Goal: Task Accomplishment & Management: Manage account settings

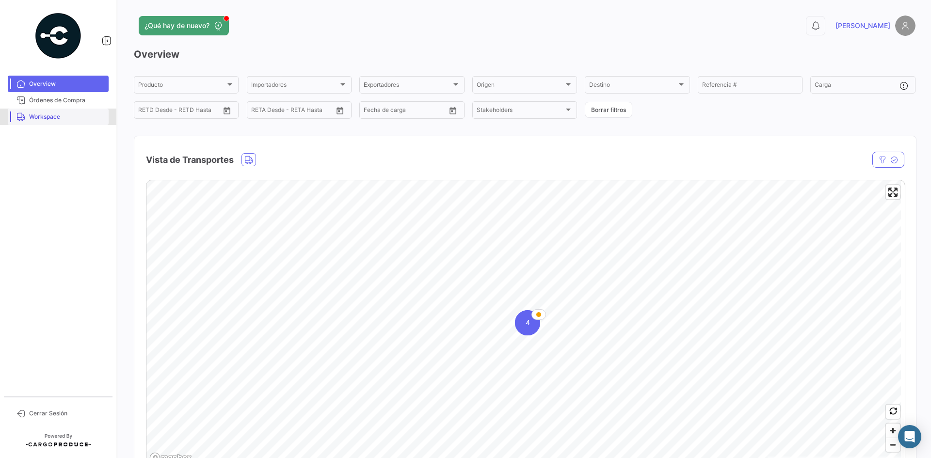
click at [48, 117] on span "Workspace" at bounding box center [67, 117] width 76 height 9
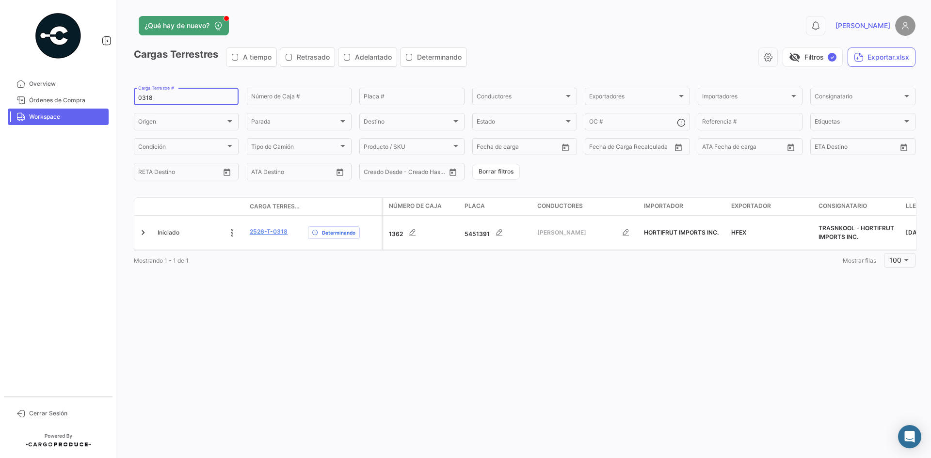
click at [148, 95] on input "0318" at bounding box center [186, 98] width 96 height 7
click at [149, 95] on input "0318" at bounding box center [186, 98] width 96 height 7
paste input "84"
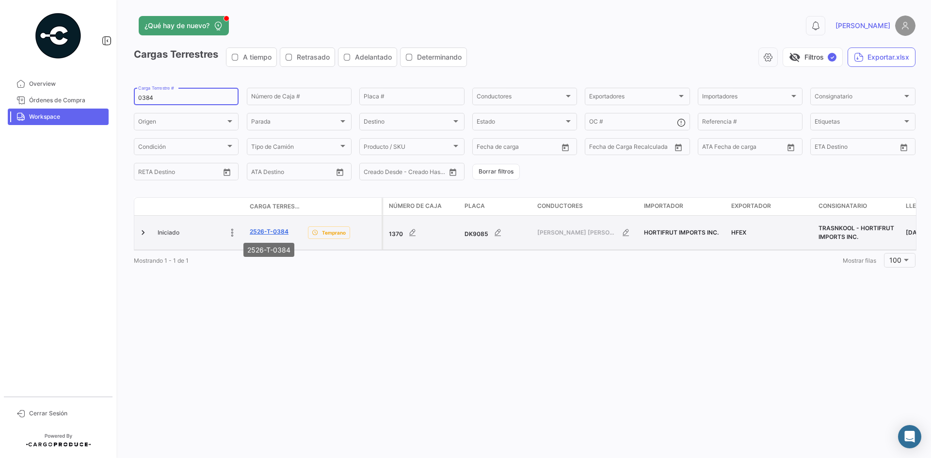
type input "0384"
click at [275, 233] on link "2526-T-0384" at bounding box center [269, 231] width 39 height 9
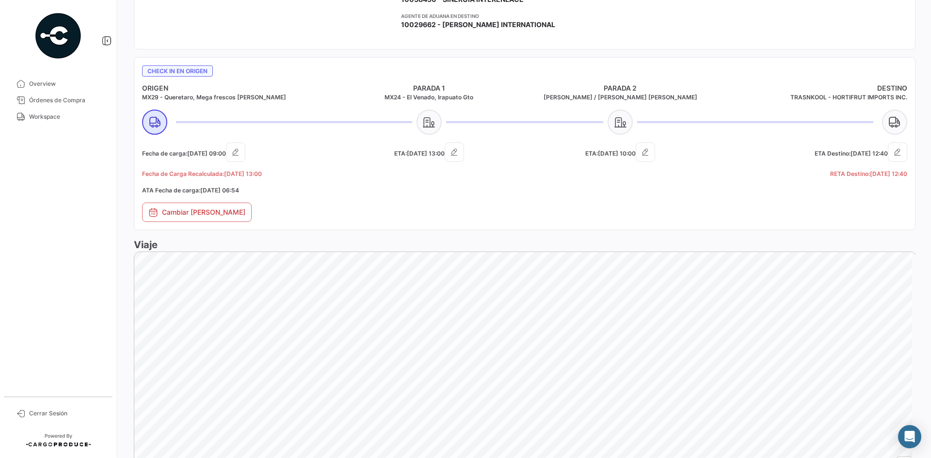
scroll to position [548, 0]
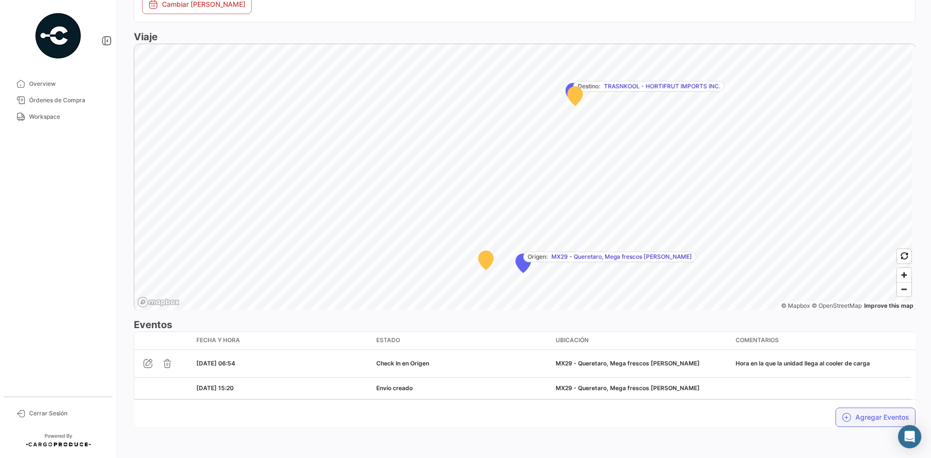
click at [848, 415] on button "Agregar Eventos" at bounding box center [876, 417] width 80 height 19
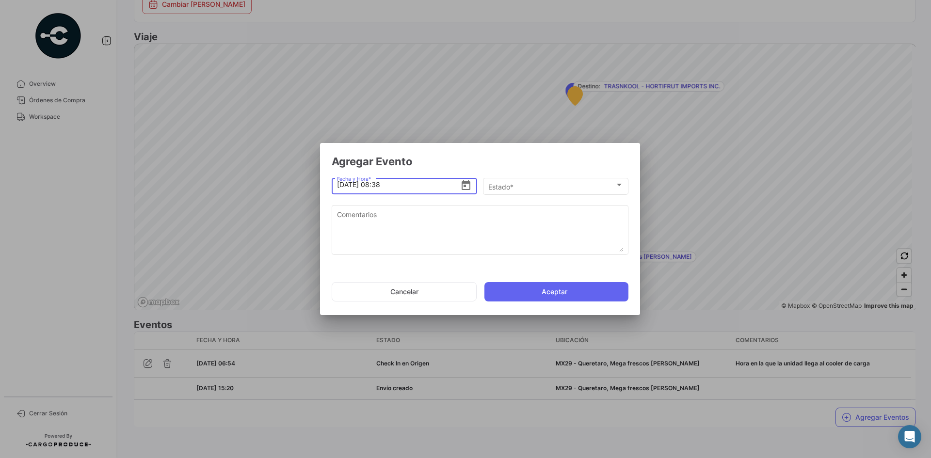
click at [380, 186] on input "[DATE] 08:38" at bounding box center [399, 185] width 124 height 34
click at [412, 183] on input "[DATE] 15:38" at bounding box center [399, 185] width 124 height 34
click at [345, 188] on input "[DATE] 15:00" at bounding box center [399, 185] width 124 height 34
type input "[DATE] 15:00"
click at [530, 188] on div "Estado *" at bounding box center [551, 187] width 127 height 8
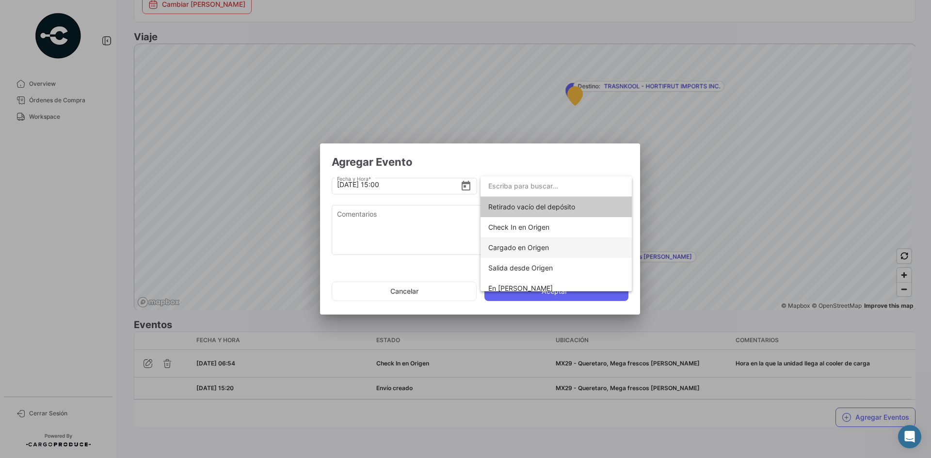
click at [538, 251] on span "Cargado en Origen" at bounding box center [518, 248] width 61 height 8
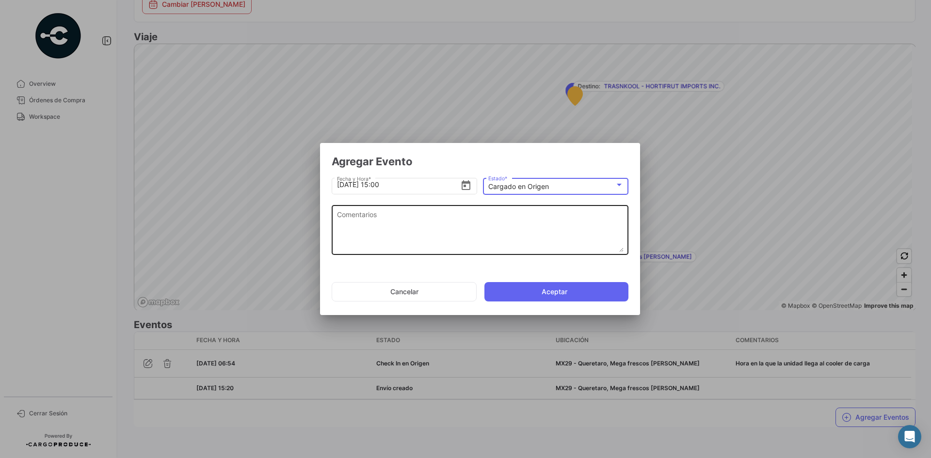
click at [446, 226] on textarea "Comentarios" at bounding box center [480, 231] width 287 height 43
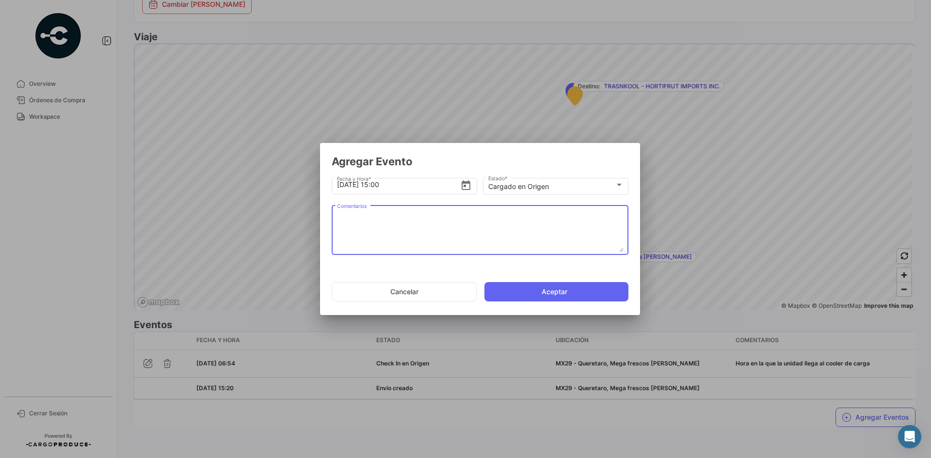
paste textarea "Hora en la que la unidad termina el proceso de carga"
type textarea "Hora en la que la unidad termina el proceso de carga"
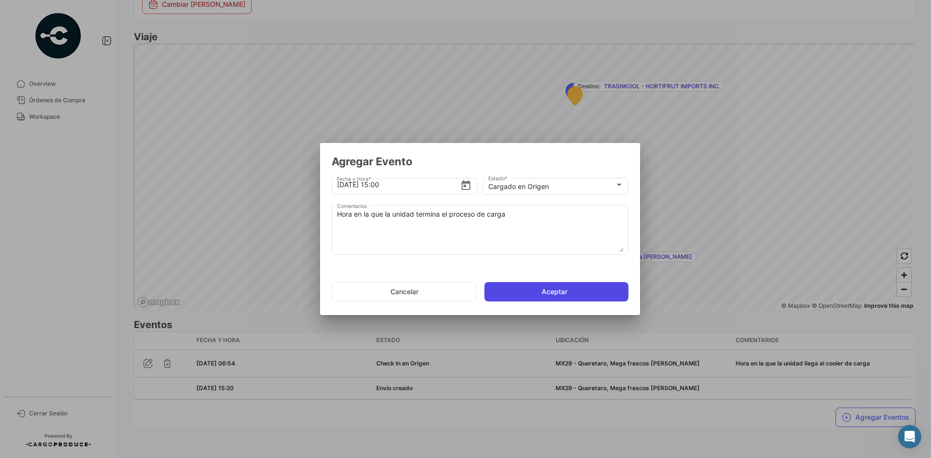
click at [540, 291] on button "Aceptar" at bounding box center [557, 291] width 144 height 19
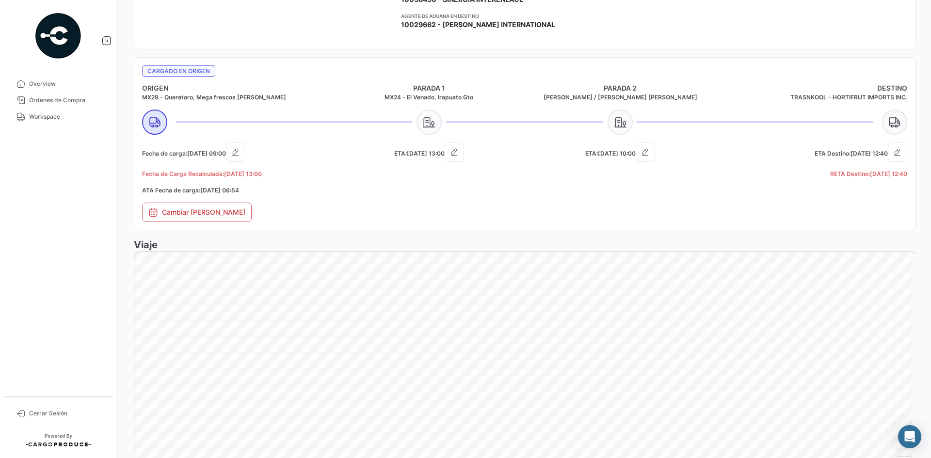
scroll to position [575, 0]
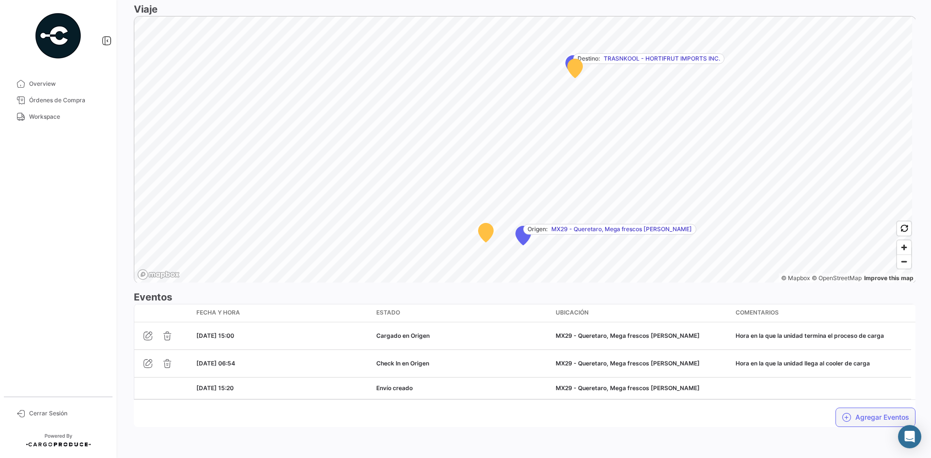
click at [847, 421] on button "Agregar Eventos" at bounding box center [876, 417] width 80 height 19
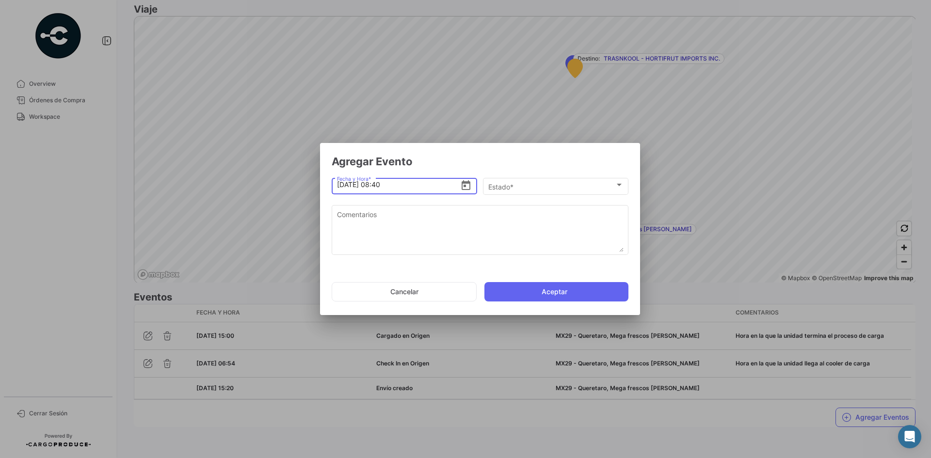
click at [344, 186] on input "[DATE] 08:40" at bounding box center [399, 185] width 124 height 34
type input "[DATE] 08:40"
click at [505, 189] on span "Estado *" at bounding box center [551, 187] width 127 height 8
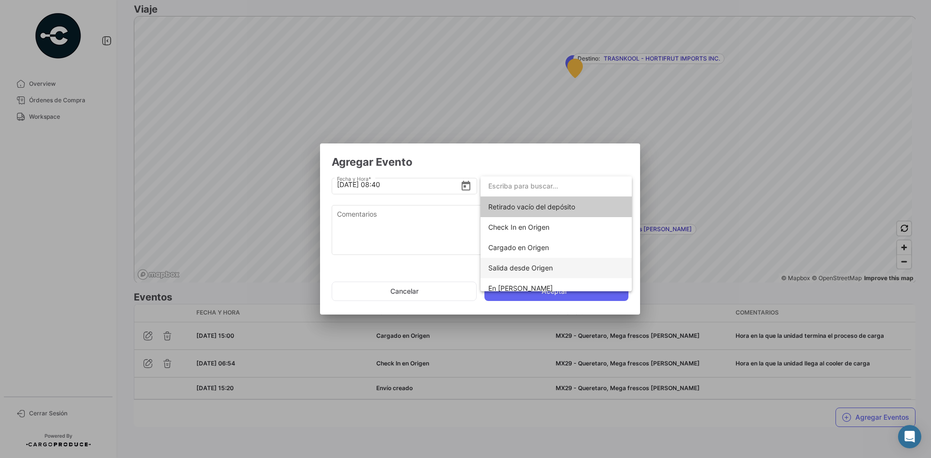
click at [540, 272] on span "Salida desde Origen" at bounding box center [556, 268] width 136 height 20
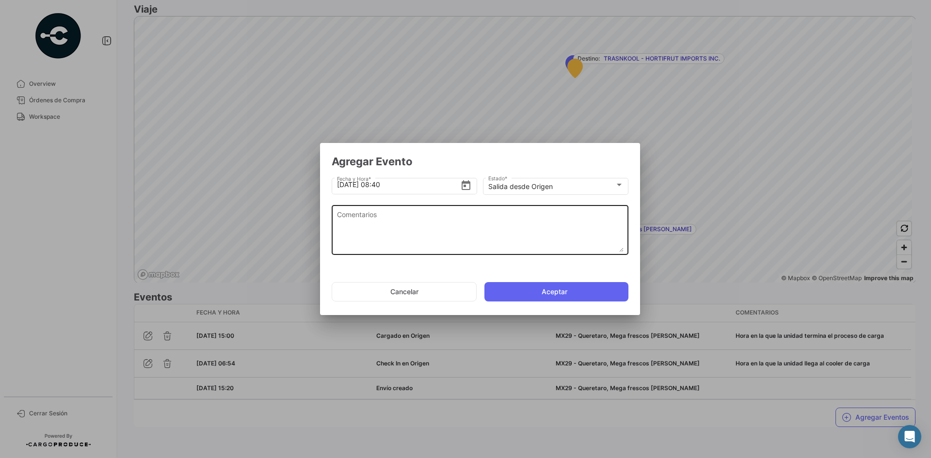
click at [474, 239] on textarea "Comentarios" at bounding box center [480, 231] width 287 height 43
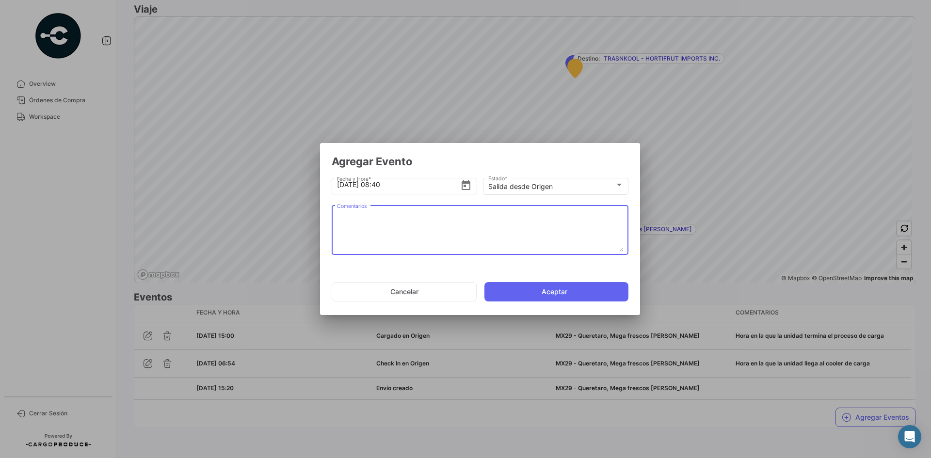
paste textarea "Hora en la que la unidad se retira del cooler"
type textarea "Hora en la que la unidad se retira del cooler"
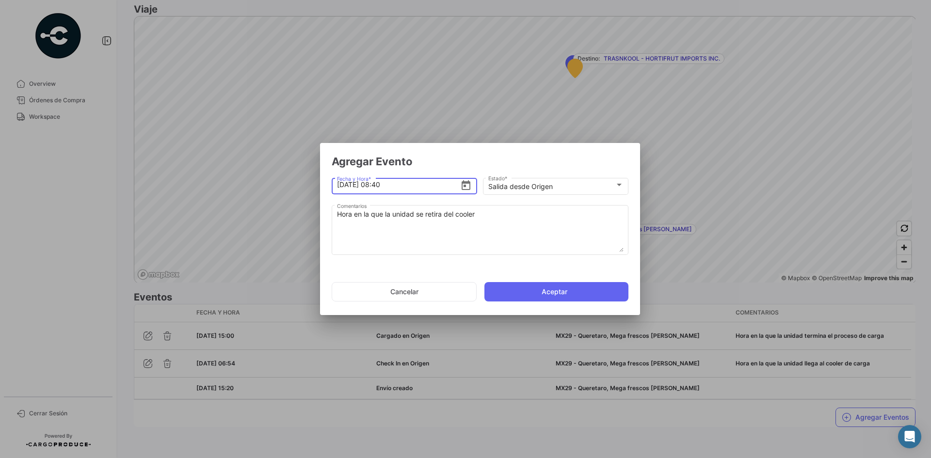
click at [381, 186] on input "[DATE] 08:40" at bounding box center [399, 185] width 124 height 34
click at [405, 183] on input "[DATE] 13:40" at bounding box center [399, 185] width 124 height 34
type input "[DATE] 13:15"
click at [531, 289] on button "Aceptar" at bounding box center [557, 291] width 144 height 19
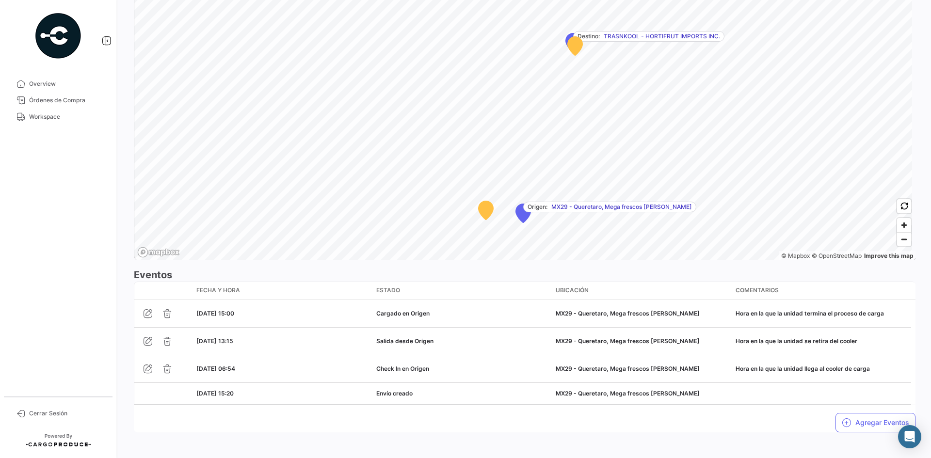
scroll to position [619, 0]
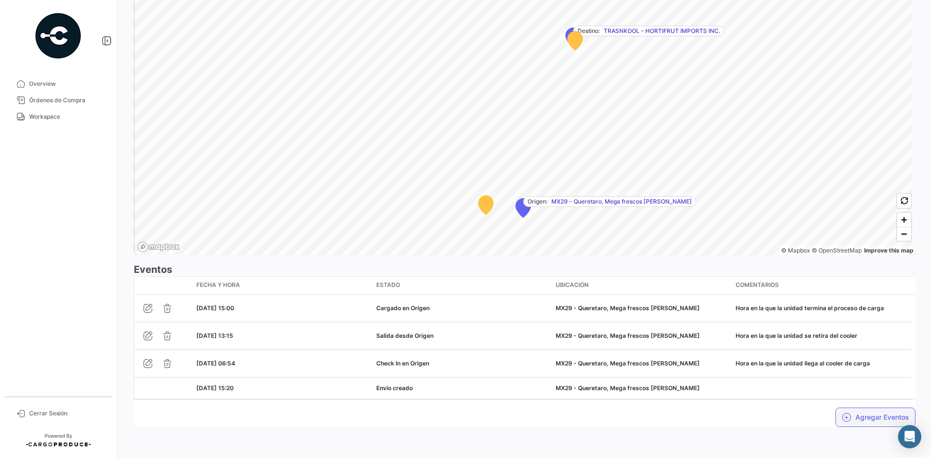
click at [846, 414] on icon "button" at bounding box center [847, 418] width 10 height 10
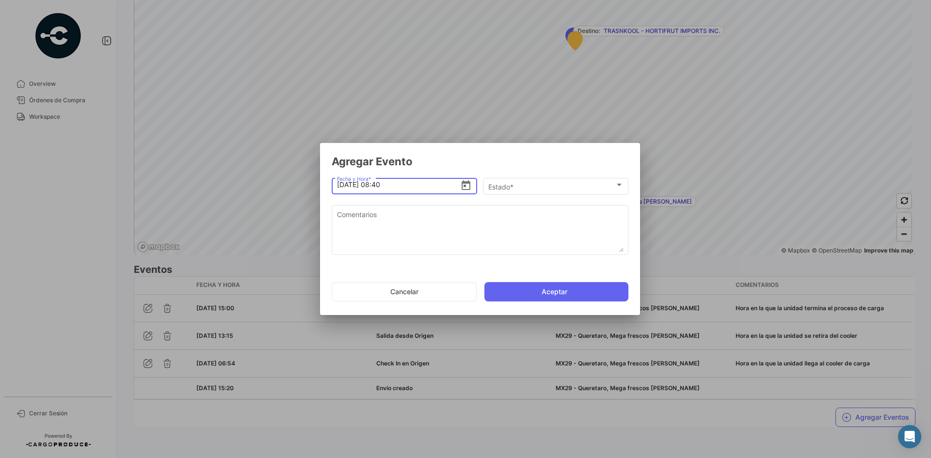
click at [345, 187] on input "[DATE] 08:40" at bounding box center [399, 185] width 124 height 34
click at [382, 182] on input "[DATE] 08:40" at bounding box center [399, 185] width 124 height 34
click at [380, 186] on input "[DATE] 08:40" at bounding box center [399, 185] width 124 height 34
click at [401, 183] on input "[DATE] 15:40" at bounding box center [399, 185] width 124 height 34
type input "[DATE] 15:10"
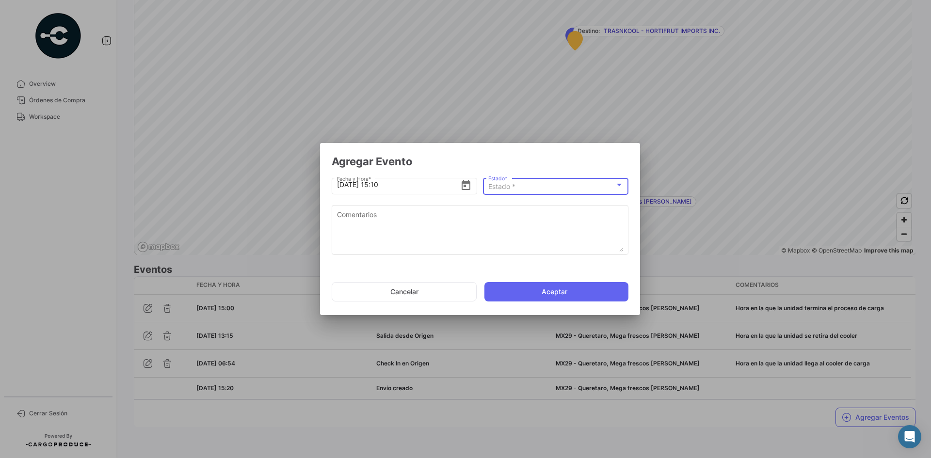
click at [552, 183] on div "Estado *" at bounding box center [551, 187] width 127 height 8
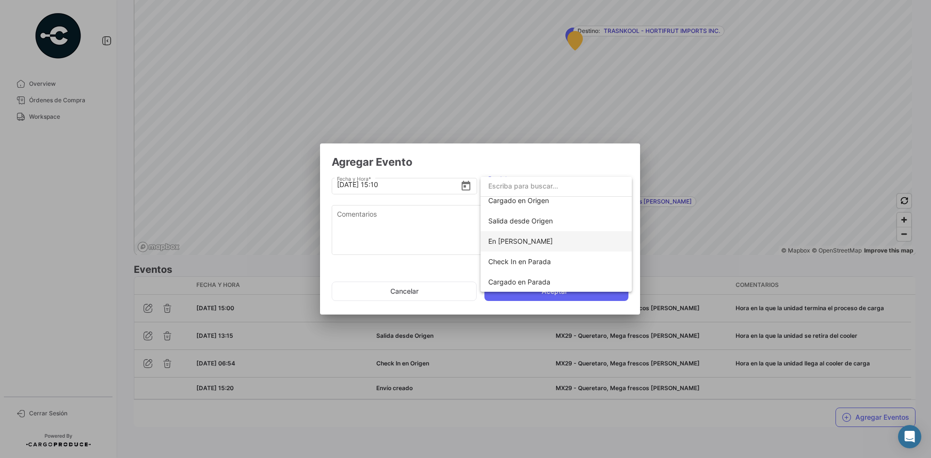
scroll to position [49, 0]
click at [548, 261] on span "Check In en Parada" at bounding box center [519, 261] width 63 height 8
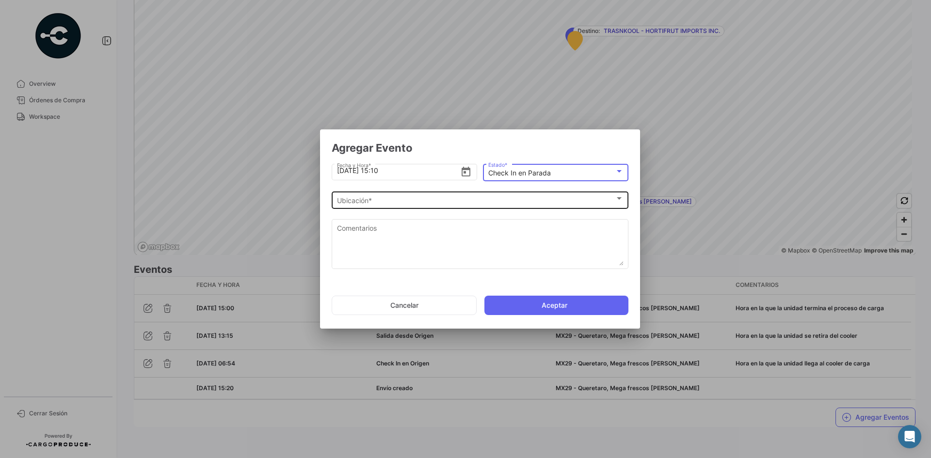
click at [424, 201] on div "Ubicación *" at bounding box center [476, 201] width 278 height 8
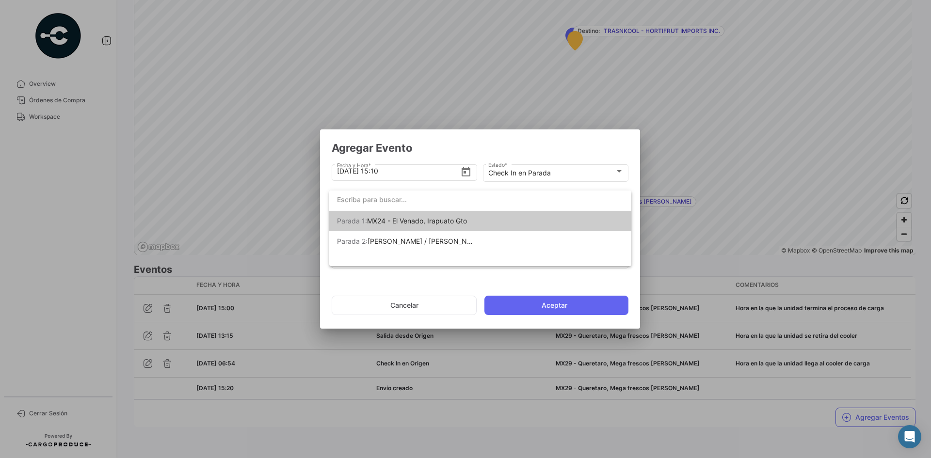
click at [440, 225] on span "MX24 - El Venado, Irapuato Gto" at bounding box center [417, 221] width 100 height 8
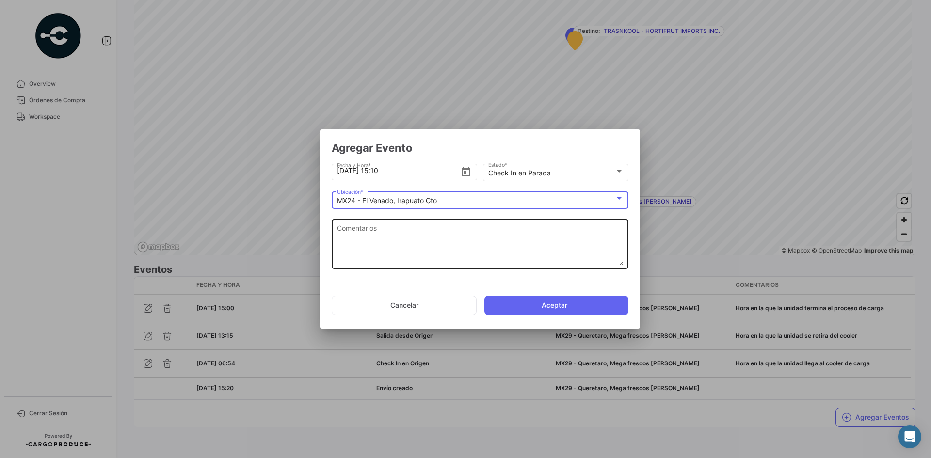
click at [409, 232] on textarea "Comentarios" at bounding box center [480, 244] width 287 height 43
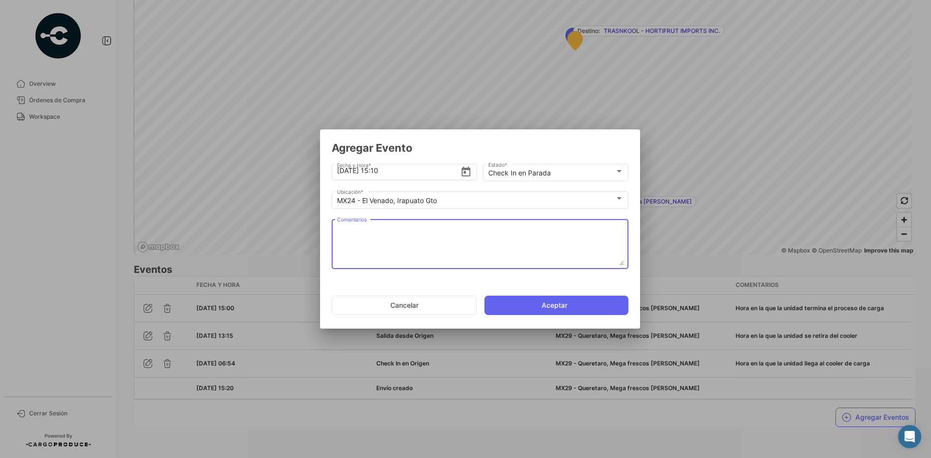
paste textarea "Hora de llegada al 2do cooler de carga"
type textarea "Hora de llegada al 2do cooler de carga"
click at [532, 303] on button "Aceptar" at bounding box center [557, 305] width 144 height 19
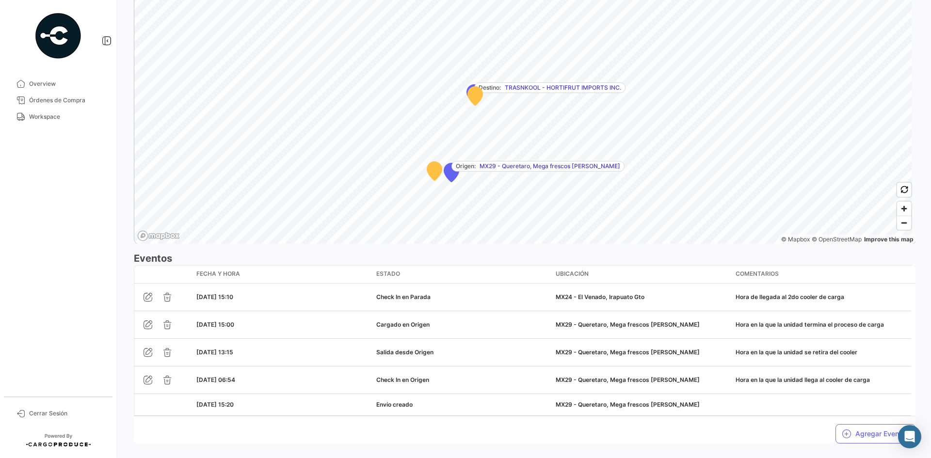
scroll to position [647, 0]
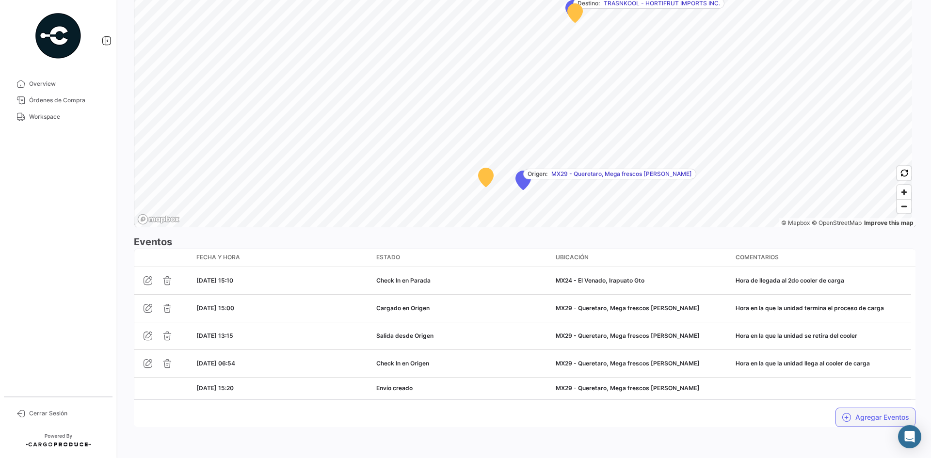
click at [847, 418] on button "Agregar Eventos" at bounding box center [876, 417] width 80 height 19
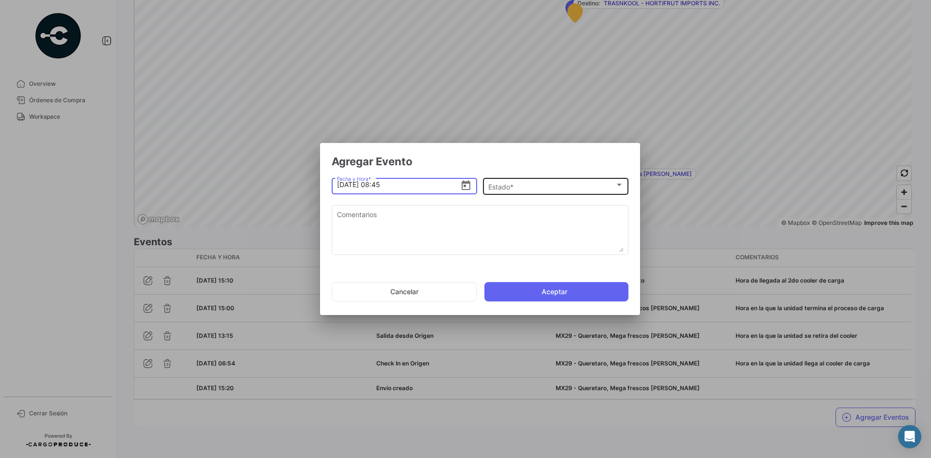
click at [524, 187] on div "Estado *" at bounding box center [551, 187] width 127 height 8
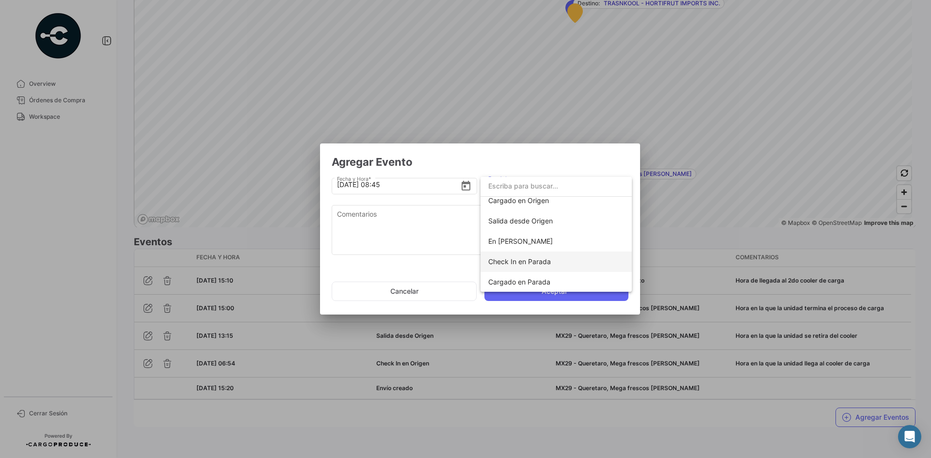
scroll to position [49, 0]
click at [548, 280] on span "Cargado en Parada" at bounding box center [519, 281] width 62 height 8
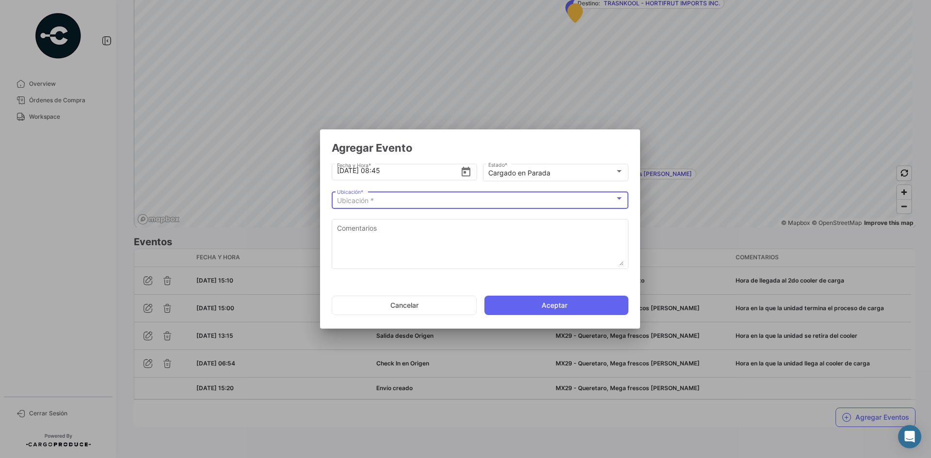
click at [444, 200] on div "Ubicación *" at bounding box center [476, 201] width 278 height 8
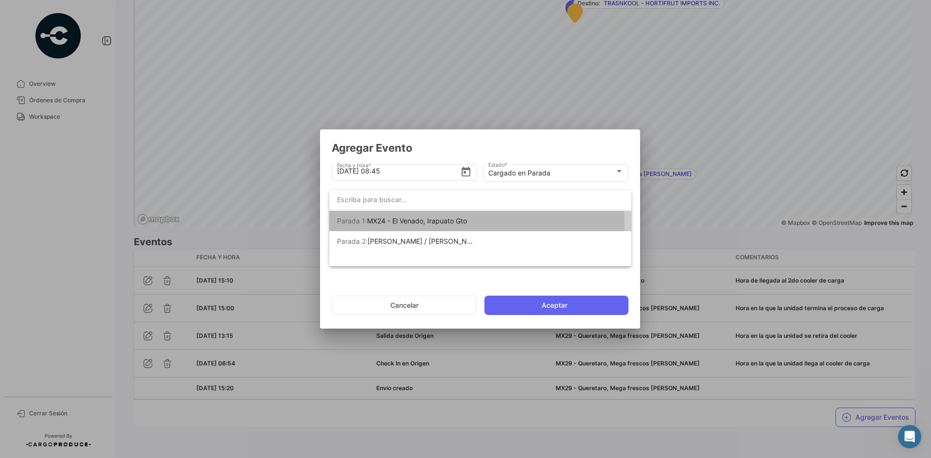
click at [444, 223] on span "MX24 - El Venado, Irapuato Gto" at bounding box center [417, 221] width 100 height 8
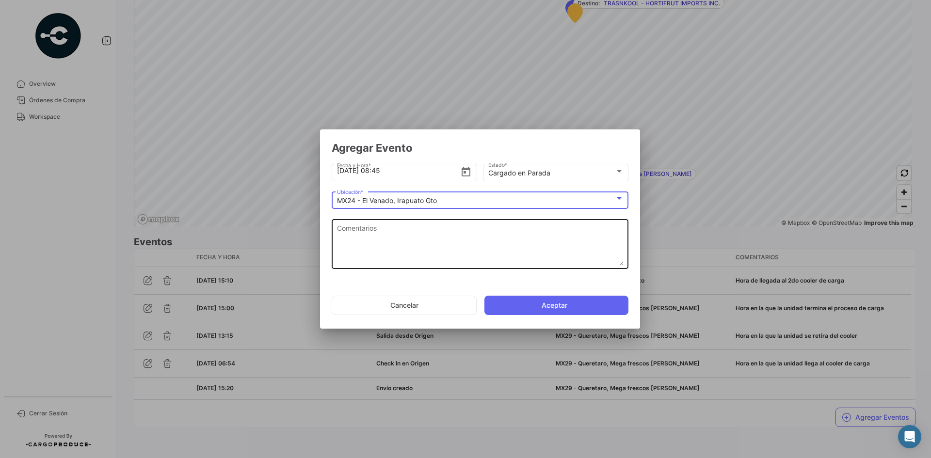
click at [389, 243] on textarea "Comentarios" at bounding box center [480, 244] width 287 height 43
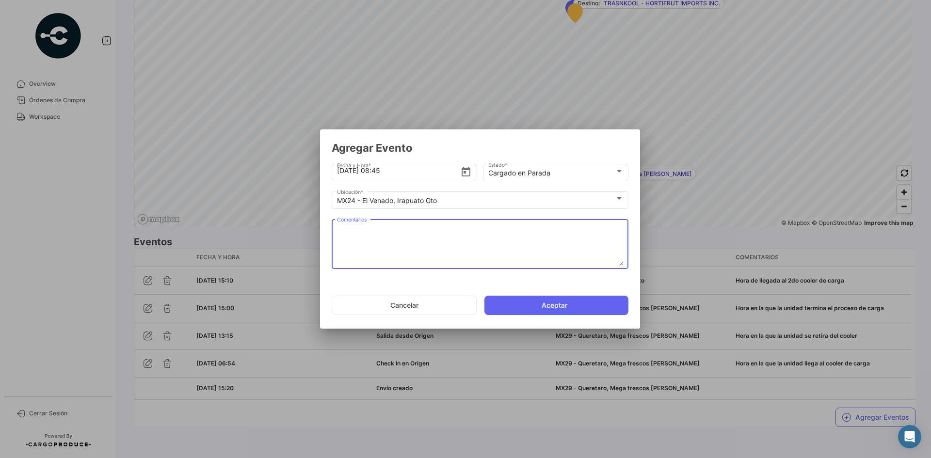
paste textarea "Hora en la que termina carga en el 2do cooler"
type textarea "Hora en la que termina carga en el 2do cooler"
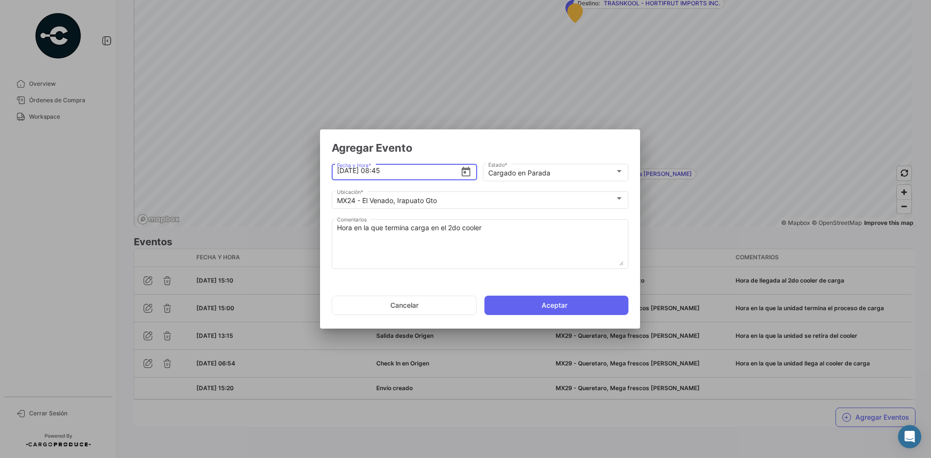
click at [343, 173] on input "[DATE] 08:45" at bounding box center [399, 171] width 124 height 34
click at [380, 170] on input "[DATE] 08:45" at bounding box center [399, 171] width 124 height 34
click at [405, 171] on input "[DATE] 16:45" at bounding box center [399, 171] width 124 height 34
type input "[DATE] 16:00"
click at [525, 306] on button "Aceptar" at bounding box center [557, 305] width 144 height 19
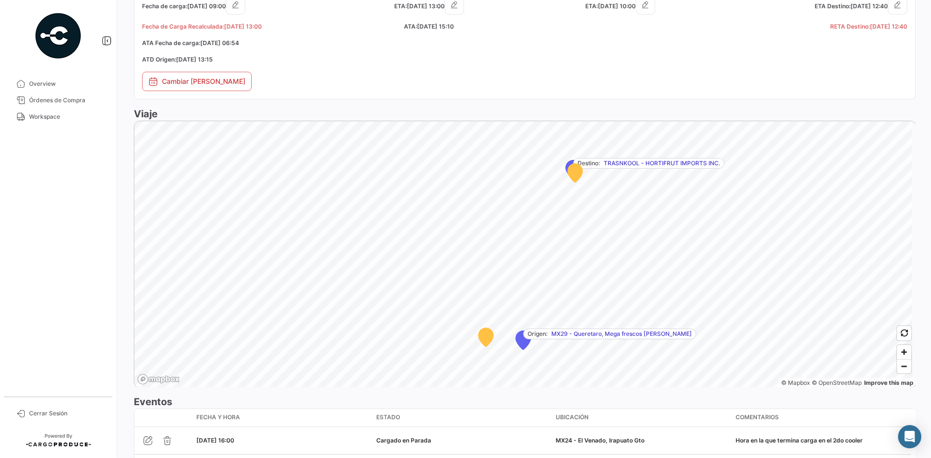
scroll to position [675, 0]
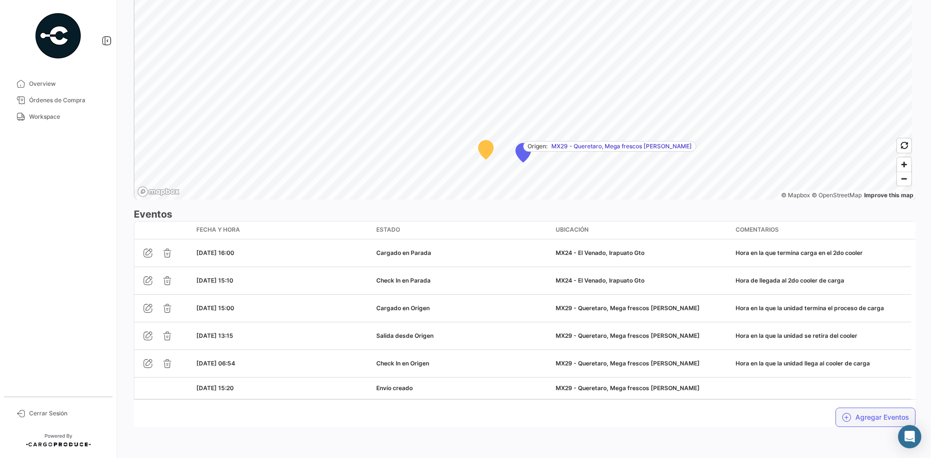
click at [843, 413] on icon "button" at bounding box center [847, 418] width 10 height 10
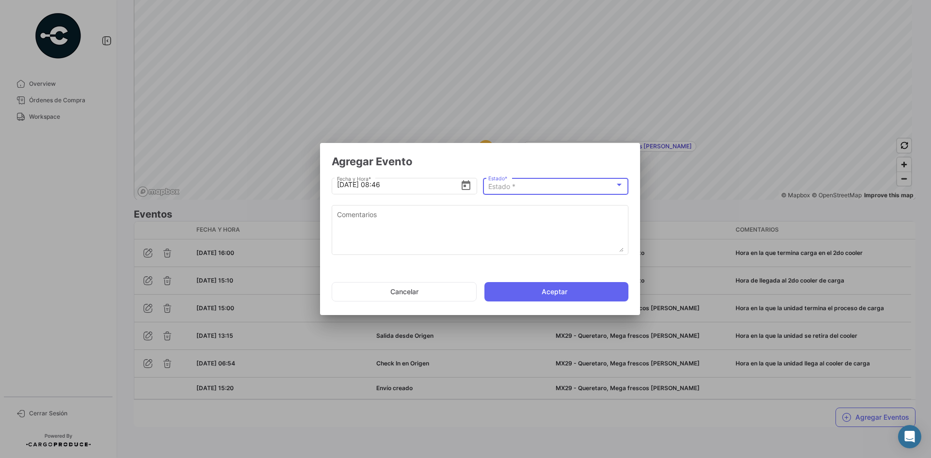
click at [540, 189] on div "Estado *" at bounding box center [551, 187] width 127 height 8
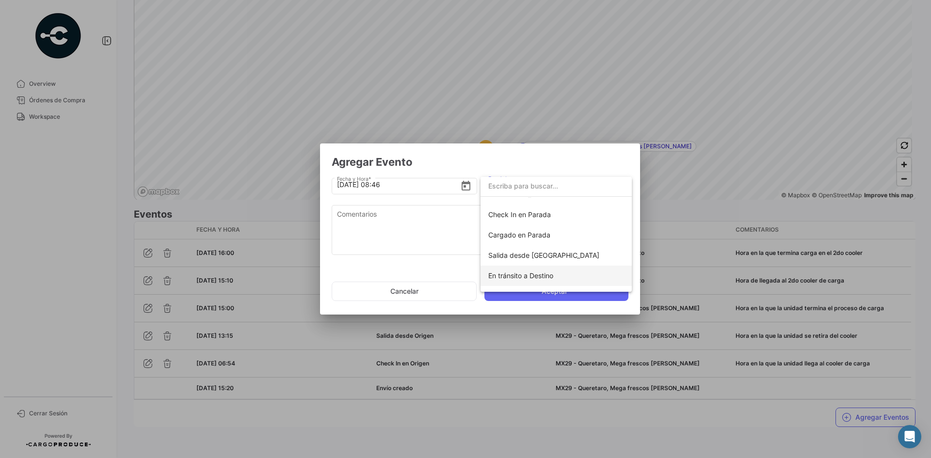
scroll to position [97, 0]
click at [547, 255] on span "Salida desde [GEOGRAPHIC_DATA]" at bounding box center [543, 253] width 111 height 8
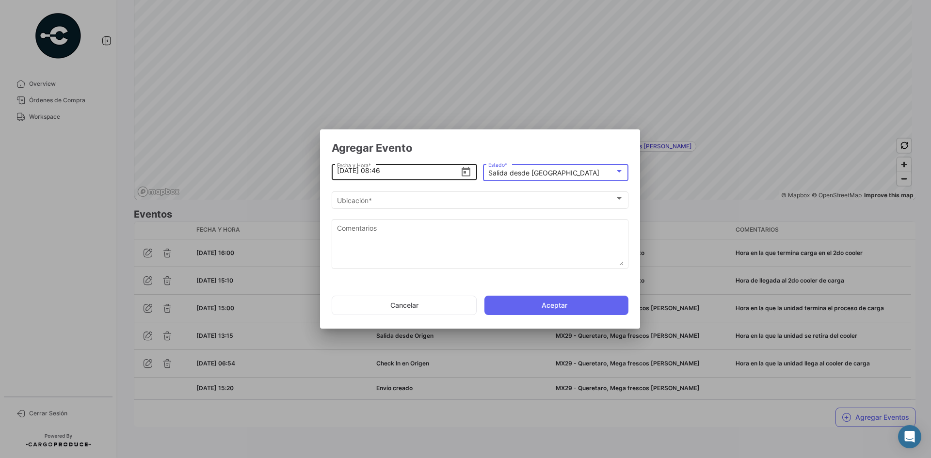
click at [341, 172] on input "[DATE] 08:46" at bounding box center [399, 171] width 124 height 34
drag, startPoint x: 379, startPoint y: 173, endPoint x: 396, endPoint y: 168, distance: 18.1
click at [379, 173] on input "[DATE] 08:46" at bounding box center [399, 171] width 124 height 34
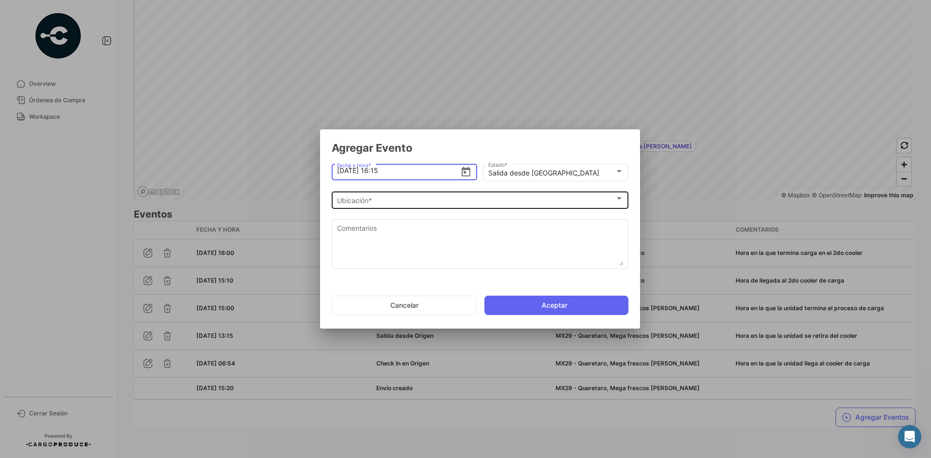
type input "[DATE] 16:15"
click at [391, 205] on div "Ubicación * Ubicación *" at bounding box center [480, 199] width 287 height 19
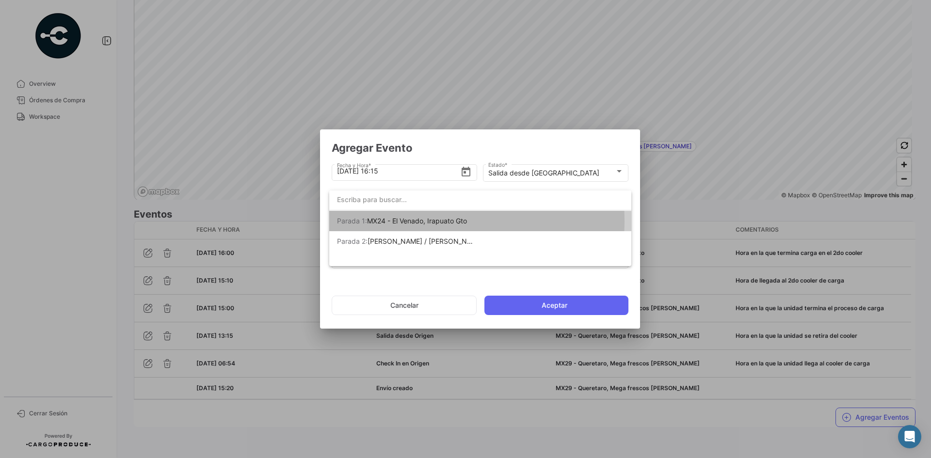
click at [422, 221] on span "MX24 - El Venado, Irapuato Gto" at bounding box center [417, 221] width 100 height 8
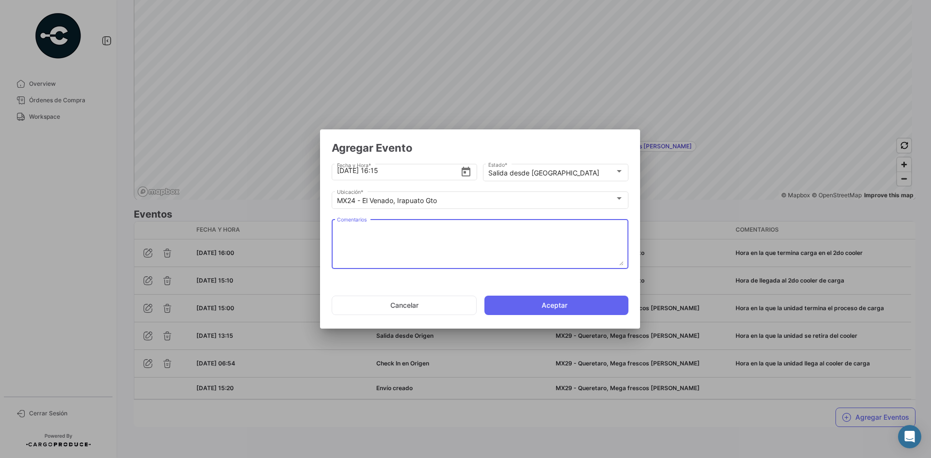
click at [423, 237] on textarea "Comentarios" at bounding box center [480, 244] width 287 height 43
paste textarea "Hora en la que se retira del cooler"
type textarea "Hora en la que se retira del cooler"
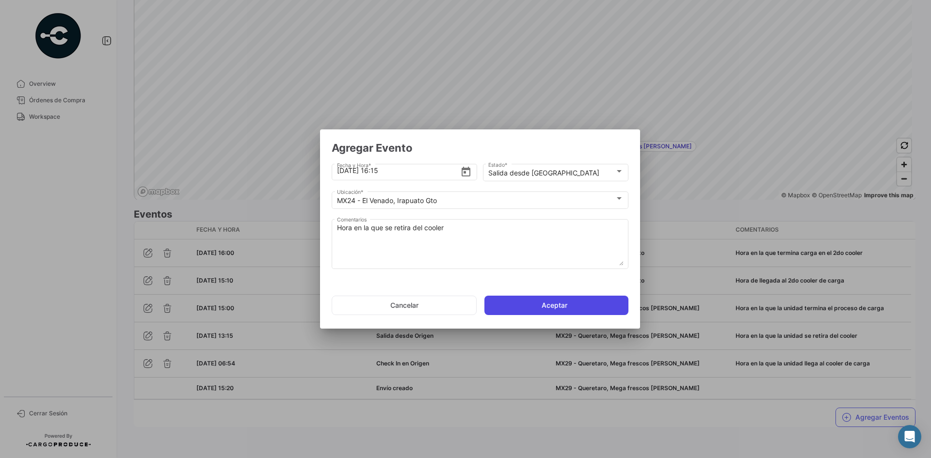
click at [560, 310] on button "Aceptar" at bounding box center [557, 305] width 144 height 19
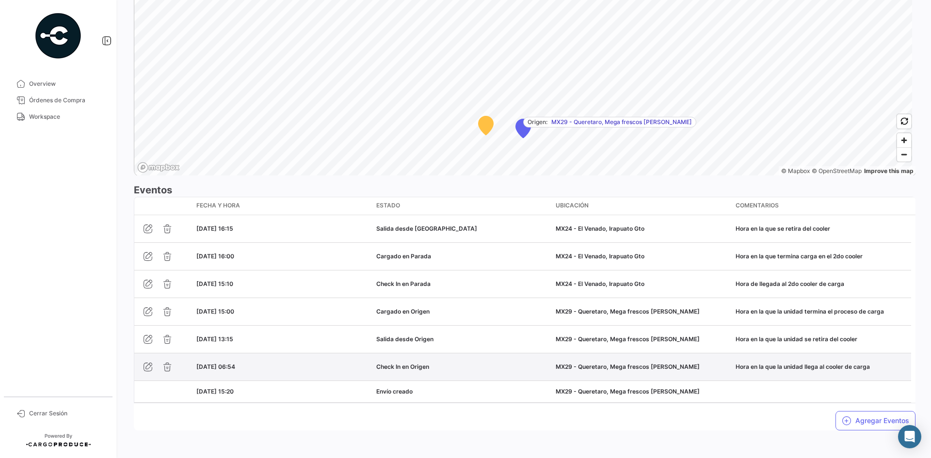
scroll to position [702, 0]
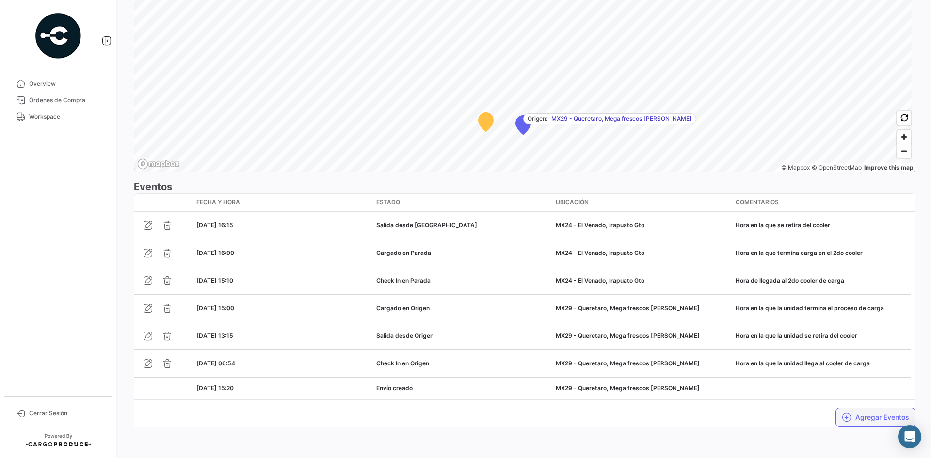
click at [845, 417] on icon "button" at bounding box center [847, 418] width 10 height 10
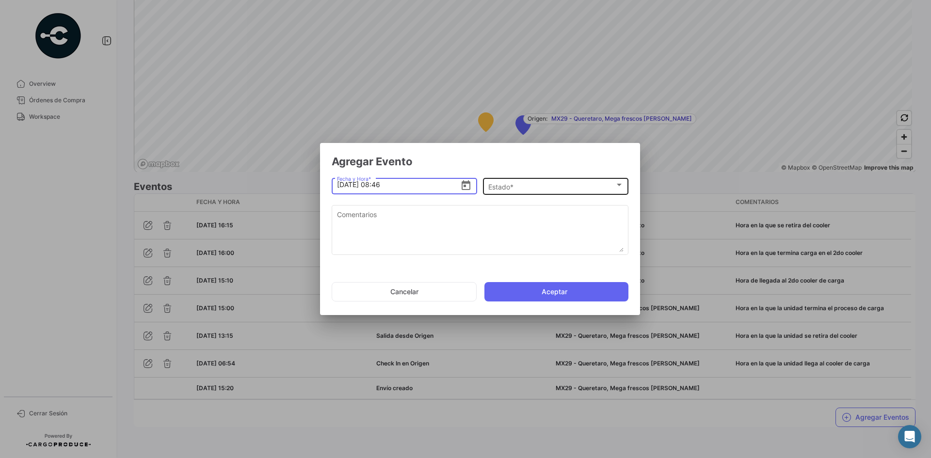
click at [536, 187] on div "Estado *" at bounding box center [551, 187] width 127 height 8
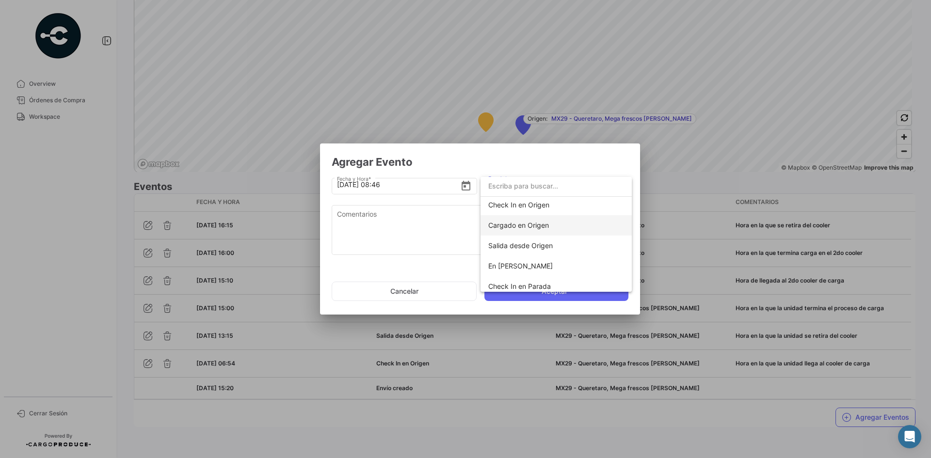
scroll to position [49, 0]
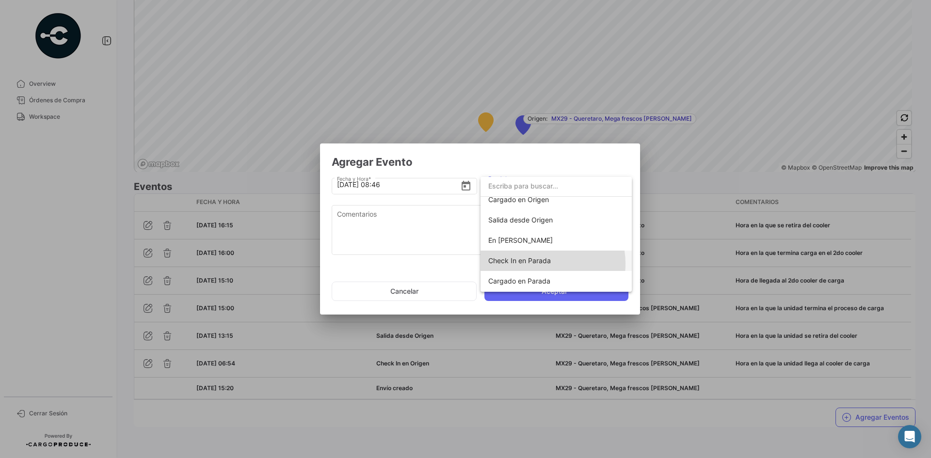
click at [545, 264] on span "Check In en Parada" at bounding box center [519, 261] width 63 height 8
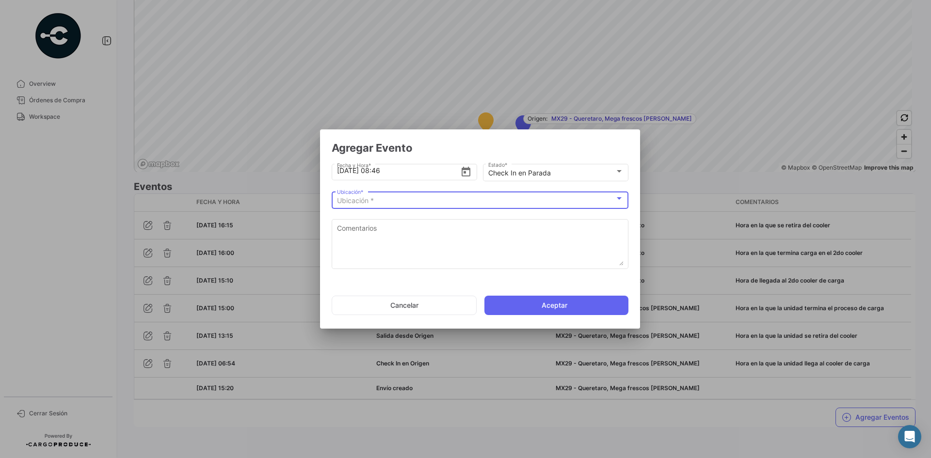
click at [379, 202] on div "Ubicación *" at bounding box center [476, 201] width 278 height 8
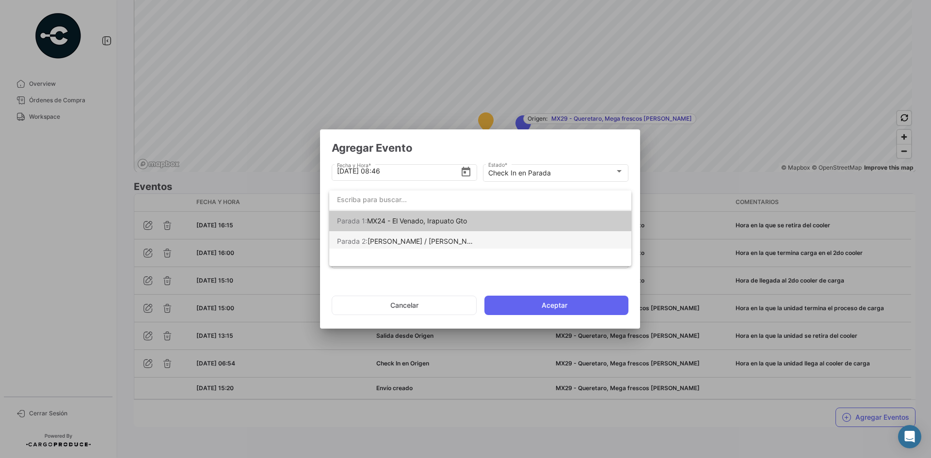
click at [440, 240] on span "[PERSON_NAME] / [PERSON_NAME] [PERSON_NAME]" at bounding box center [454, 241] width 173 height 8
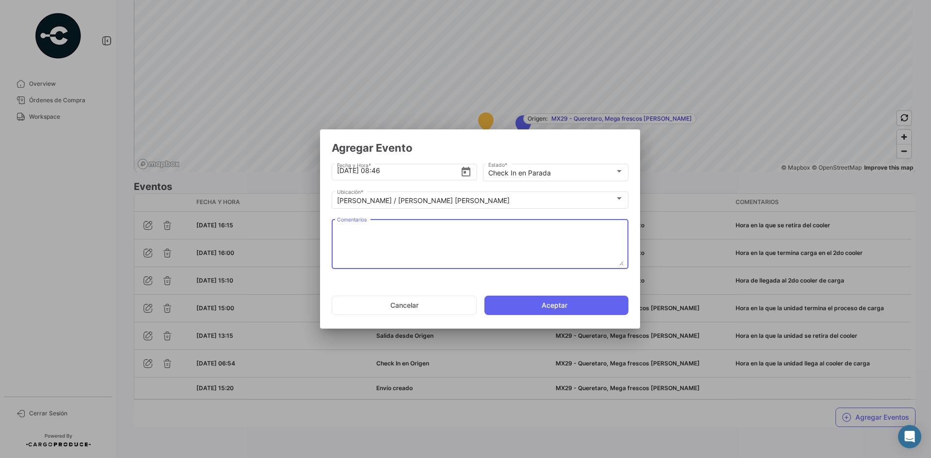
click at [394, 242] on textarea "Comentarios" at bounding box center [480, 244] width 287 height 43
paste textarea "Hora de llegada a frontera"
type textarea "Hora de llegada a frontera"
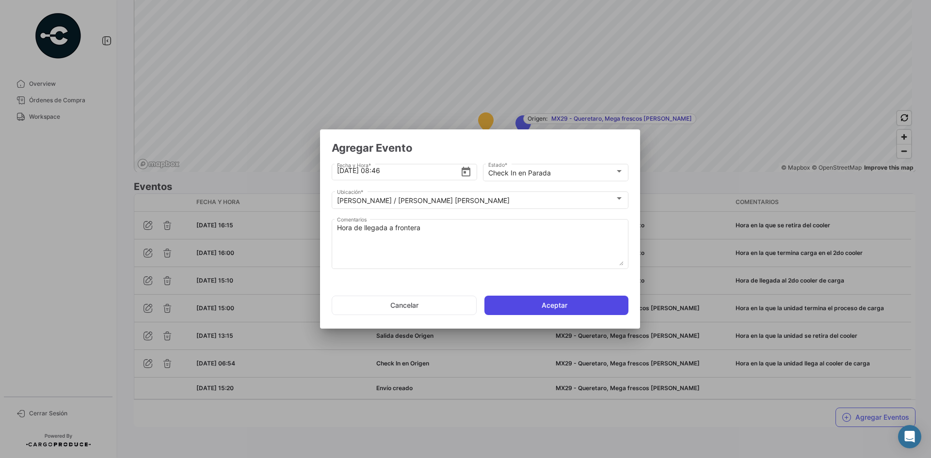
click at [544, 306] on button "Aceptar" at bounding box center [557, 305] width 144 height 19
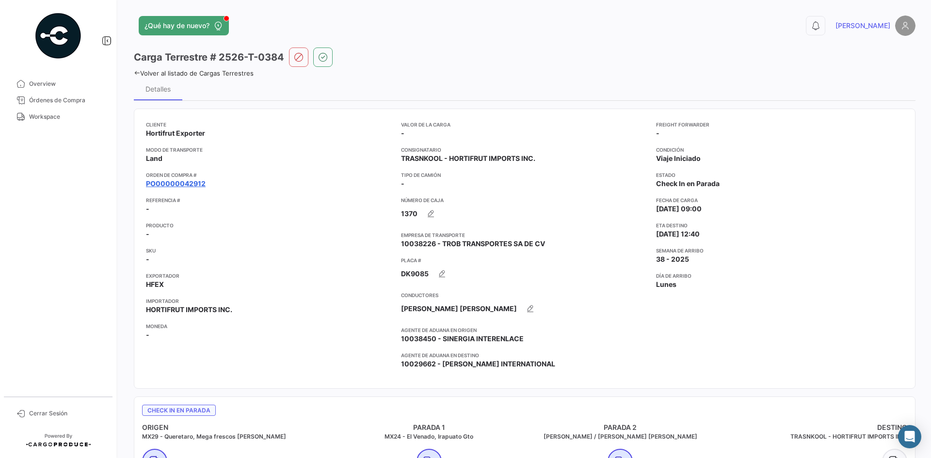
click at [197, 181] on link "PO00000042912" at bounding box center [176, 184] width 60 height 10
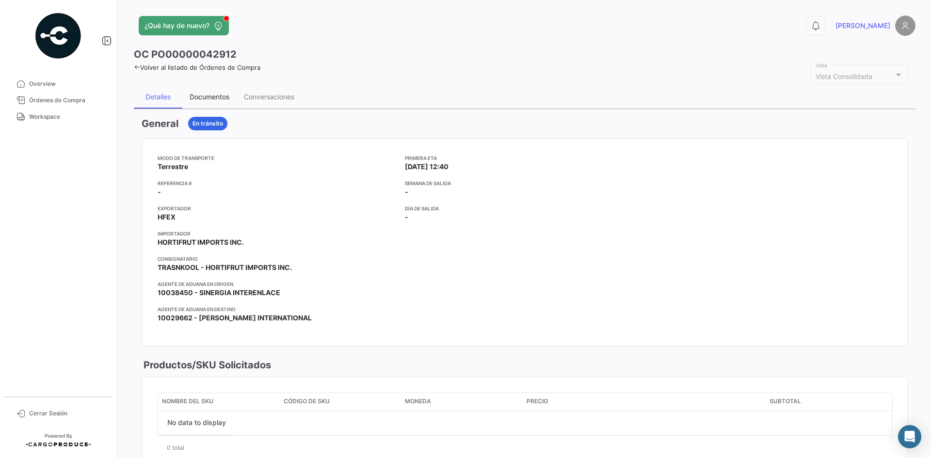
click at [207, 95] on div "Documentos" at bounding box center [210, 97] width 40 height 8
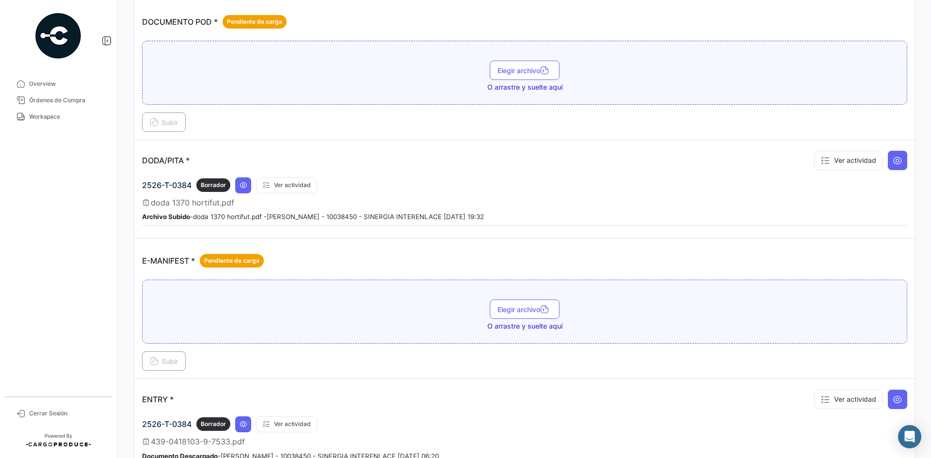
scroll to position [534, 0]
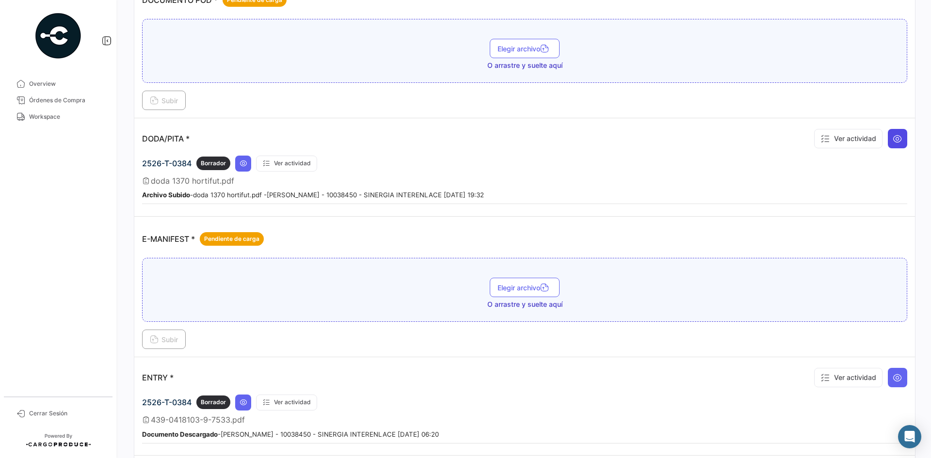
click at [891, 144] on button at bounding box center [897, 138] width 19 height 19
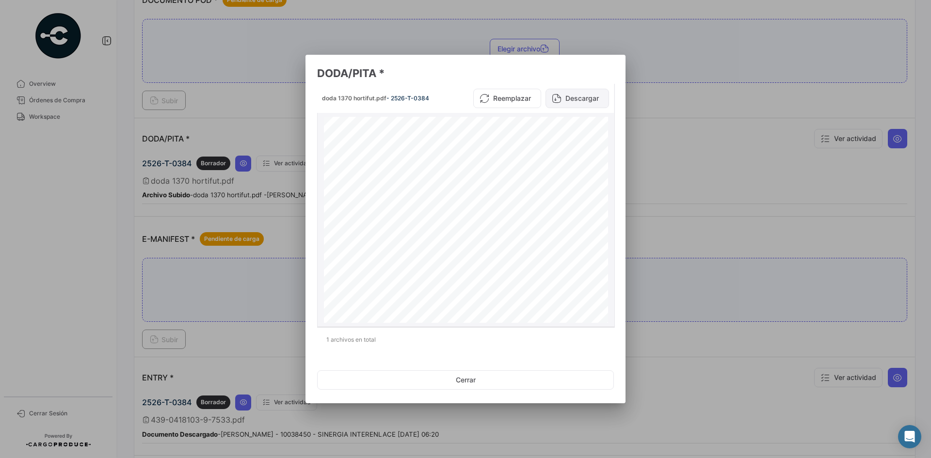
click at [577, 97] on button "Descargar" at bounding box center [578, 98] width 64 height 19
click at [487, 387] on button "Cerrar" at bounding box center [465, 380] width 297 height 19
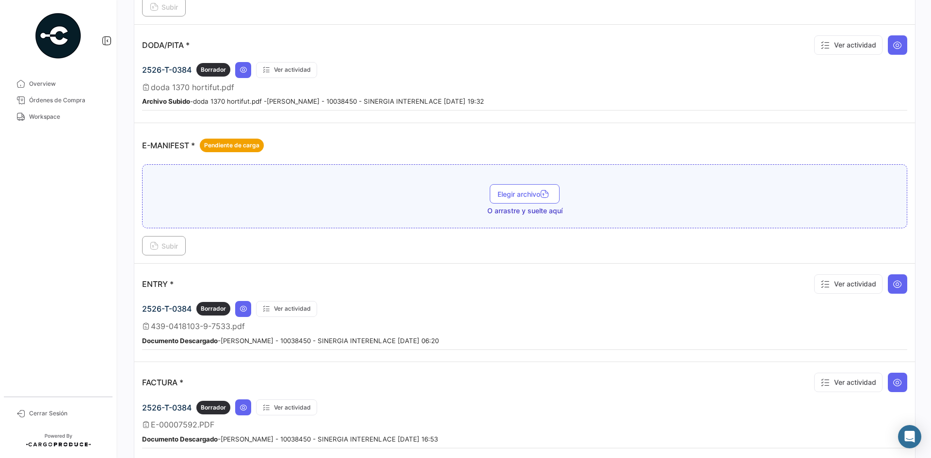
scroll to position [631, 0]
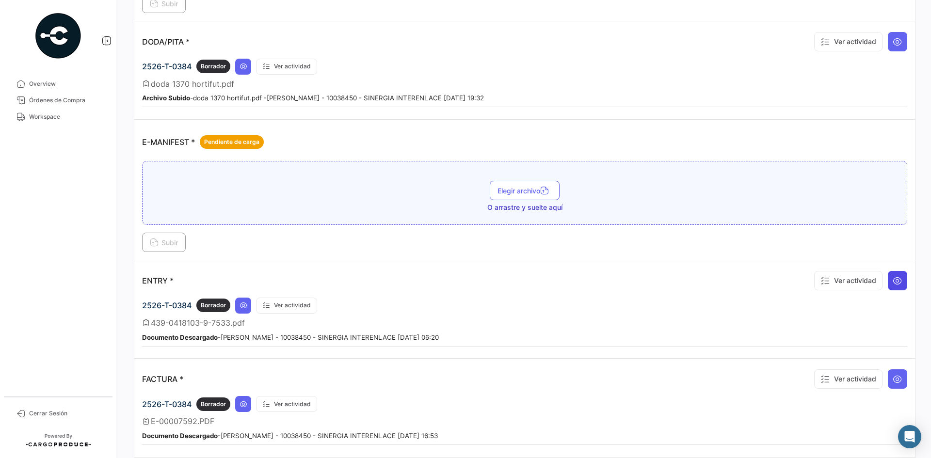
click at [893, 283] on icon at bounding box center [898, 281] width 10 height 10
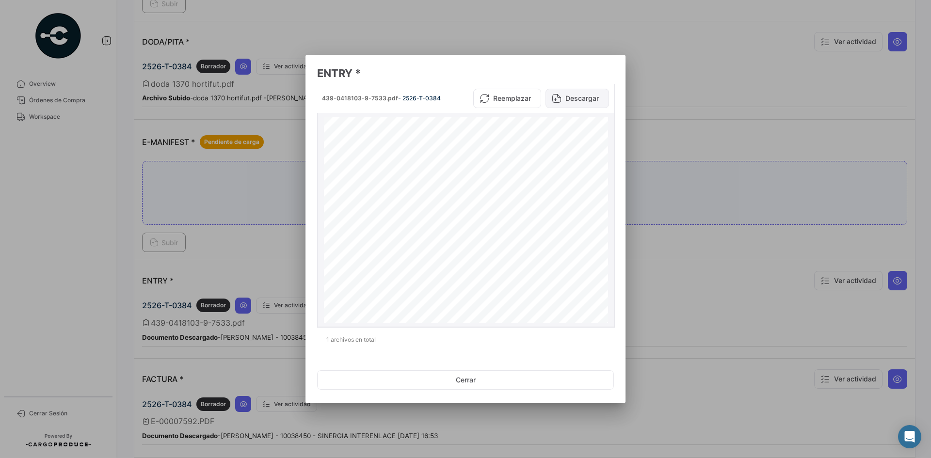
click at [593, 98] on button "Descargar" at bounding box center [578, 98] width 64 height 19
click at [666, 244] on div at bounding box center [465, 229] width 931 height 458
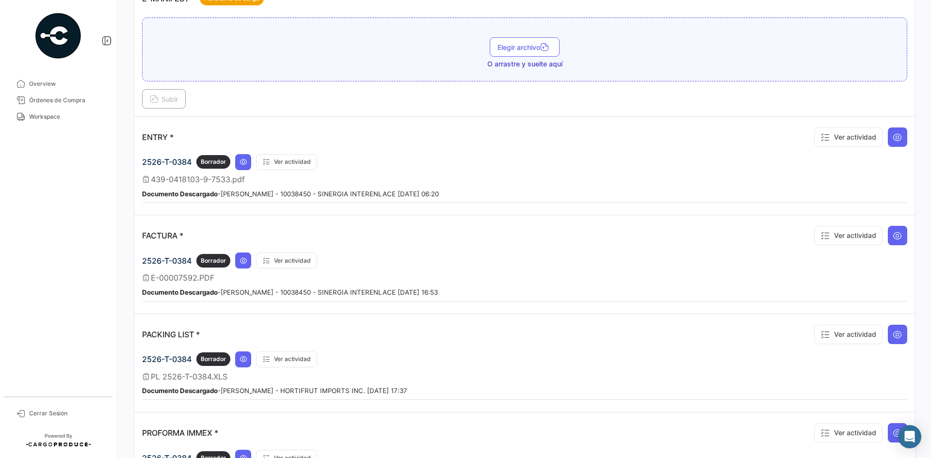
scroll to position [776, 0]
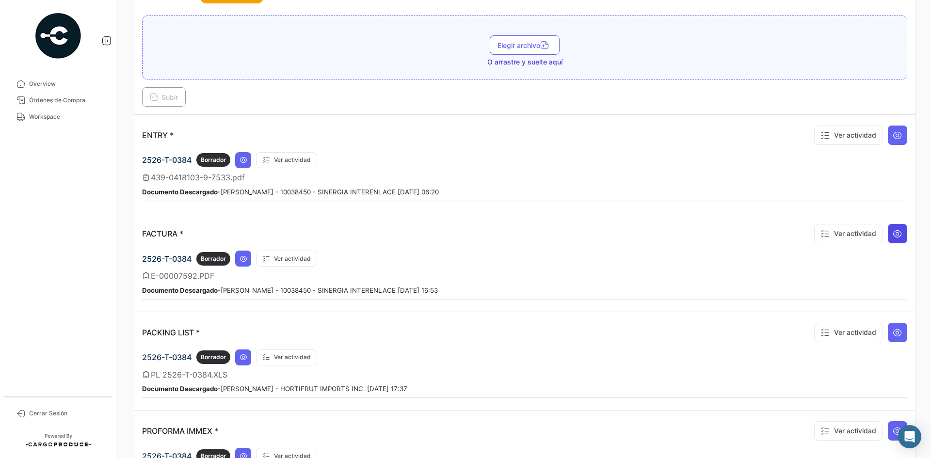
click at [893, 237] on icon at bounding box center [898, 234] width 10 height 10
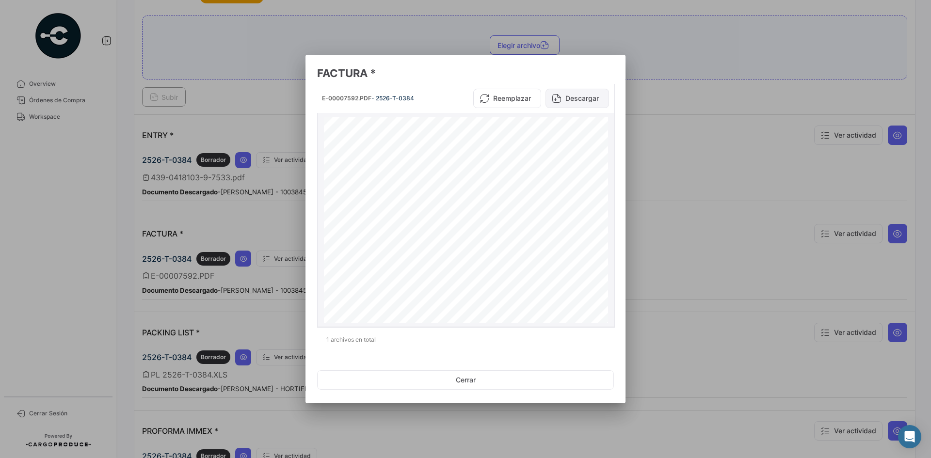
click at [573, 94] on button "Descargar" at bounding box center [578, 98] width 64 height 19
click at [506, 385] on button "Cerrar" at bounding box center [465, 380] width 297 height 19
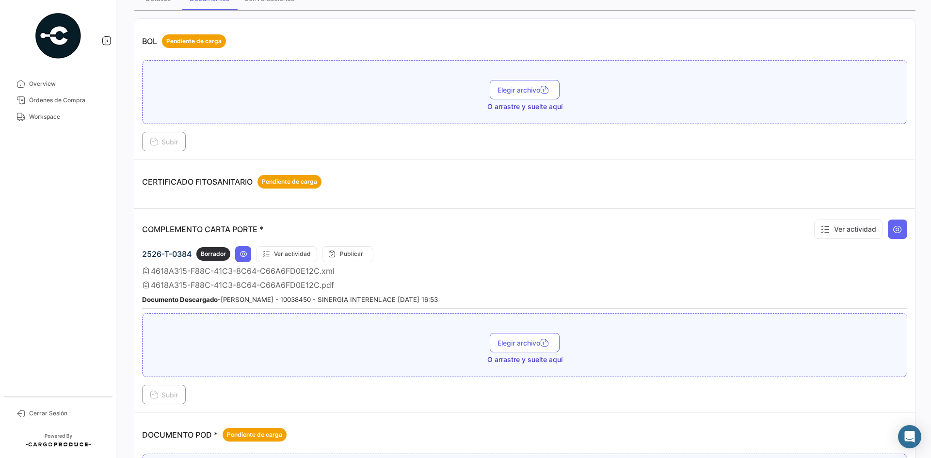
scroll to position [0, 0]
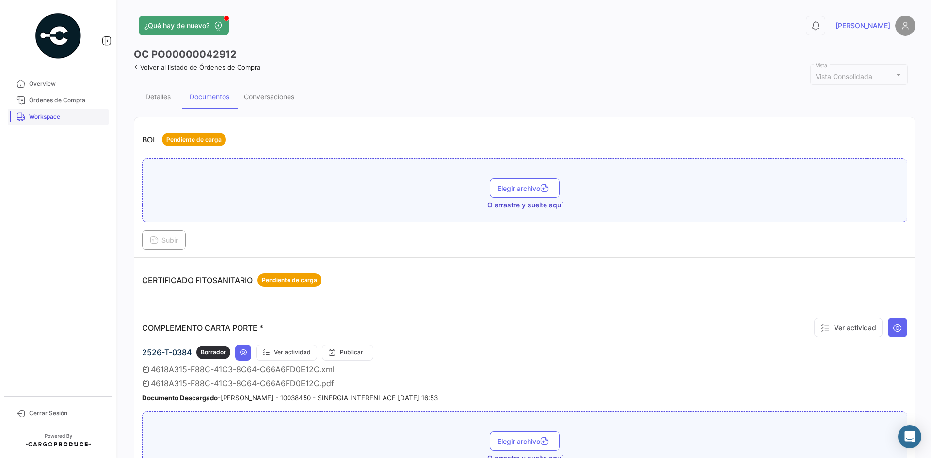
drag, startPoint x: 47, startPoint y: 127, endPoint x: 49, endPoint y: 123, distance: 5.0
click at [47, 127] on mat-nav-list "Overview Órdenes de Compra Workspace" at bounding box center [58, 232] width 116 height 321
drag, startPoint x: 49, startPoint y: 123, endPoint x: 54, endPoint y: 126, distance: 5.7
click at [49, 123] on link "Workspace" at bounding box center [58, 117] width 101 height 16
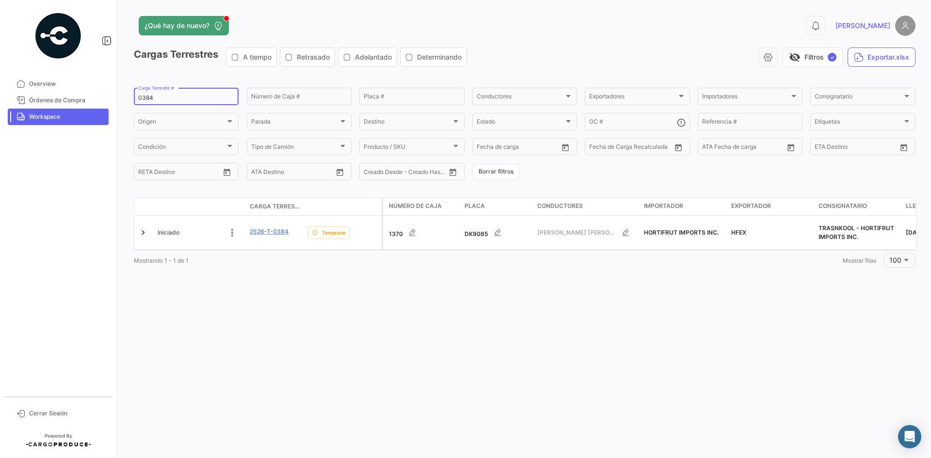
click at [142, 97] on input "0384" at bounding box center [186, 98] width 96 height 7
click at [143, 97] on input "0384" at bounding box center [186, 98] width 96 height 7
paste input "296"
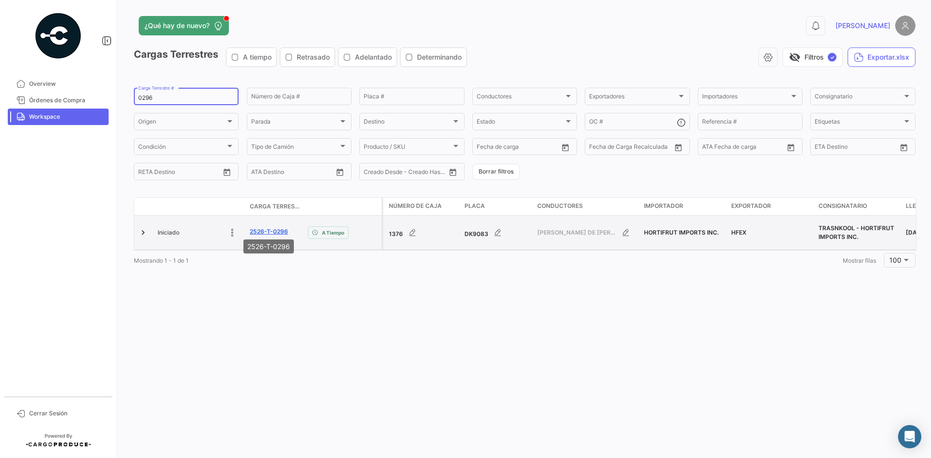
type input "0296"
click at [264, 227] on link "2526-T-0296" at bounding box center [269, 231] width 38 height 9
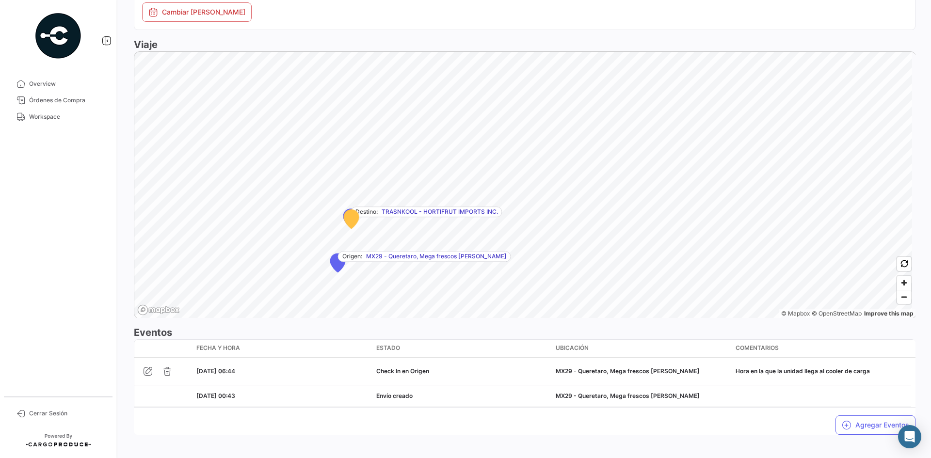
scroll to position [531, 0]
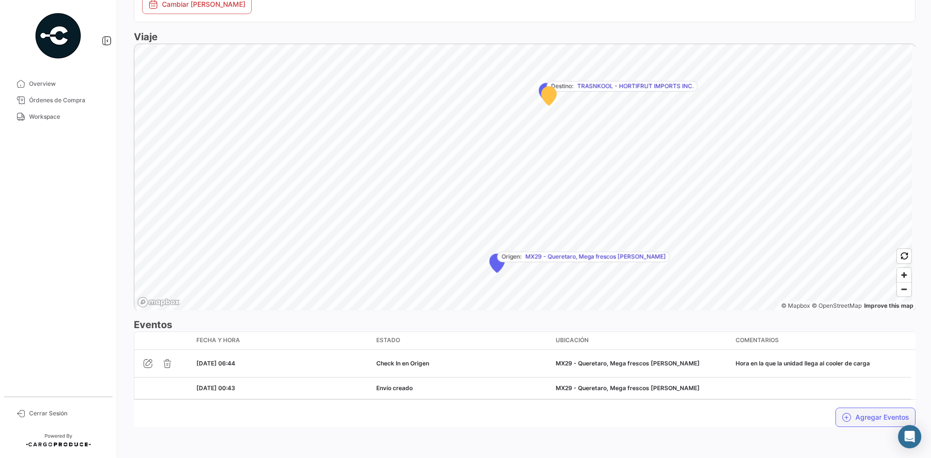
click at [849, 415] on button "Agregar Eventos" at bounding box center [876, 417] width 80 height 19
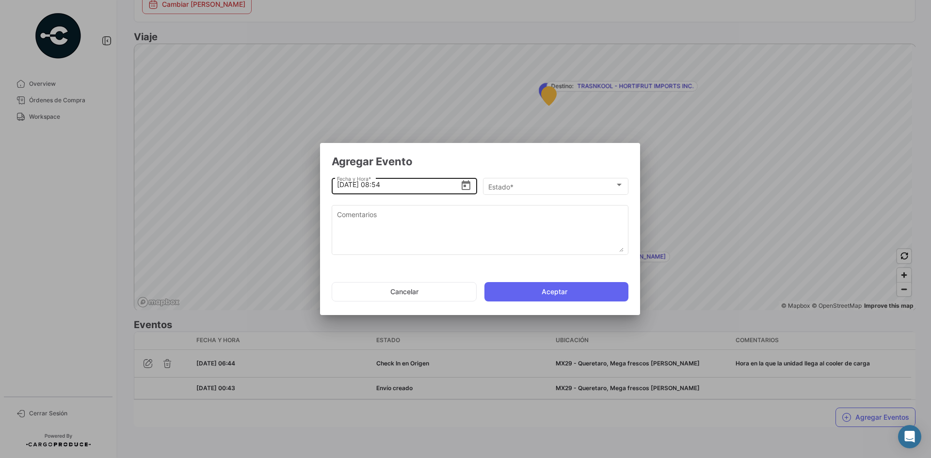
click at [343, 185] on input "[DATE] 08:54" at bounding box center [399, 185] width 124 height 34
click at [377, 185] on input "[DATE] 08:54" at bounding box center [399, 185] width 124 height 34
type input "[DATE] 13:15"
click at [560, 189] on div "Estado *" at bounding box center [551, 187] width 127 height 8
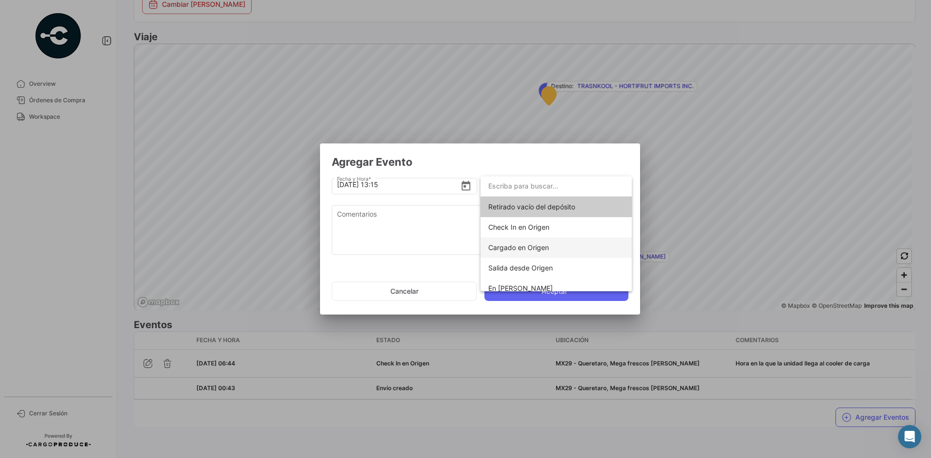
click at [544, 249] on span "Cargado en Origen" at bounding box center [518, 248] width 61 height 8
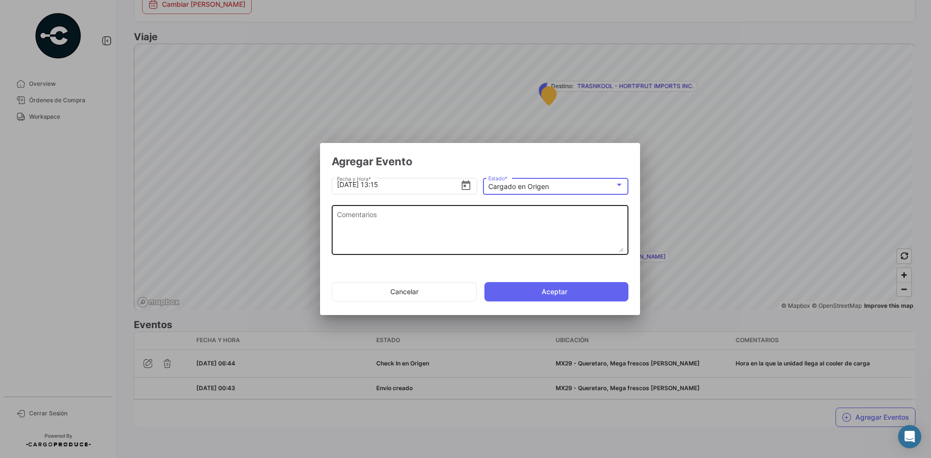
click at [443, 235] on textarea "Comentarios" at bounding box center [480, 231] width 287 height 43
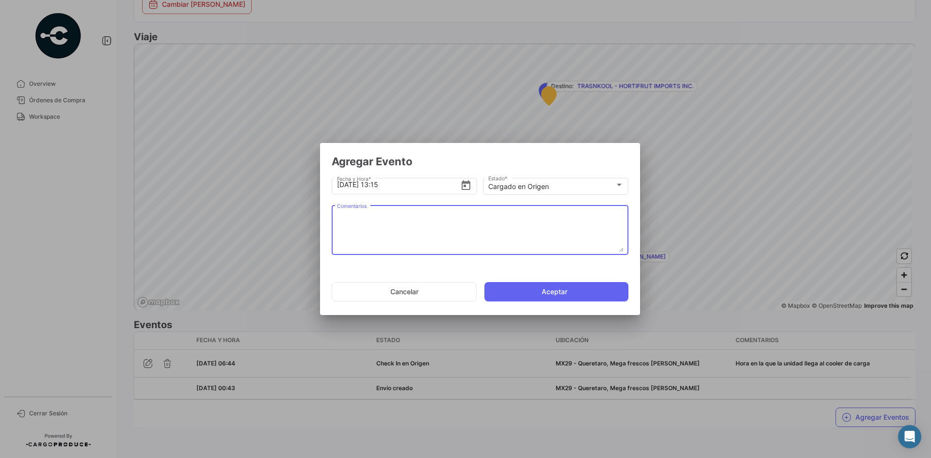
paste textarea "Hora en la que la unidad termina el proceso de carga"
type textarea "Hora en la que la unidad termina el proceso de carga"
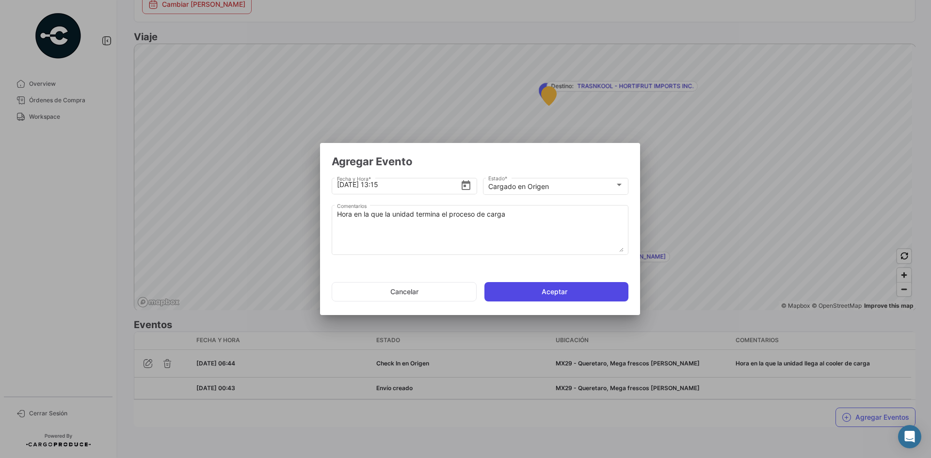
click at [560, 294] on button "Aceptar" at bounding box center [557, 291] width 144 height 19
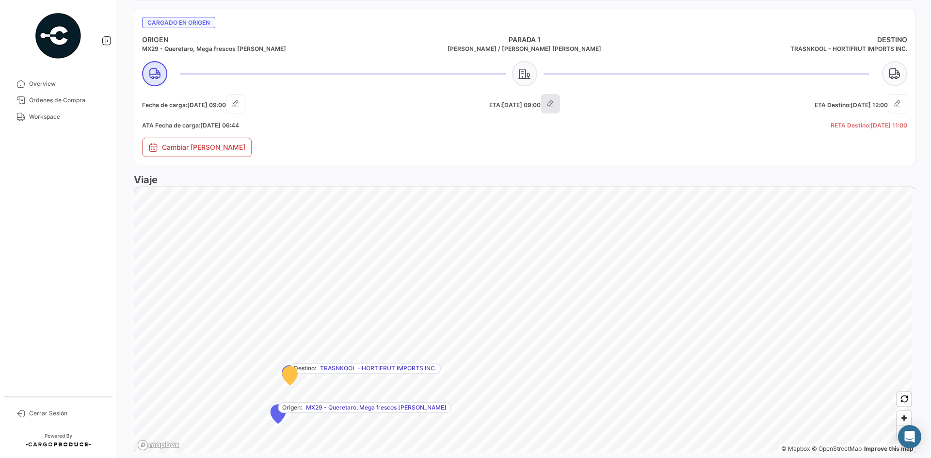
scroll to position [559, 0]
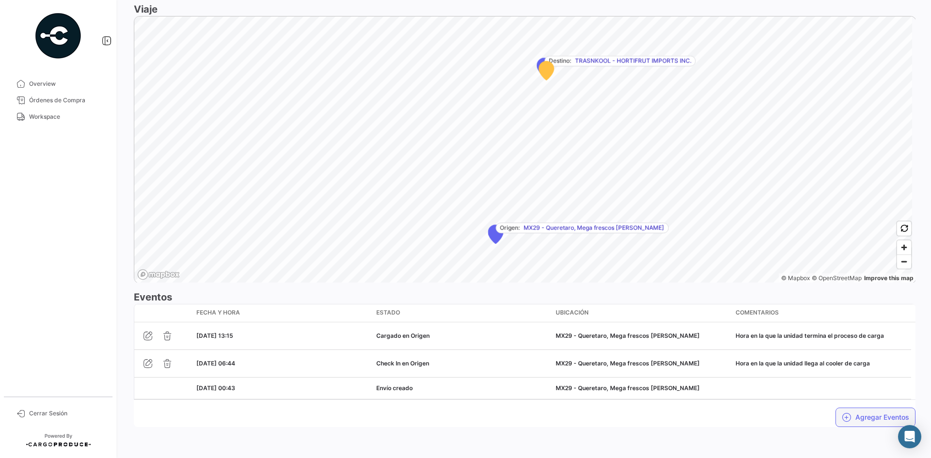
click at [858, 419] on button "Agregar Eventos" at bounding box center [876, 417] width 80 height 19
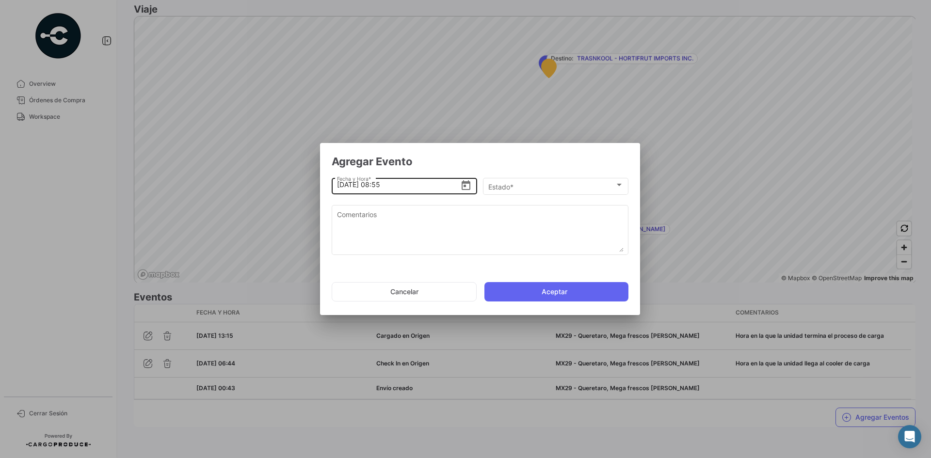
click at [344, 184] on input "[DATE] 08:55" at bounding box center [399, 185] width 124 height 34
click at [381, 185] on input "[DATE] 08:55" at bounding box center [399, 185] width 124 height 34
type input "[DATE] 13:24"
click at [514, 186] on span "Estado *" at bounding box center [551, 187] width 127 height 8
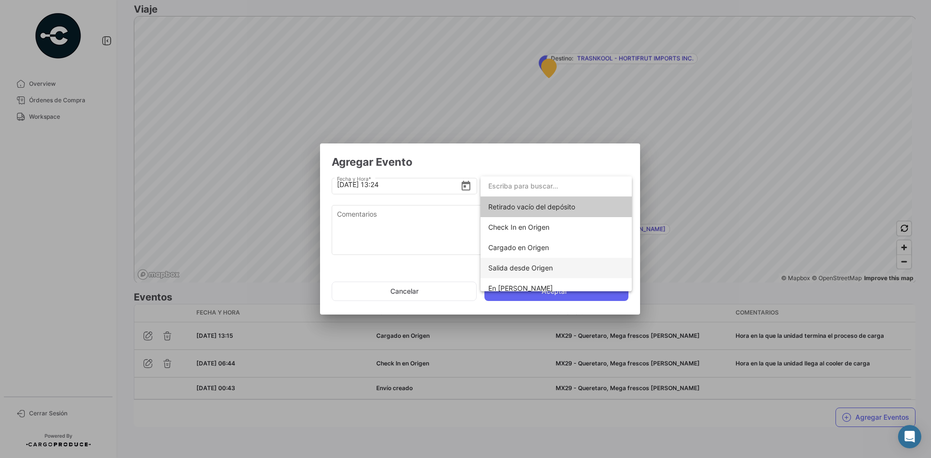
click at [548, 268] on span "Salida desde Origen" at bounding box center [520, 268] width 65 height 8
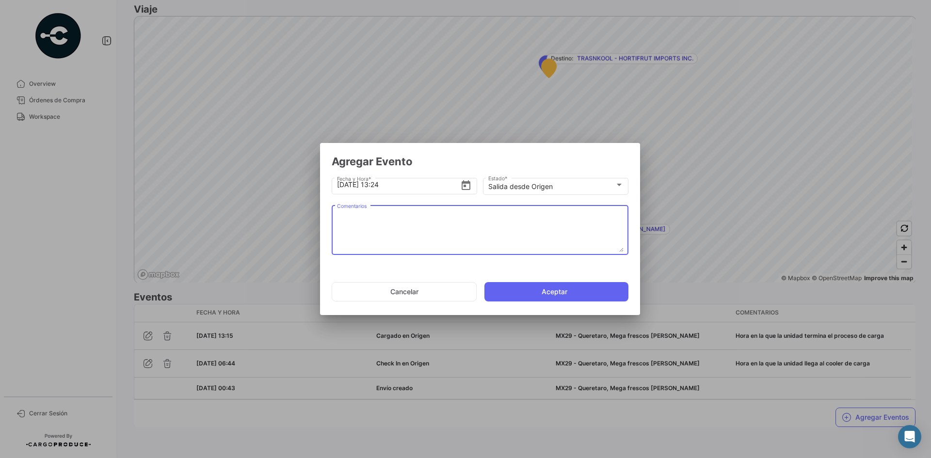
click at [417, 225] on textarea "Comentarios" at bounding box center [480, 231] width 287 height 43
paste textarea "Hora en la que la unidad se retira del cooler"
type textarea "Hora en la que la unidad se retira del cooler"
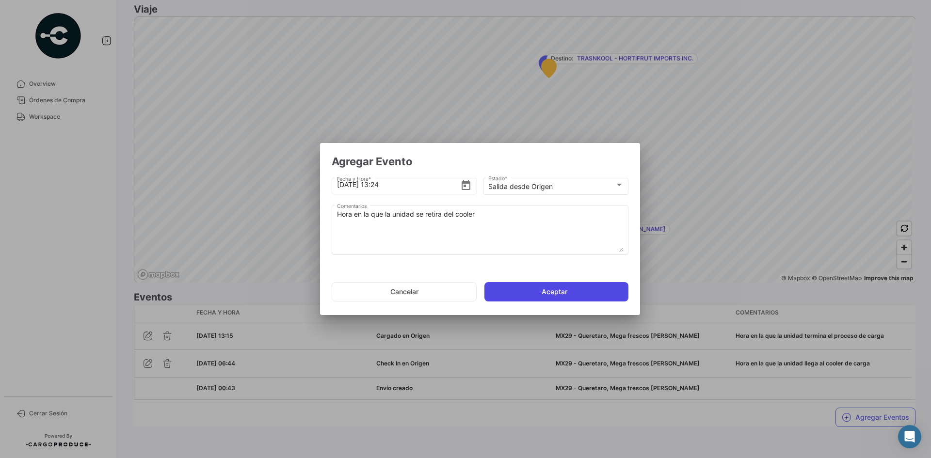
click at [522, 287] on button "Aceptar" at bounding box center [557, 291] width 144 height 19
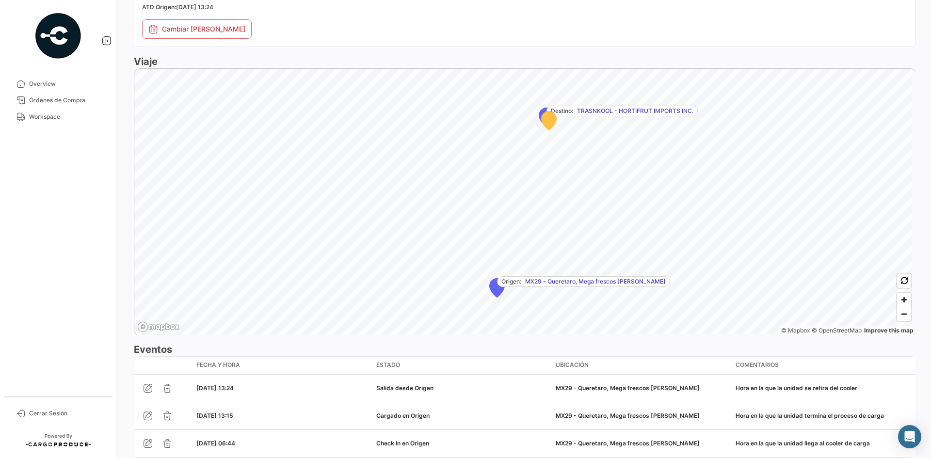
scroll to position [603, 0]
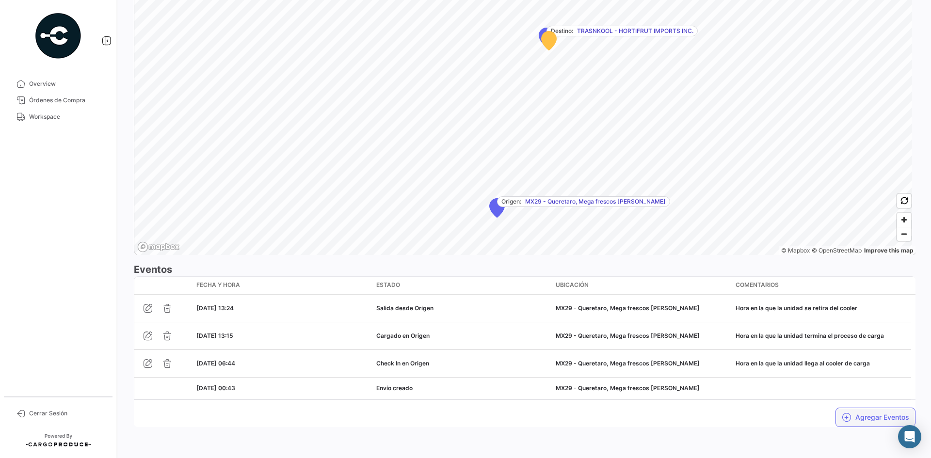
click at [861, 412] on button "Agregar Eventos" at bounding box center [876, 417] width 80 height 19
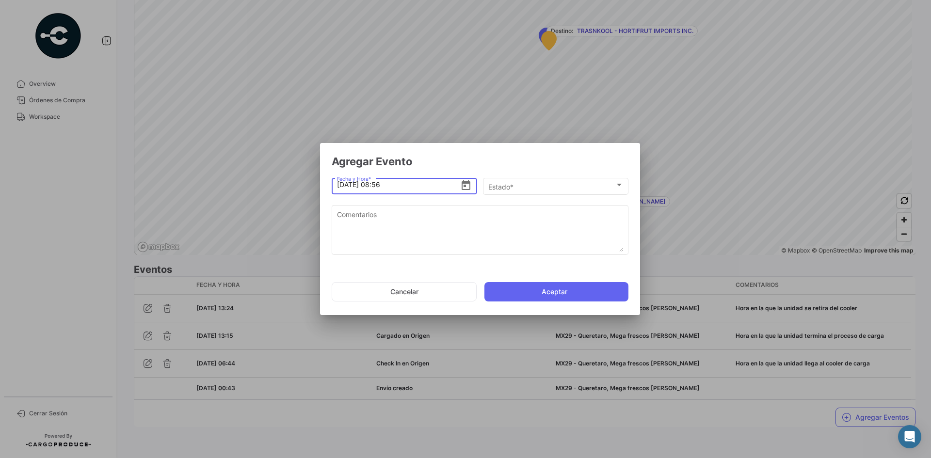
click at [345, 184] on input "[DATE] 08:56" at bounding box center [399, 185] width 124 height 34
click at [380, 186] on input "[DATE] 08:56" at bounding box center [399, 185] width 124 height 34
type input "[DATE] 19:15"
click at [570, 182] on div "Estado * Estado *" at bounding box center [555, 185] width 135 height 19
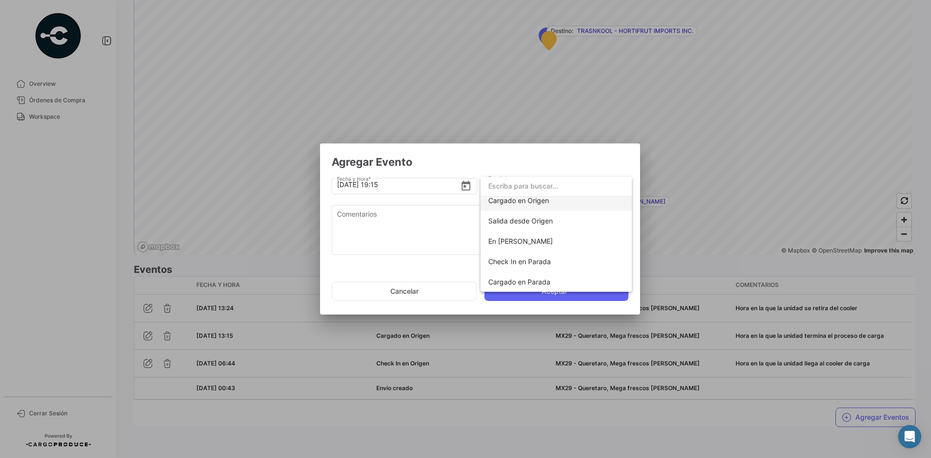
scroll to position [49, 0]
click at [543, 261] on span "Check In en Parada" at bounding box center [519, 261] width 63 height 8
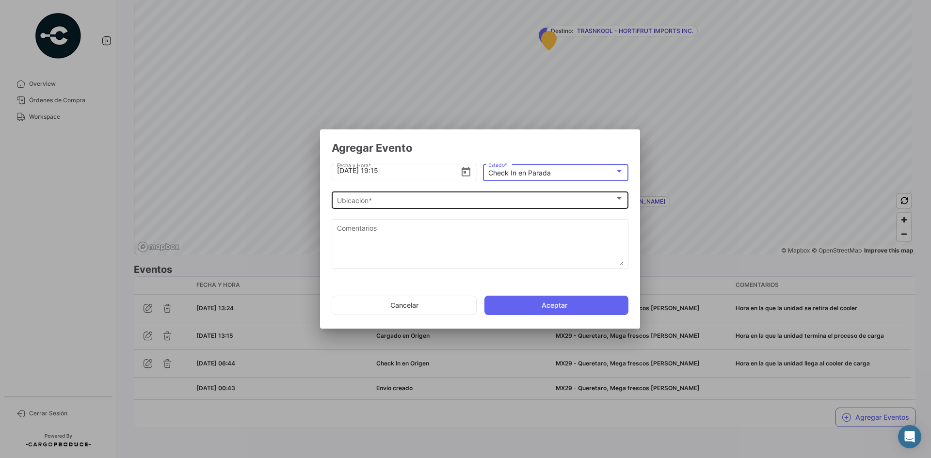
click at [407, 207] on div "Ubicación * Ubicación *" at bounding box center [480, 199] width 287 height 19
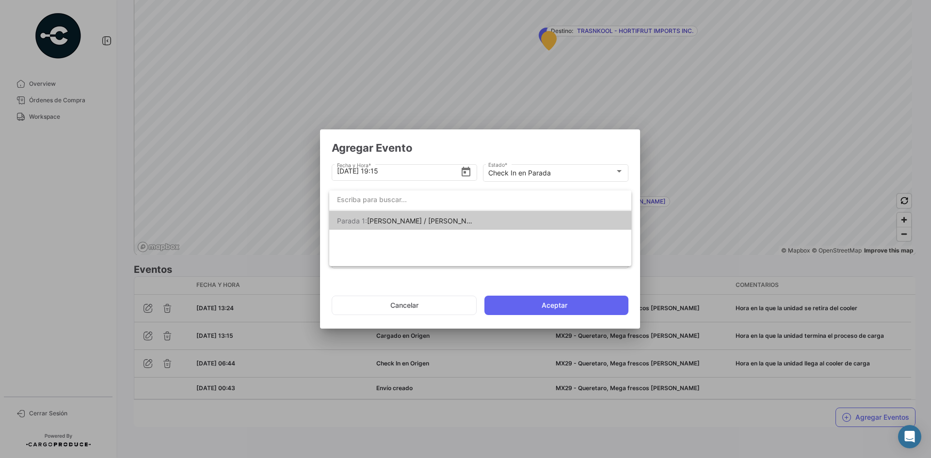
click at [444, 224] on span "[PERSON_NAME] / [PERSON_NAME] [PERSON_NAME]" at bounding box center [453, 221] width 173 height 8
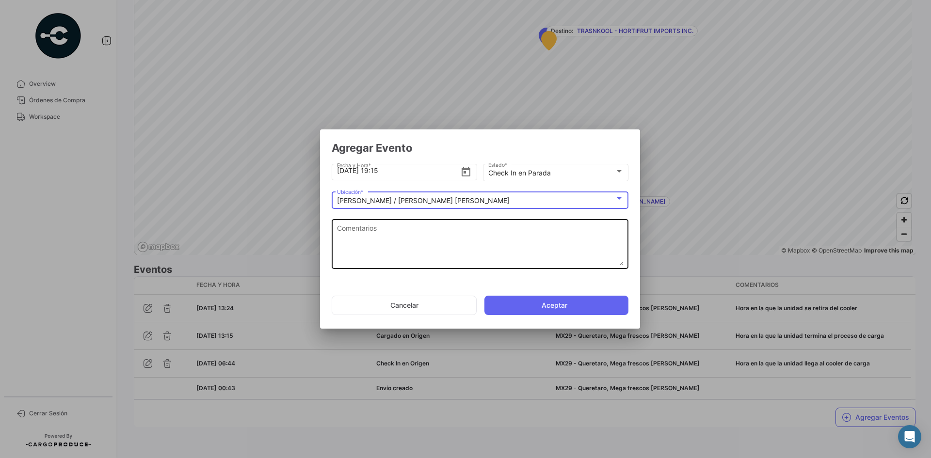
click at [414, 237] on textarea "Comentarios" at bounding box center [480, 244] width 287 height 43
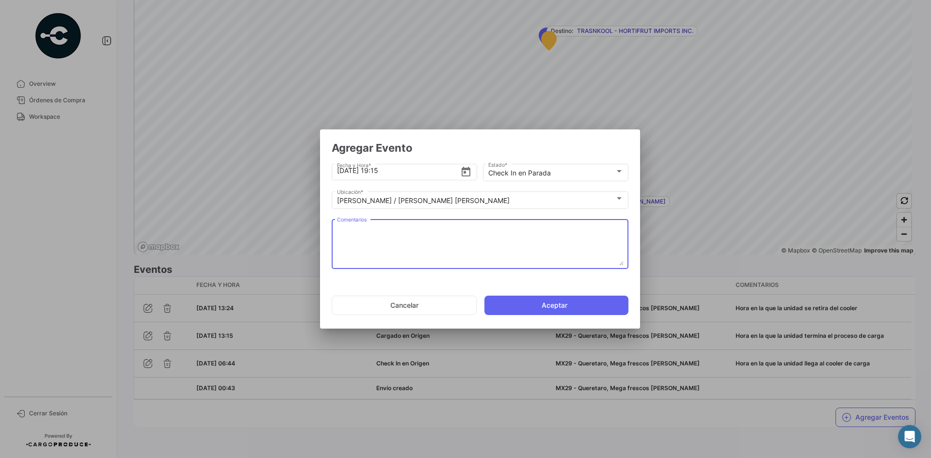
paste textarea "Hora de llegada a frontera"
type textarea "Hora de llegada a frontera"
click at [525, 305] on button "Aceptar" at bounding box center [557, 305] width 144 height 19
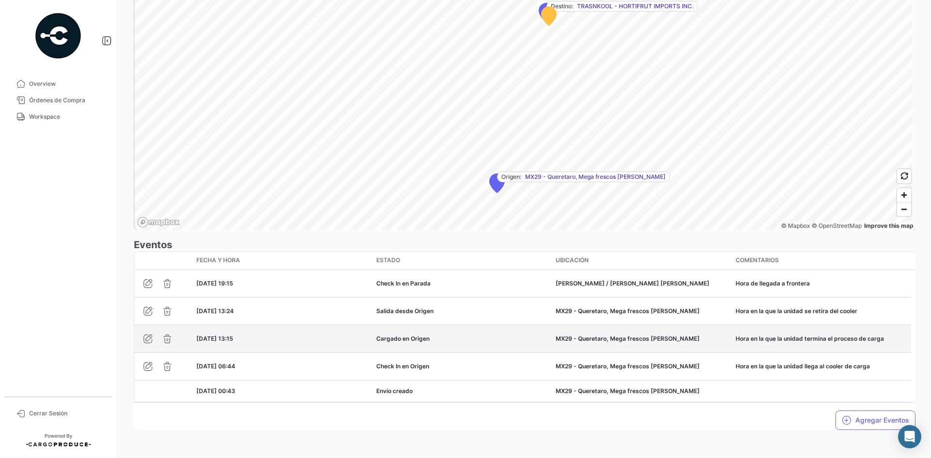
scroll to position [631, 0]
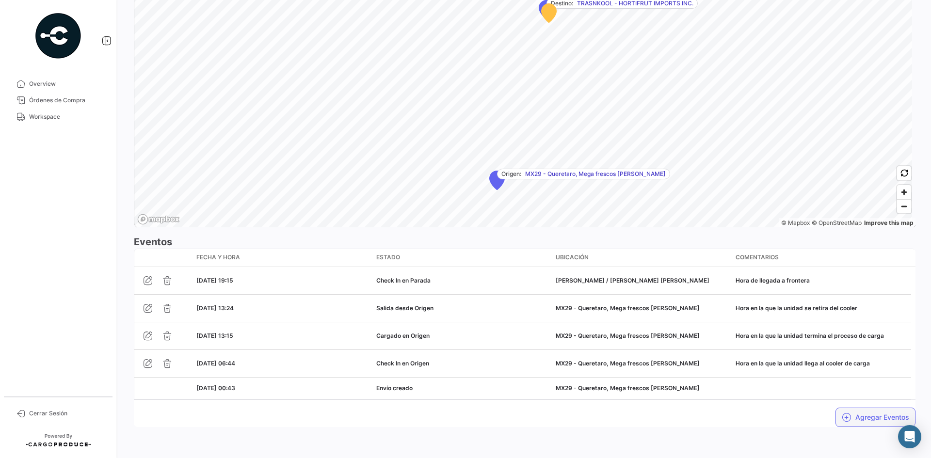
click at [856, 415] on button "Agregar Eventos" at bounding box center [876, 417] width 80 height 19
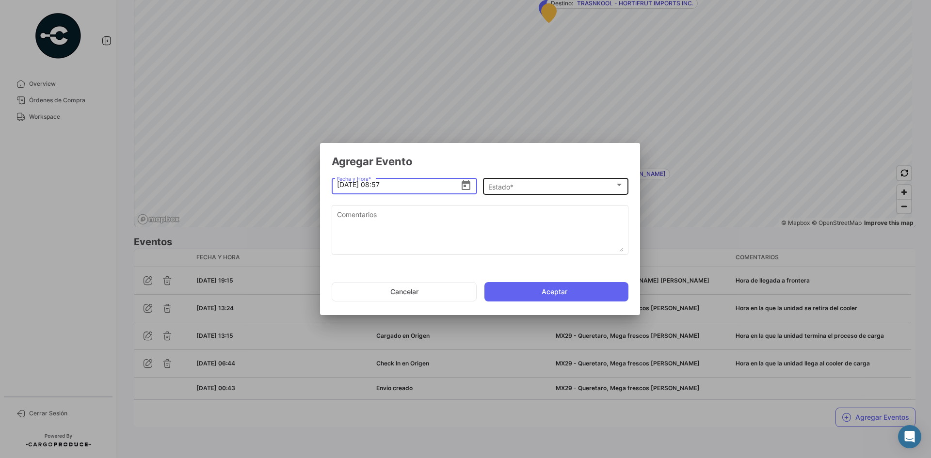
click at [549, 187] on div "Estado *" at bounding box center [551, 187] width 127 height 8
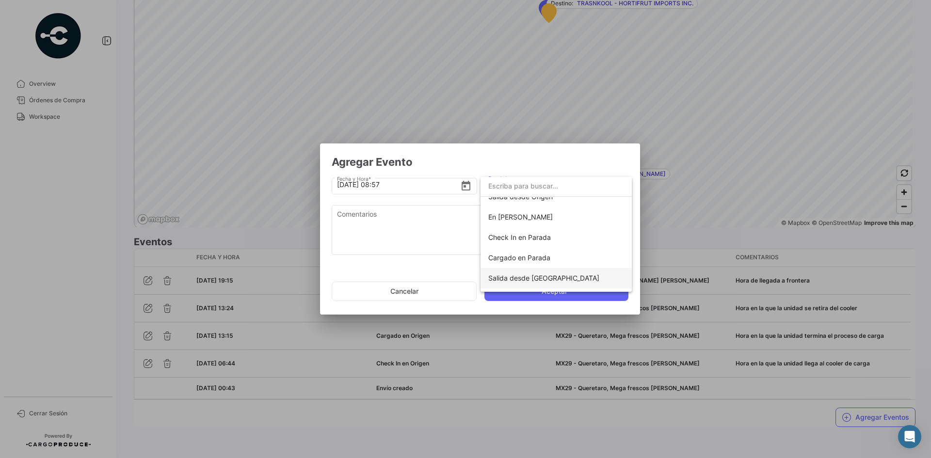
scroll to position [97, 0]
click at [552, 254] on span "Salida desde [GEOGRAPHIC_DATA]" at bounding box center [543, 253] width 111 height 8
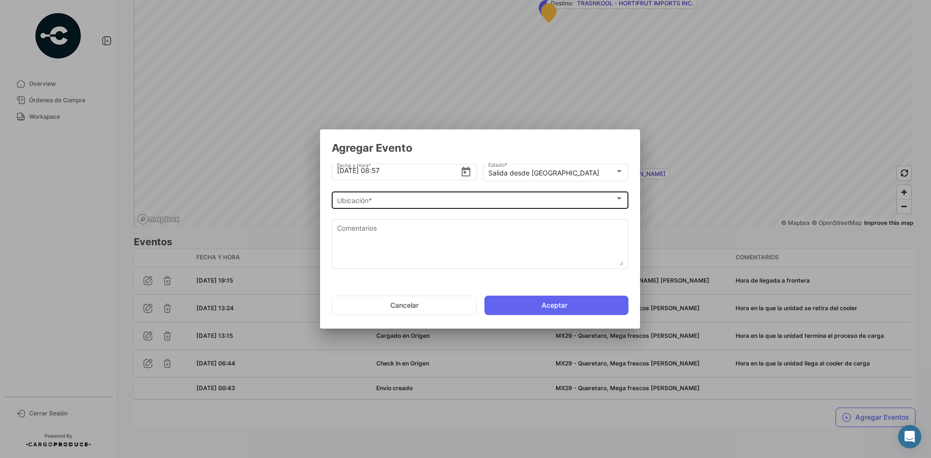
click at [400, 206] on div "Ubicación * Ubicación *" at bounding box center [480, 199] width 287 height 19
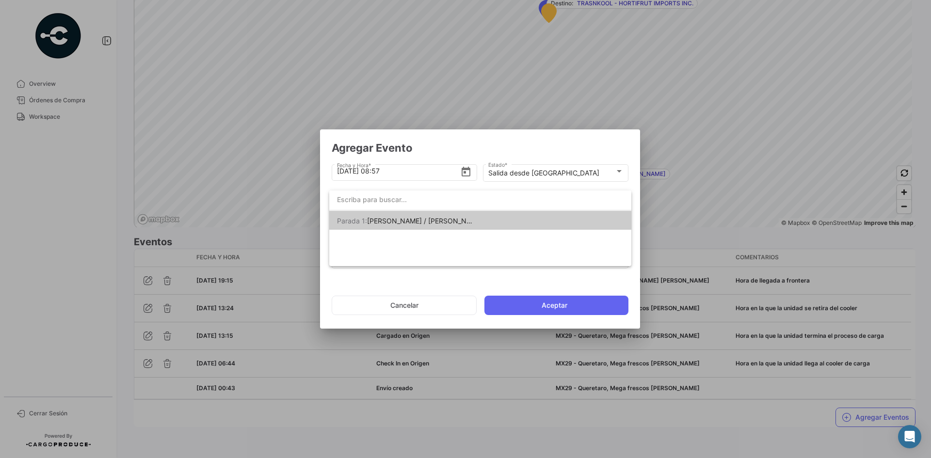
click at [429, 224] on span "[PERSON_NAME] / [PERSON_NAME] [PERSON_NAME]" at bounding box center [453, 221] width 173 height 8
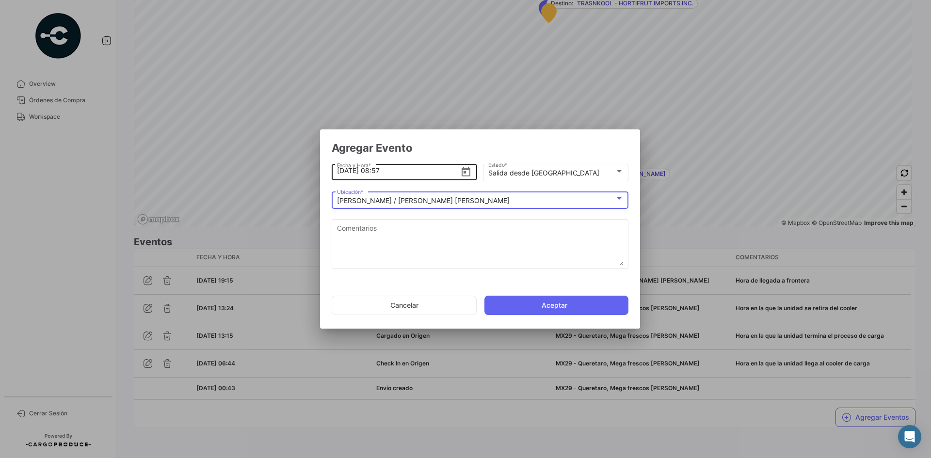
click at [381, 172] on input "[DATE] 08:57" at bounding box center [399, 171] width 124 height 34
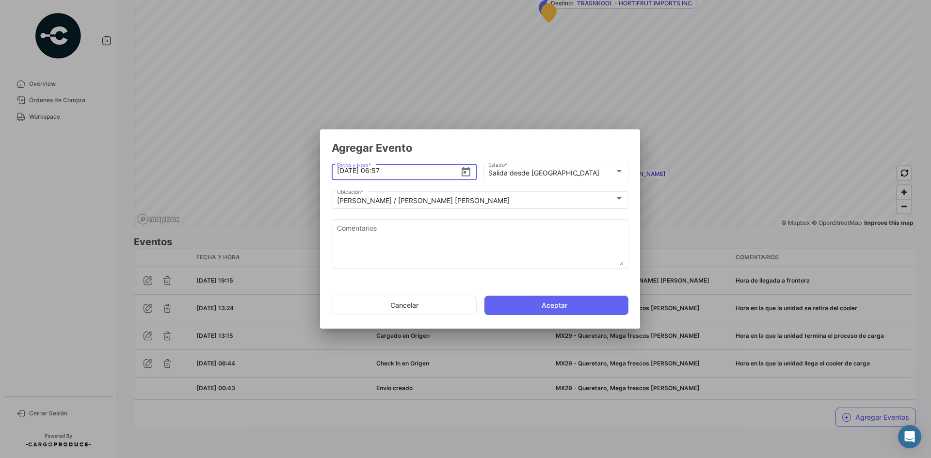
click at [394, 173] on input "[DATE] 06:57" at bounding box center [399, 171] width 124 height 34
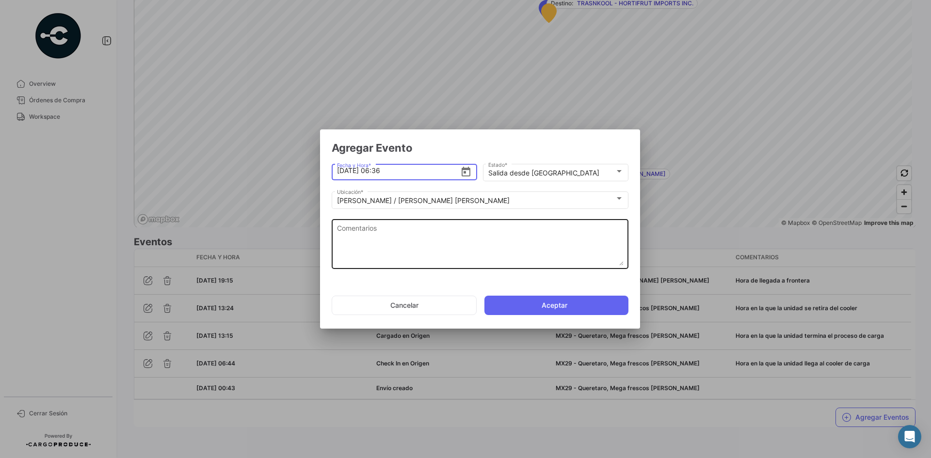
type input "[DATE] 06:36"
click at [422, 237] on textarea "Comentarios" at bounding box center [480, 244] width 287 height 43
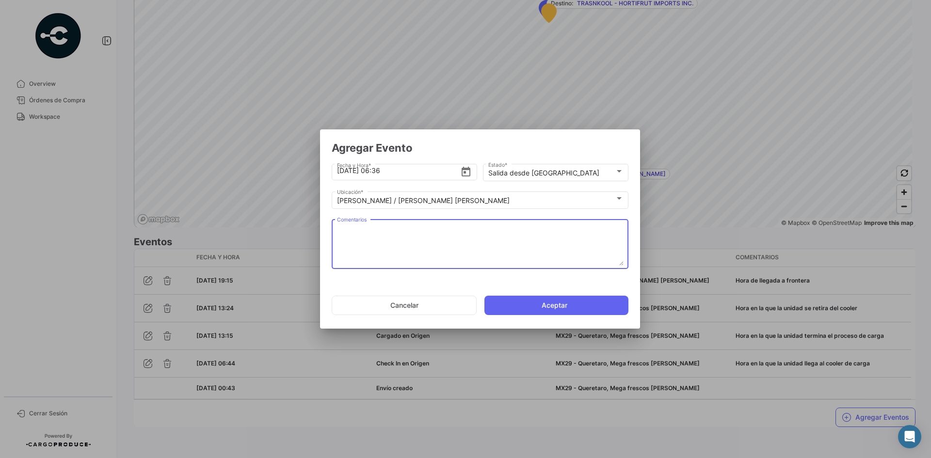
paste textarea "Hora de salida a cruce"
type textarea "Hora de salida a cruce"
click at [535, 311] on button "Aceptar" at bounding box center [557, 305] width 144 height 19
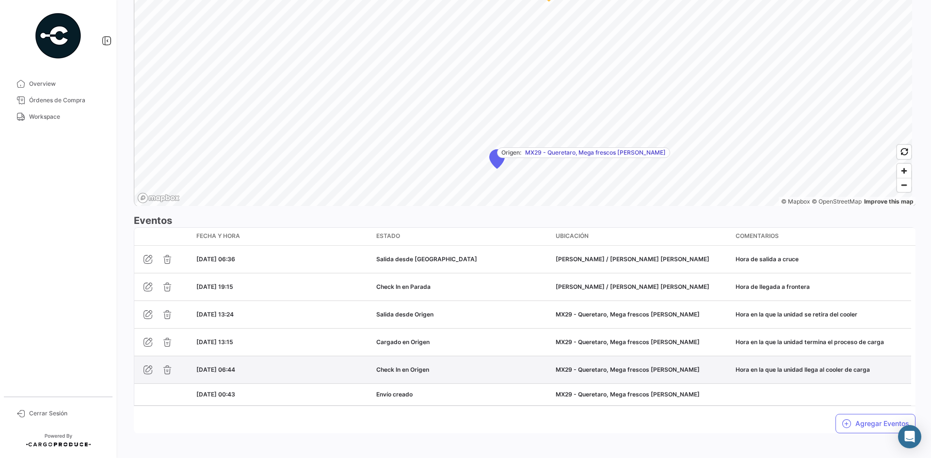
scroll to position [658, 0]
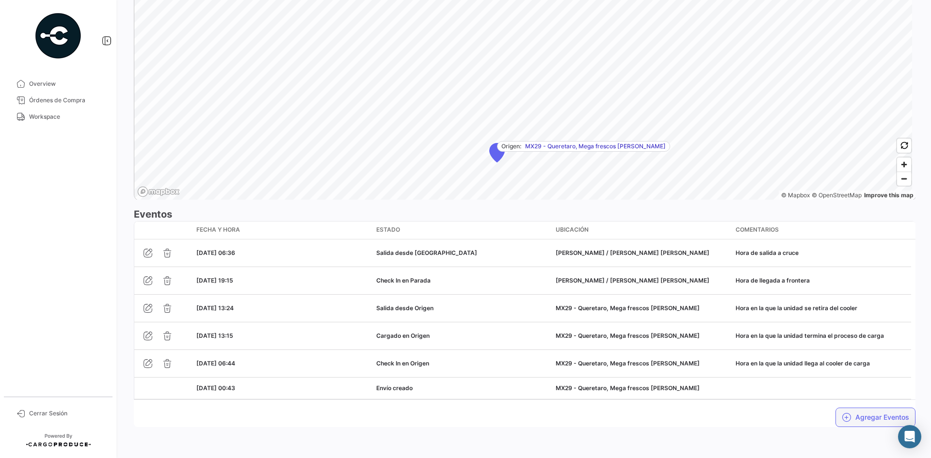
click at [846, 414] on icon "button" at bounding box center [847, 418] width 10 height 10
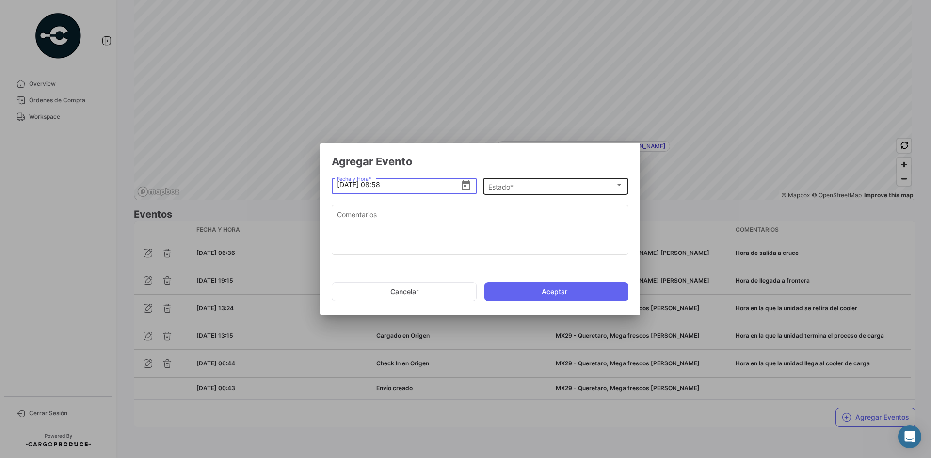
click at [529, 189] on div "Estado *" at bounding box center [551, 187] width 127 height 8
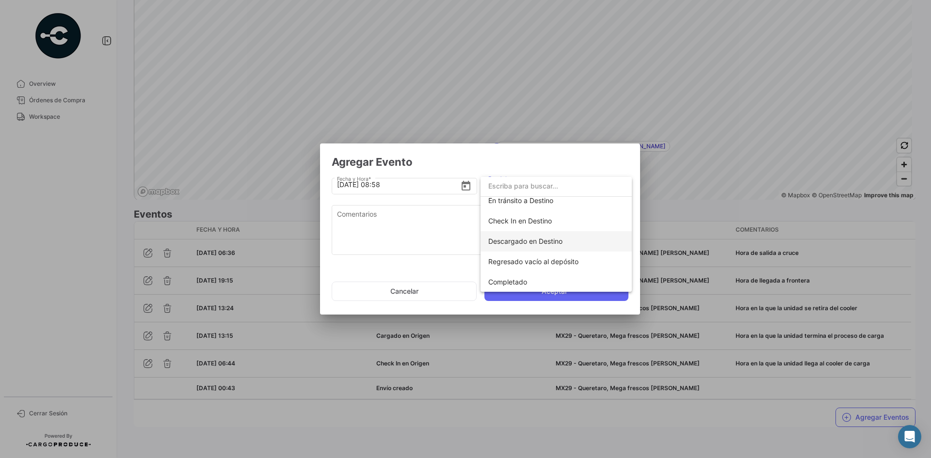
scroll to position [170, 0]
click at [541, 202] on span "En tránsito a Destino" at bounding box center [520, 200] width 65 height 8
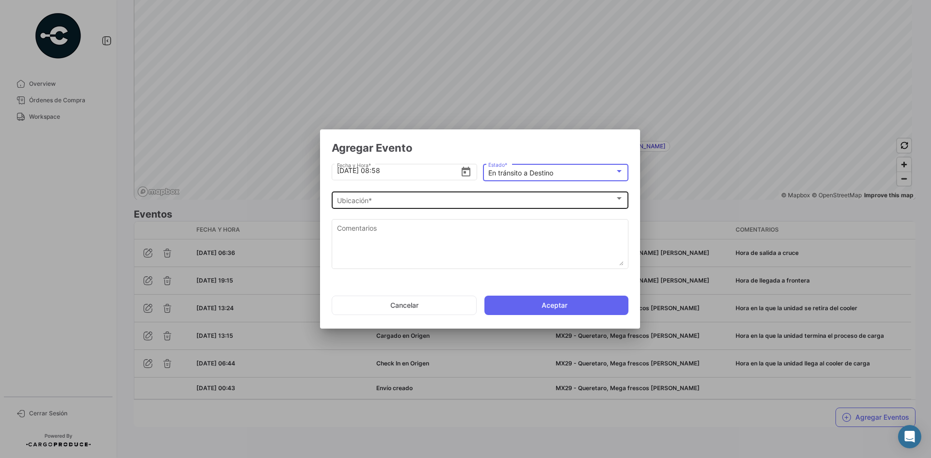
click at [407, 204] on div "Ubicación *" at bounding box center [476, 201] width 278 height 8
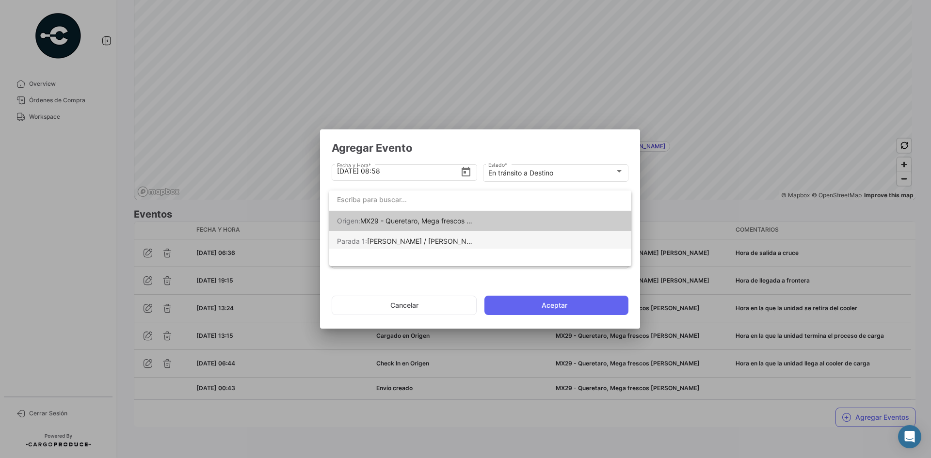
click at [437, 243] on span "[PERSON_NAME] / [PERSON_NAME] [PERSON_NAME]" at bounding box center [453, 241] width 173 height 8
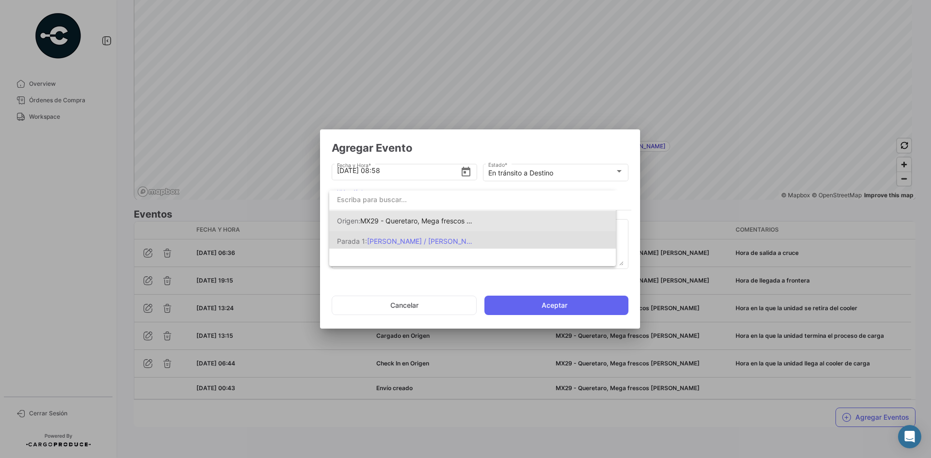
scroll to position [0, 0]
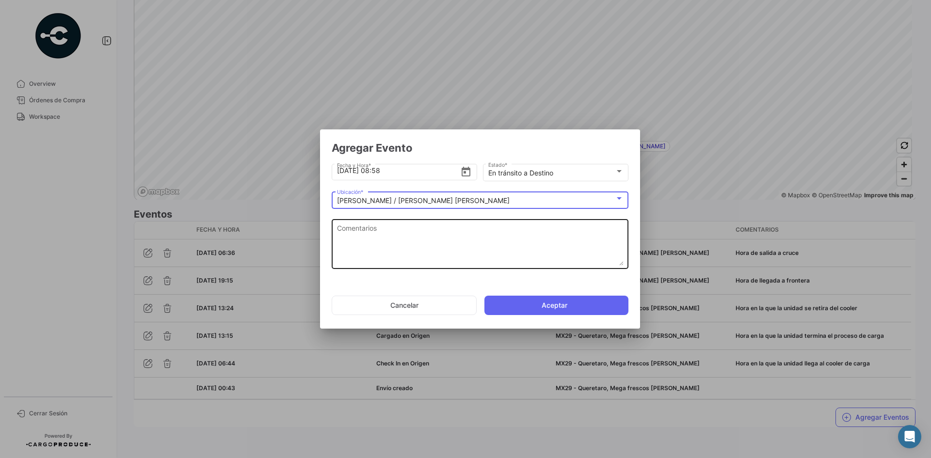
click at [407, 237] on textarea "Comentarios" at bounding box center [480, 244] width 287 height 43
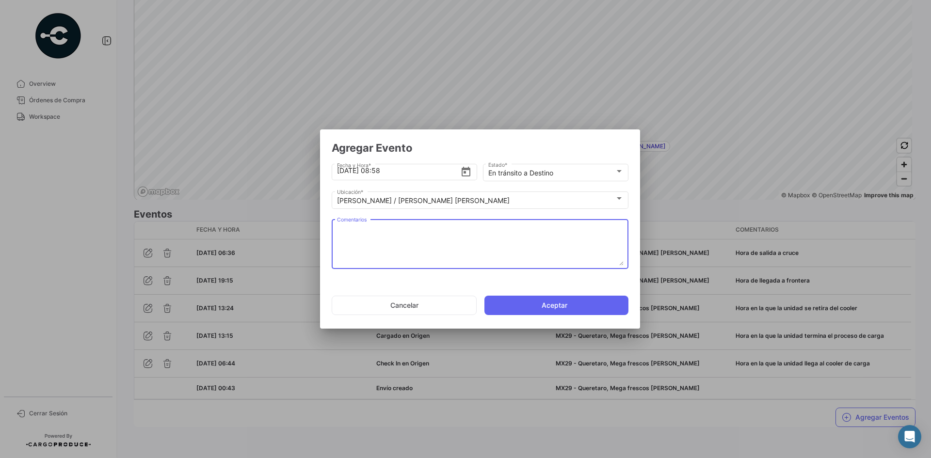
paste textarea "Hora en la que la unidad queda liberada de aduanas y se dirige al destino."
type textarea "Hora en la que la unidad queda liberada de aduanas y se dirige al destino."
click at [532, 306] on button "Aceptar" at bounding box center [557, 305] width 144 height 19
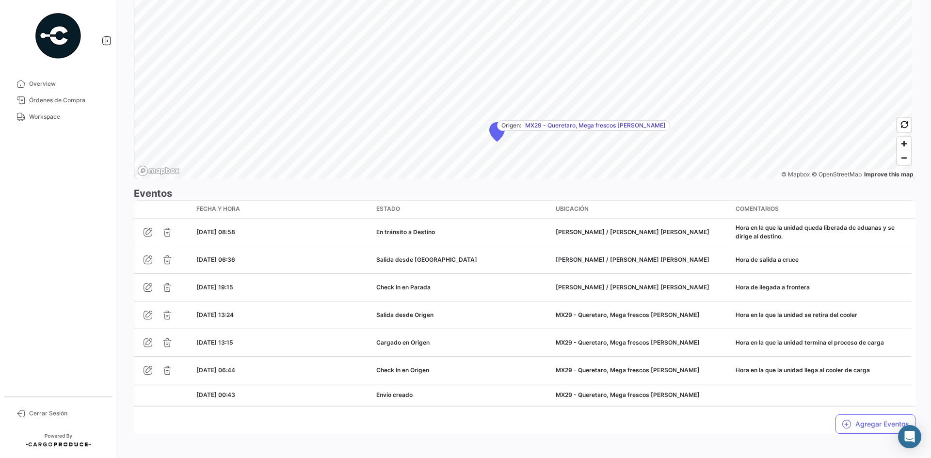
scroll to position [686, 0]
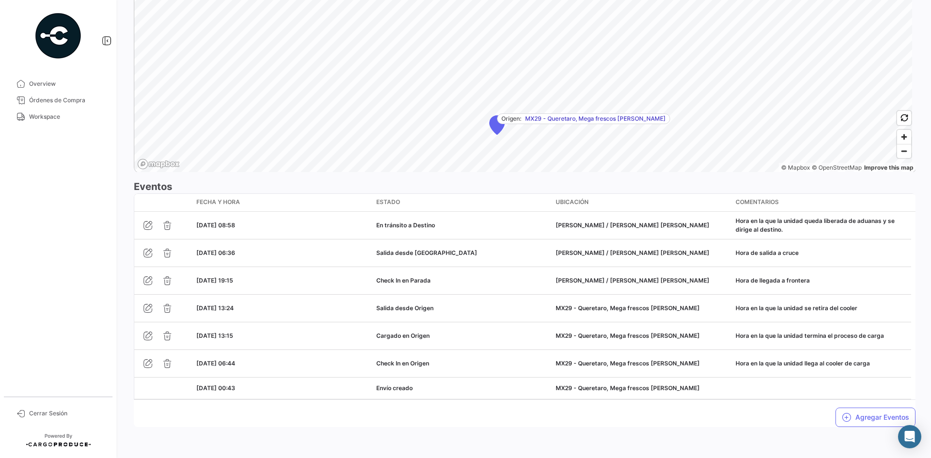
drag, startPoint x: 66, startPoint y: 122, endPoint x: 100, endPoint y: 130, distance: 34.4
click at [66, 122] on link "Workspace" at bounding box center [58, 117] width 101 height 16
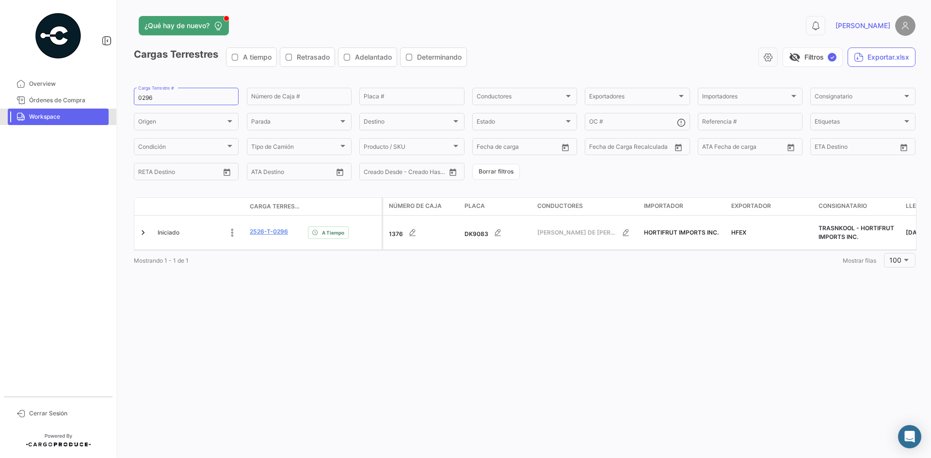
click at [83, 117] on span "Workspace" at bounding box center [67, 117] width 76 height 9
click at [145, 87] on div "0296 Carga Terrestre #" at bounding box center [186, 95] width 96 height 19
click at [146, 91] on div "0296 Carga Terrestre #" at bounding box center [186, 95] width 96 height 19
click at [146, 97] on input "0296" at bounding box center [186, 98] width 96 height 7
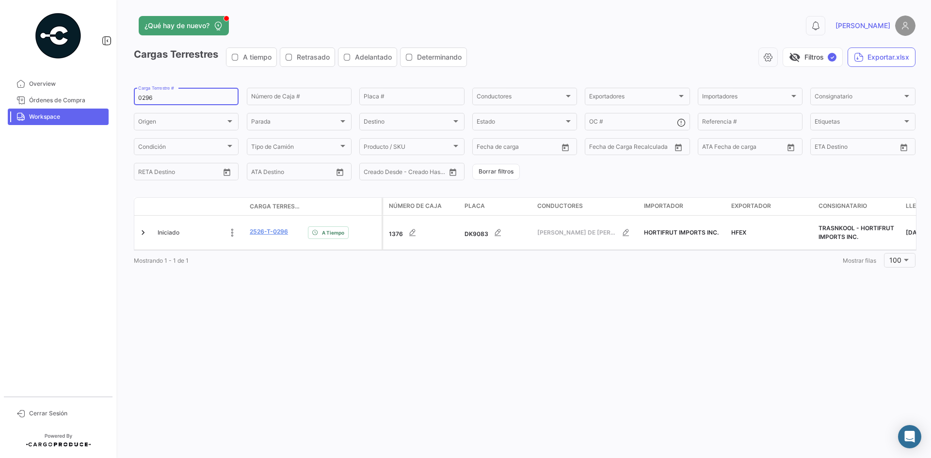
click at [146, 97] on input "0296" at bounding box center [186, 98] width 96 height 7
paste input "5"
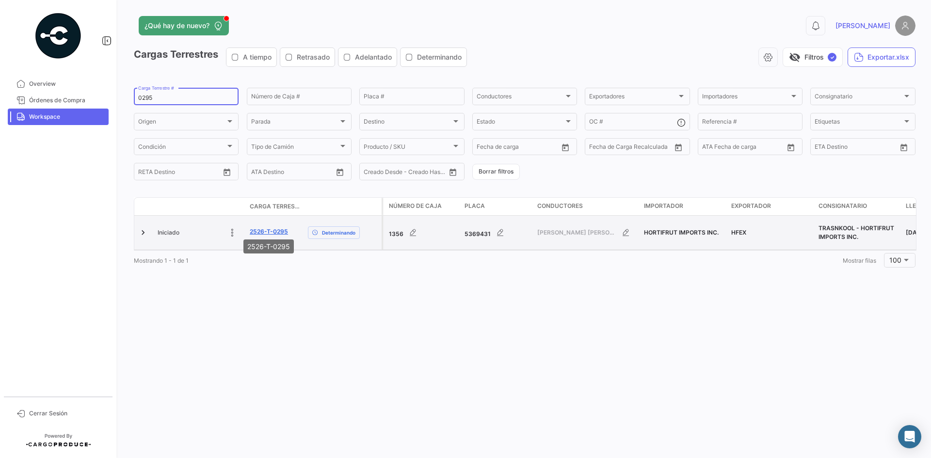
type input "0295"
click at [262, 227] on link "2526-T-0295" at bounding box center [269, 231] width 38 height 9
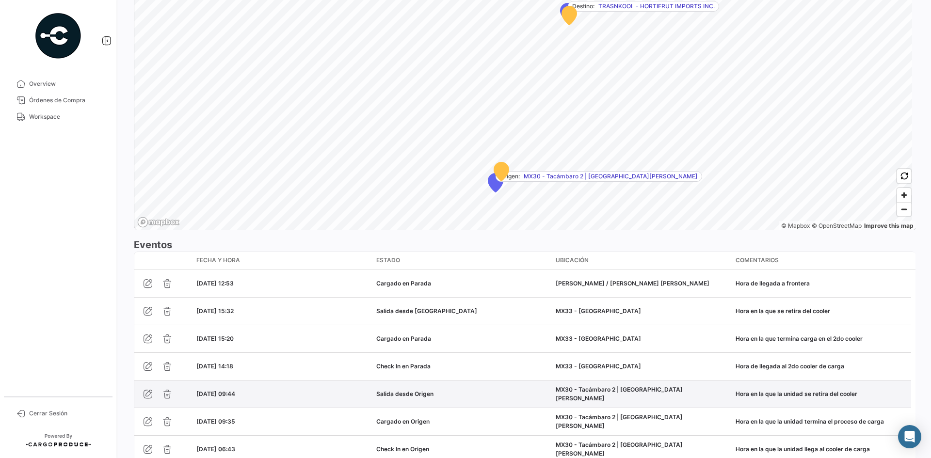
scroll to position [665, 0]
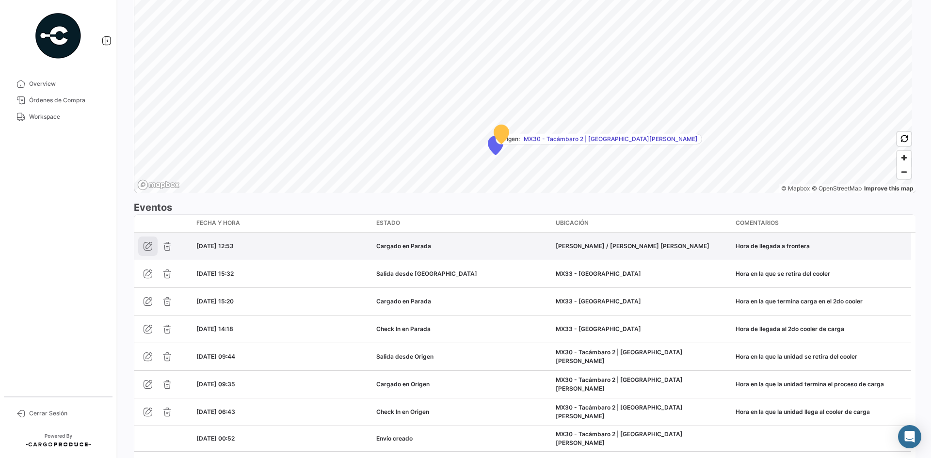
click at [147, 246] on icon "button" at bounding box center [148, 247] width 10 height 10
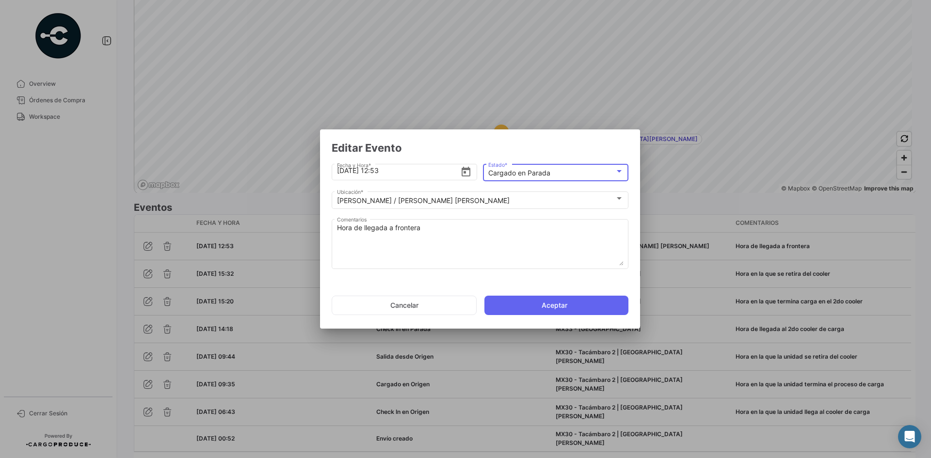
click at [555, 174] on div "Cargado en Parada" at bounding box center [551, 173] width 127 height 8
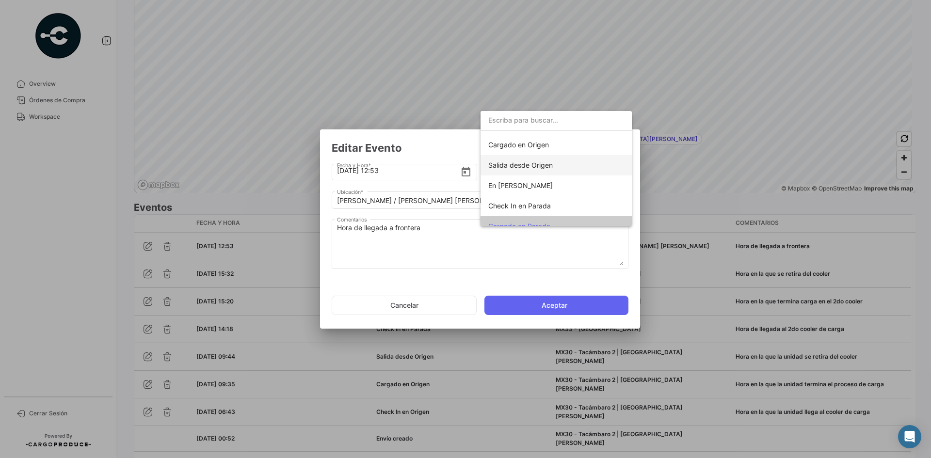
scroll to position [25, 0]
click at [534, 215] on span "Check In en Parada" at bounding box center [519, 218] width 63 height 8
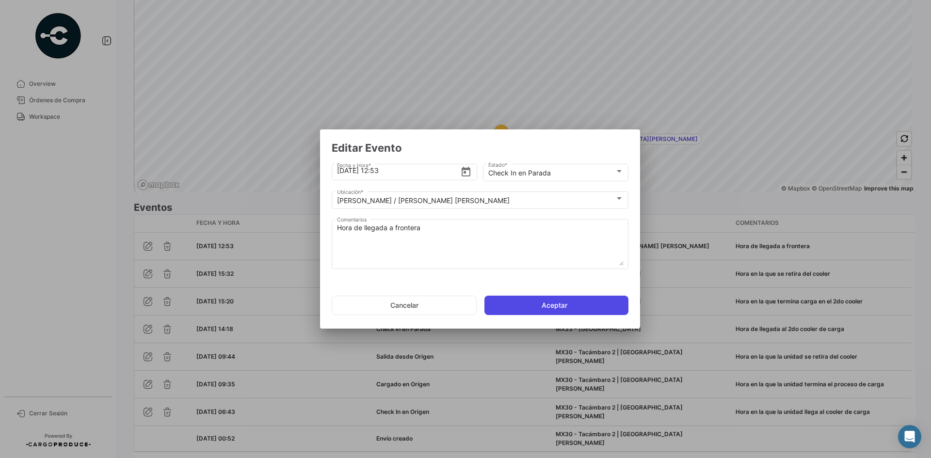
click at [535, 309] on button "Aceptar" at bounding box center [557, 305] width 144 height 19
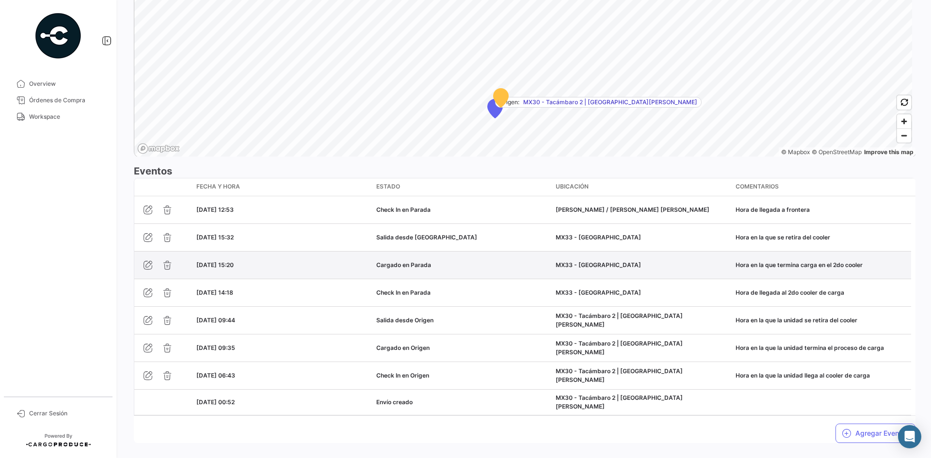
scroll to position [714, 0]
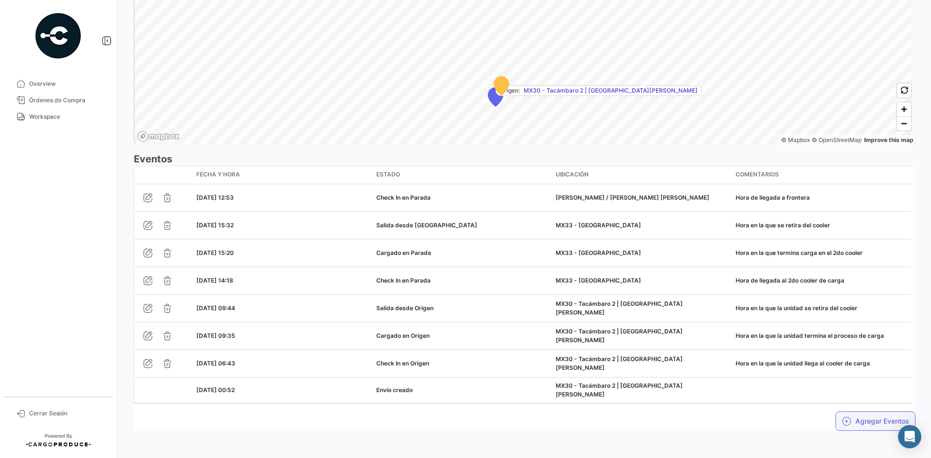
click at [851, 417] on button "Agregar Eventos" at bounding box center [876, 421] width 80 height 19
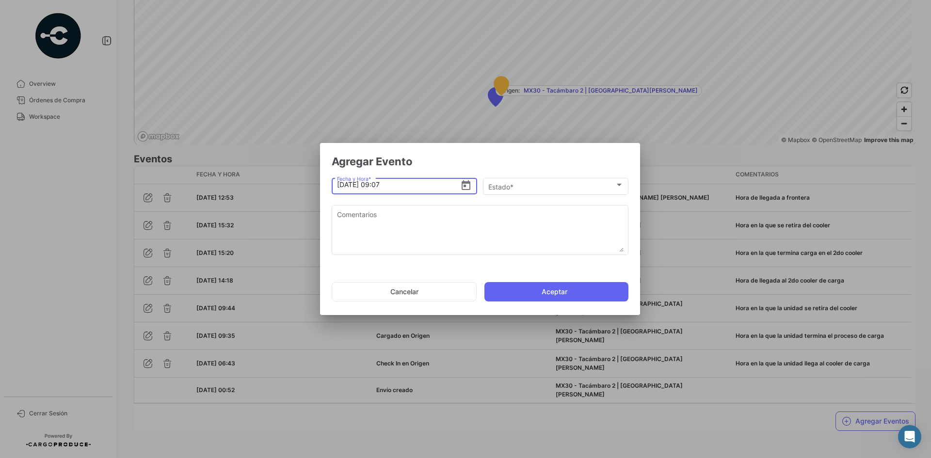
click at [345, 191] on input "[DATE] 09:07" at bounding box center [399, 185] width 124 height 34
click at [378, 183] on input "[DATE] 09:07" at bounding box center [399, 185] width 124 height 34
type input "[DATE] 13:58"
click at [536, 182] on div "Estado * Estado *" at bounding box center [555, 185] width 135 height 19
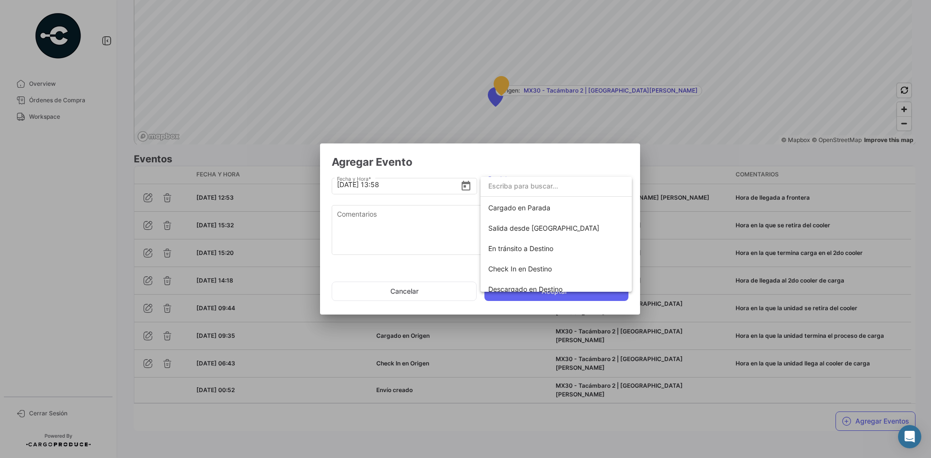
scroll to position [146, 0]
click at [549, 203] on span "Salida desde [GEOGRAPHIC_DATA]" at bounding box center [543, 204] width 111 height 8
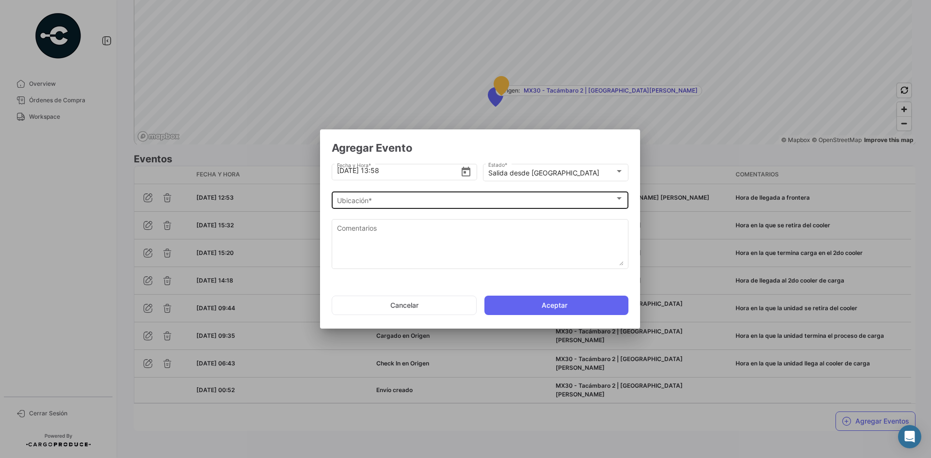
click at [468, 206] on div "Ubicación * Ubicación *" at bounding box center [480, 199] width 287 height 19
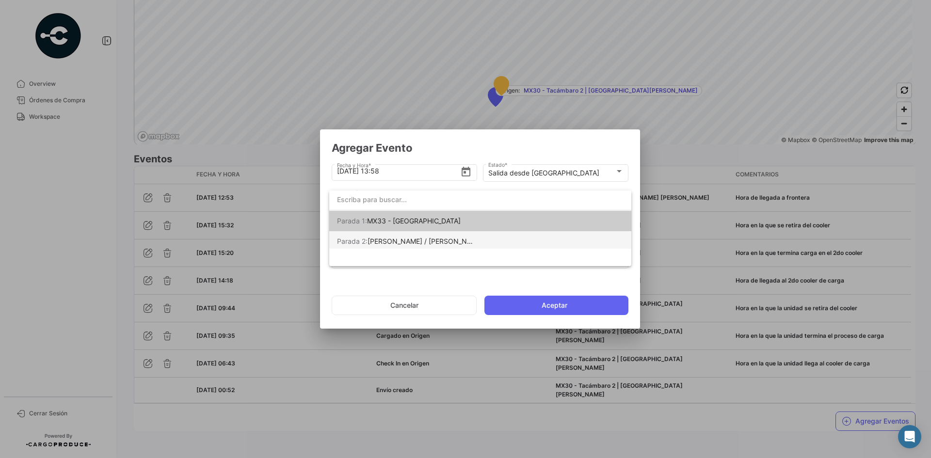
click at [450, 240] on span "[PERSON_NAME] / [PERSON_NAME] [PERSON_NAME]" at bounding box center [454, 241] width 173 height 8
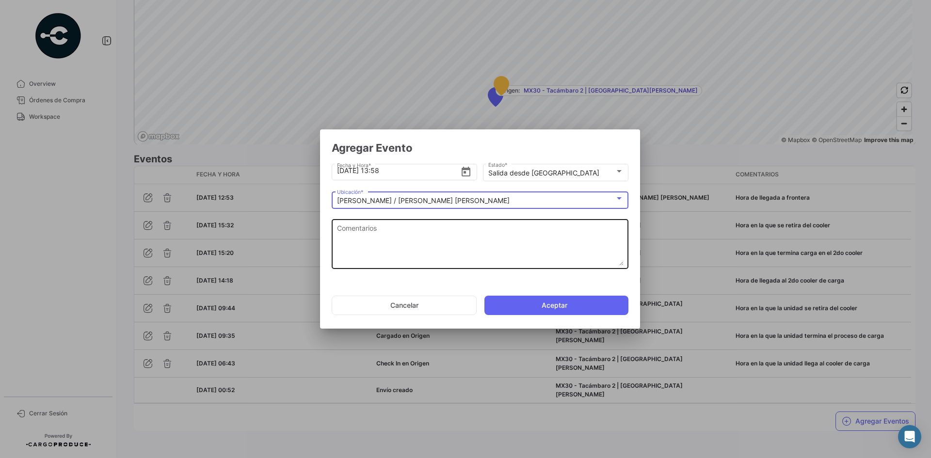
click at [432, 239] on textarea "Comentarios" at bounding box center [480, 244] width 287 height 43
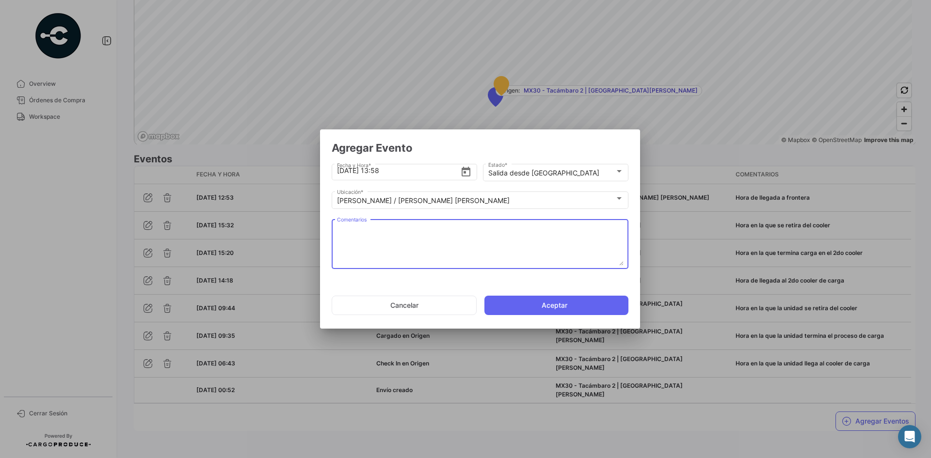
paste textarea "Hora de salida a cruce"
type textarea "Hora de salida a cruce"
click at [526, 306] on button "Aceptar" at bounding box center [557, 305] width 144 height 19
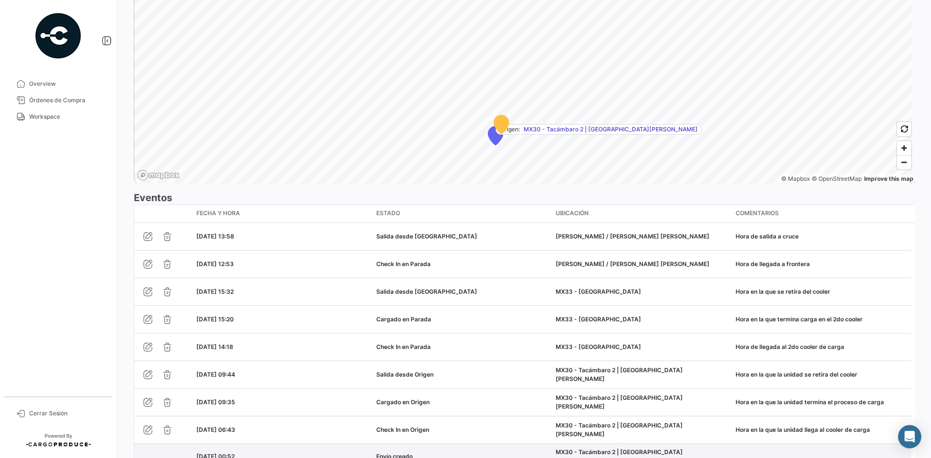
scroll to position [741, 0]
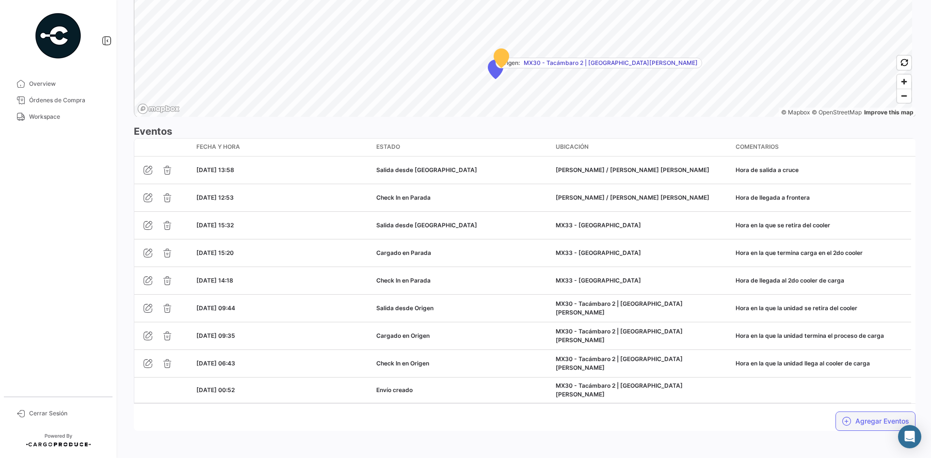
click at [851, 420] on button "Agregar Eventos" at bounding box center [876, 421] width 80 height 19
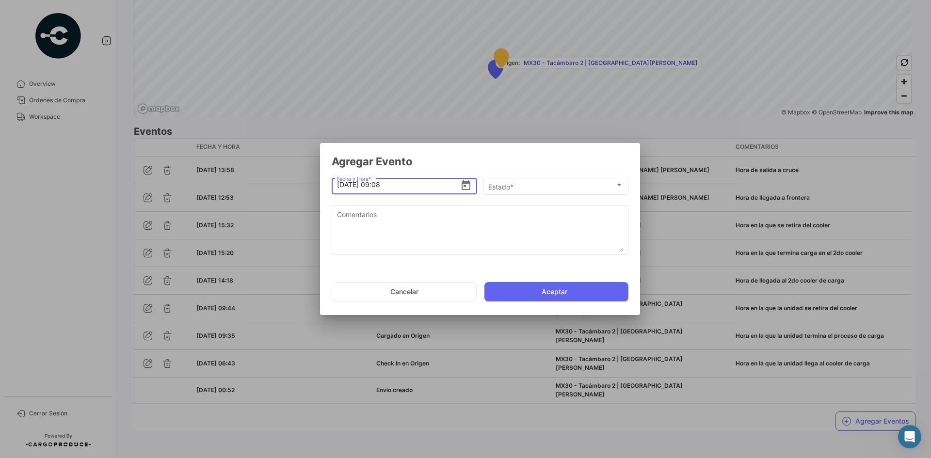
click at [344, 182] on input "[DATE] 09:08" at bounding box center [399, 185] width 124 height 34
click at [381, 186] on input "[DATE] 09:08" at bounding box center [399, 185] width 124 height 34
type input "[DATE] 15:08"
click at [563, 191] on div "Estado *" at bounding box center [551, 187] width 127 height 8
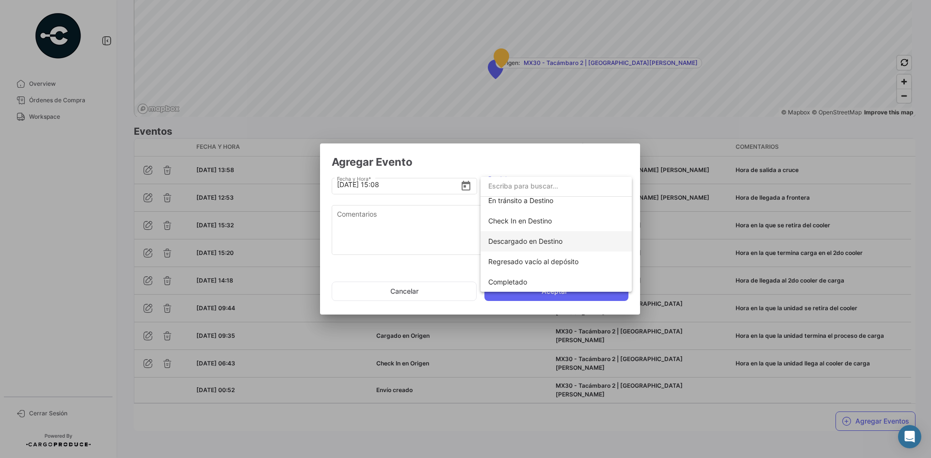
scroll to position [170, 0]
click at [532, 204] on span "En tránsito a Destino" at bounding box center [556, 200] width 136 height 20
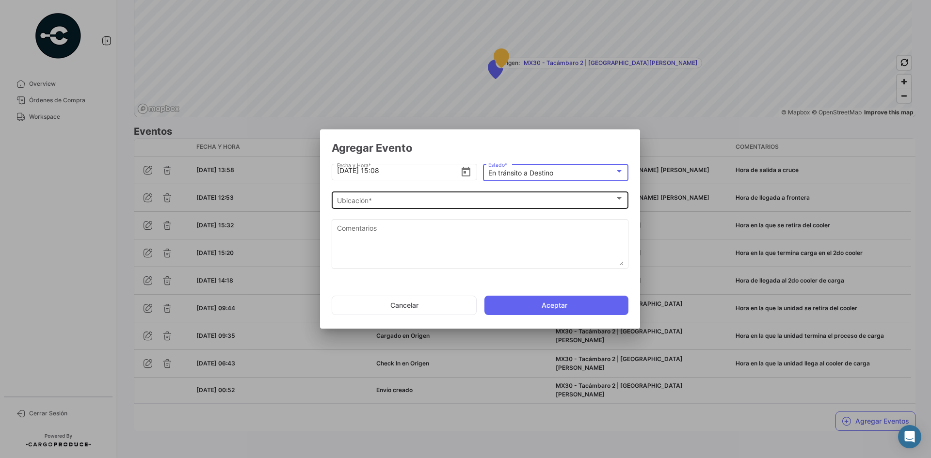
click at [410, 206] on div "Ubicación * Ubicación *" at bounding box center [480, 199] width 287 height 19
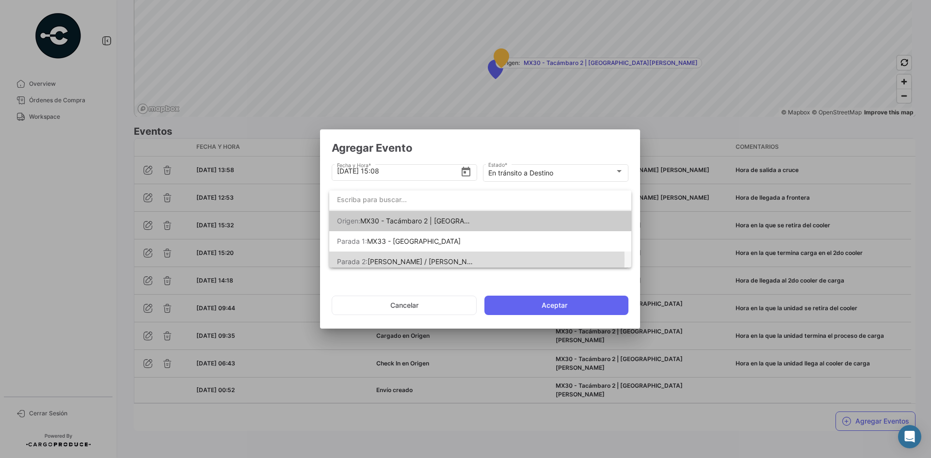
click at [421, 259] on span "[PERSON_NAME] / [PERSON_NAME] [PERSON_NAME]" at bounding box center [454, 262] width 173 height 8
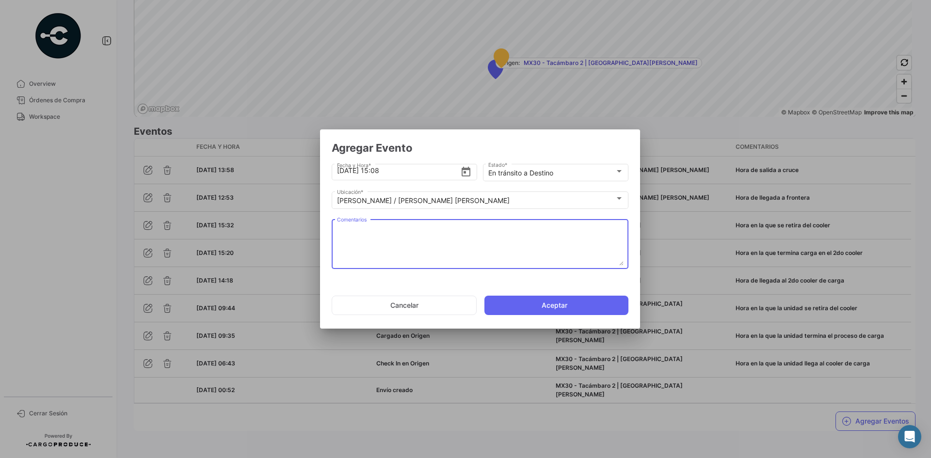
click at [421, 256] on textarea "Comentarios" at bounding box center [480, 244] width 287 height 43
paste textarea "Hora en la que la unidad queda liberada de aduanas y se dirige al destino"
type textarea "Hora en la que la unidad queda liberada de aduanas y se dirige al destino"
click at [531, 304] on button "Aceptar" at bounding box center [557, 305] width 144 height 19
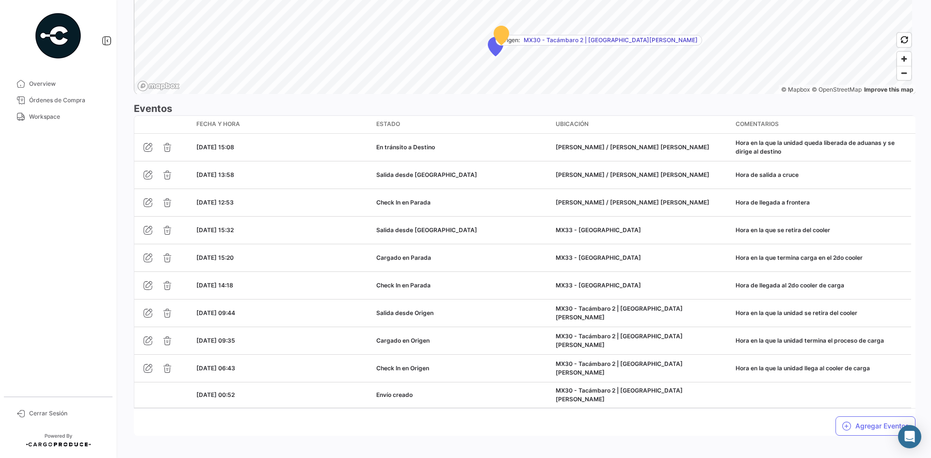
scroll to position [769, 0]
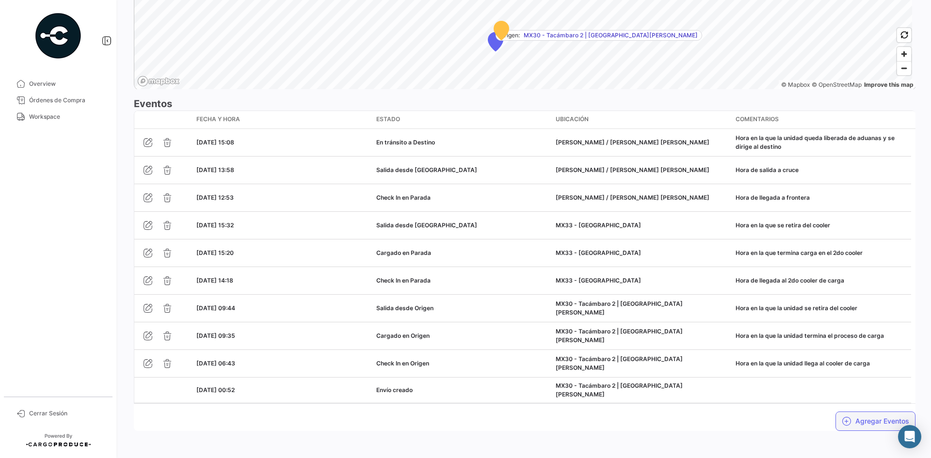
click at [848, 419] on button "Agregar Eventos" at bounding box center [876, 421] width 80 height 19
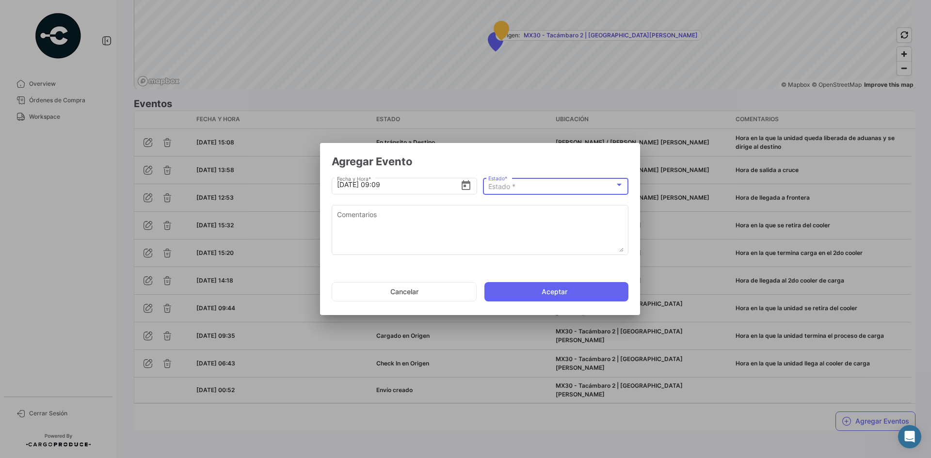
click at [520, 187] on div "Estado *" at bounding box center [551, 187] width 127 height 8
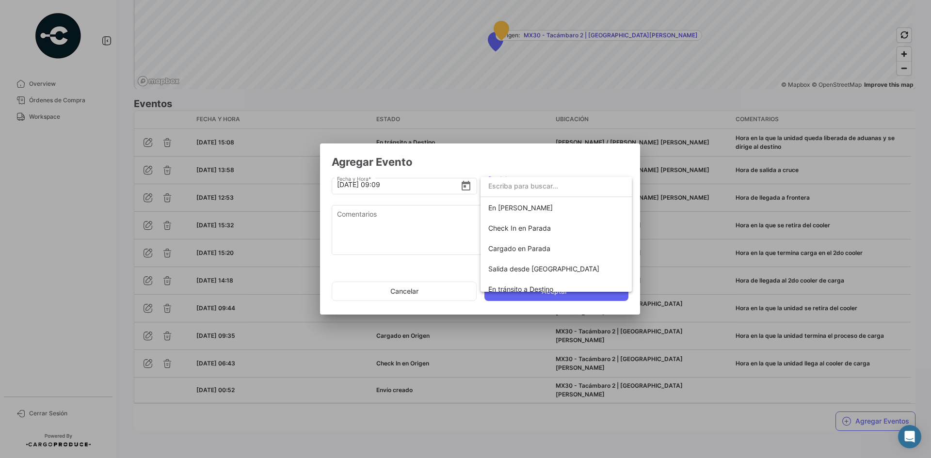
scroll to position [146, 0]
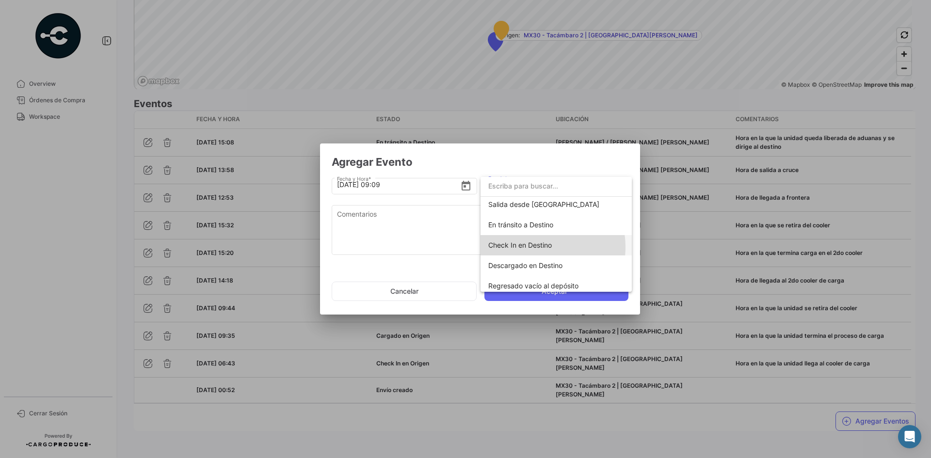
click at [539, 247] on span "Check In en Destino" at bounding box center [520, 245] width 64 height 8
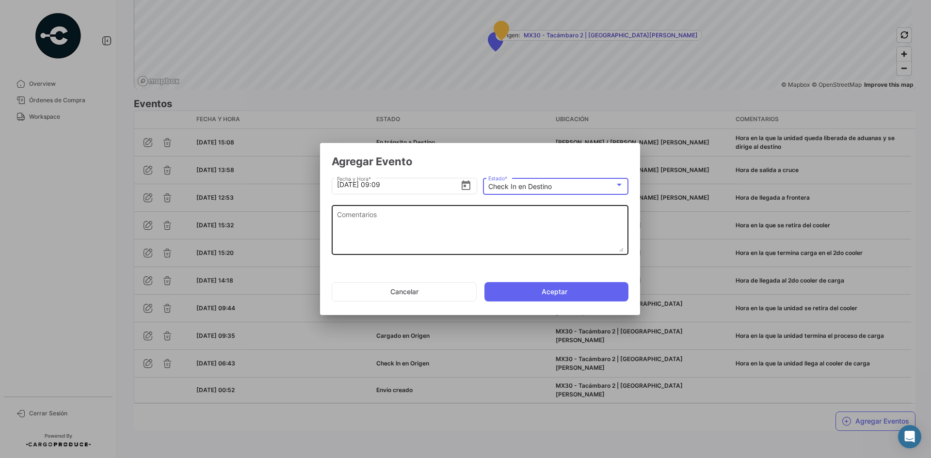
click at [419, 236] on textarea "Comentarios" at bounding box center [480, 231] width 287 height 43
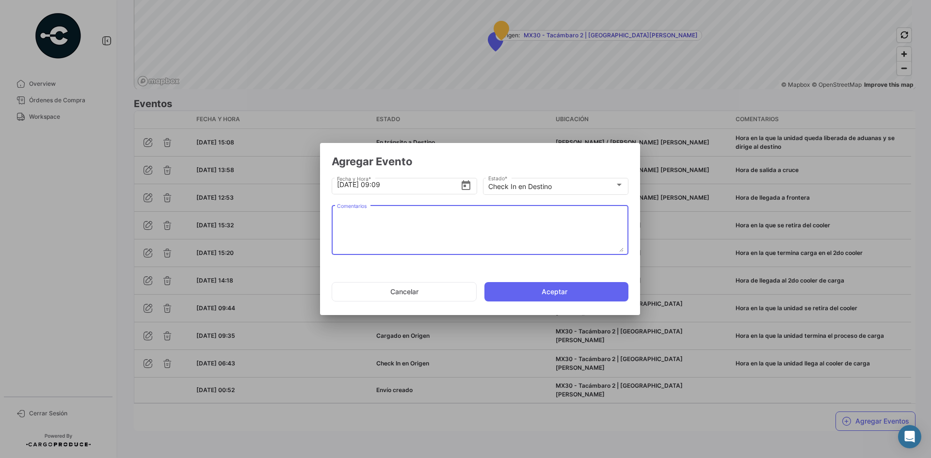
paste textarea "Hora de arribo al destino"
type textarea "Hora de arribo al destino"
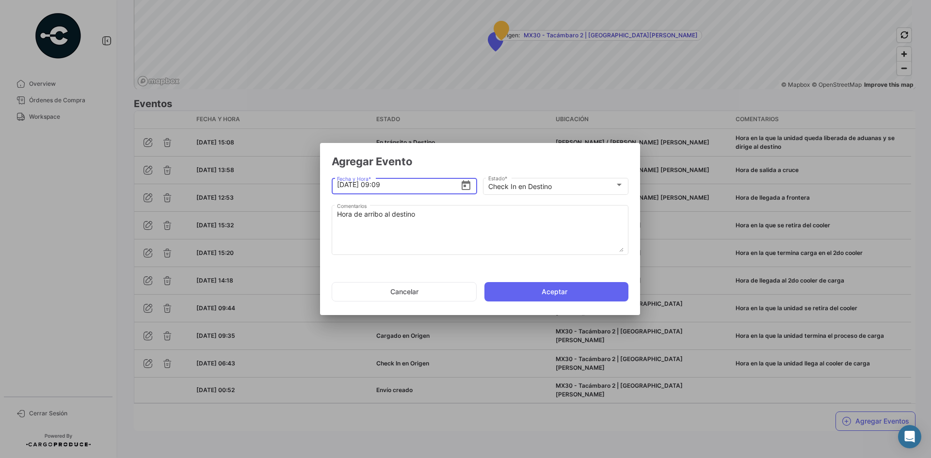
click at [380, 184] on input "[DATE] 09:09" at bounding box center [399, 185] width 124 height 34
click at [404, 184] on input "[DATE] 17:09" at bounding box center [399, 185] width 124 height 34
click at [380, 186] on input "[DATE] 17:00" at bounding box center [399, 185] width 124 height 34
click at [380, 187] on input "[DATE] 01:00" at bounding box center [399, 185] width 124 height 34
click at [343, 185] on input "[DATE] 16:28" at bounding box center [399, 185] width 124 height 34
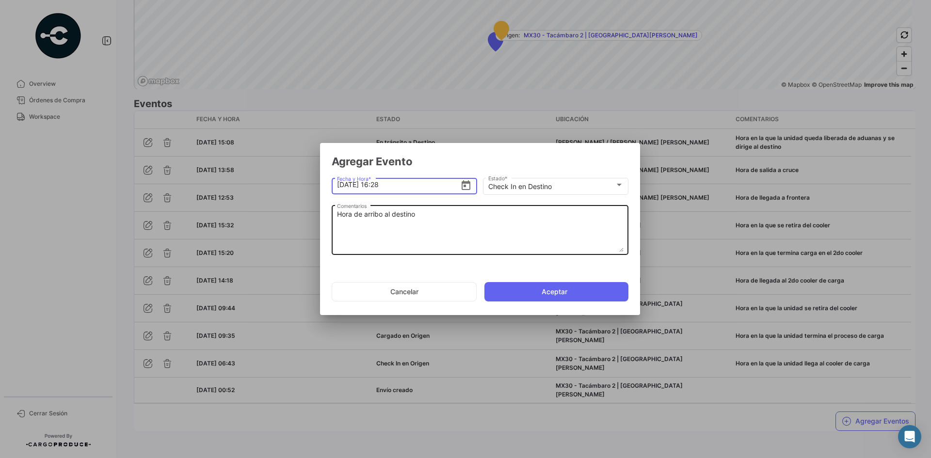
type input "[DATE] 16:28"
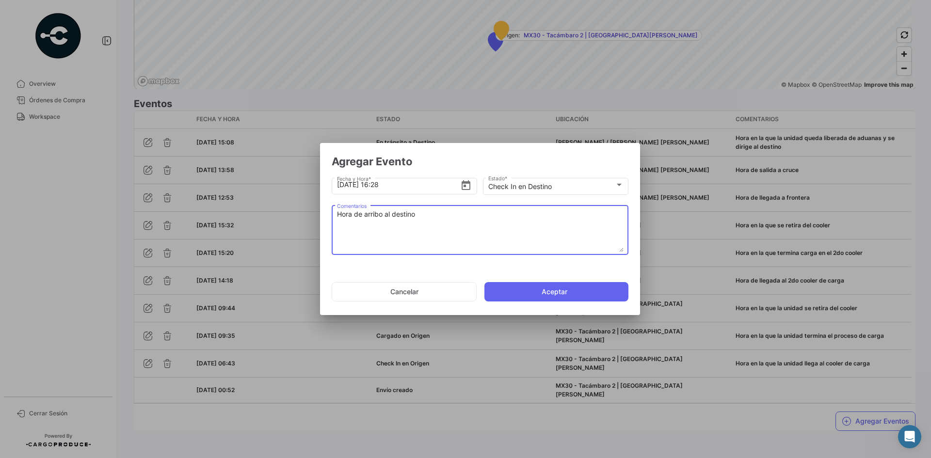
click at [480, 232] on textarea "Hora de arribo al destino" at bounding box center [480, 231] width 287 height 43
click at [559, 285] on button "Aceptar" at bounding box center [557, 291] width 144 height 19
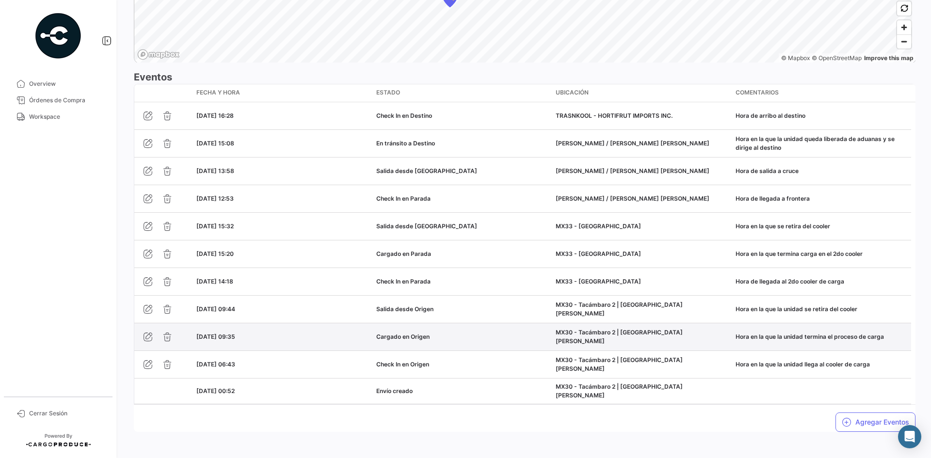
scroll to position [796, 0]
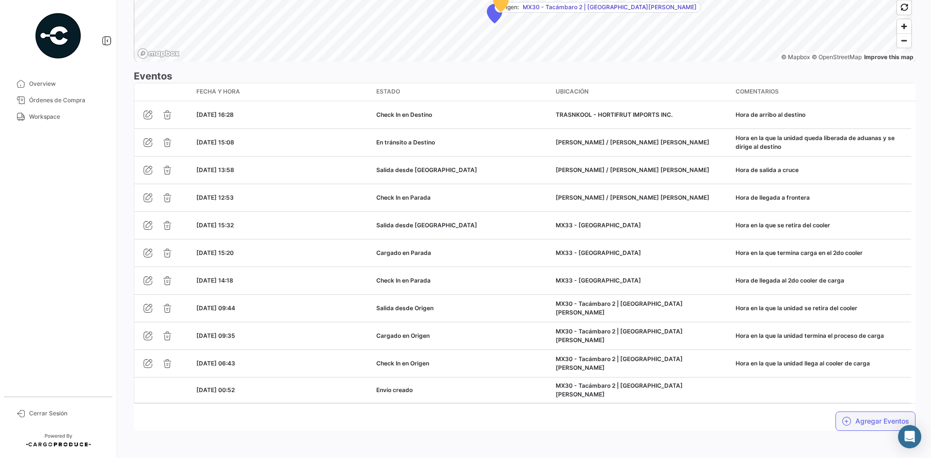
click at [855, 424] on button "Agregar Eventos" at bounding box center [876, 421] width 80 height 19
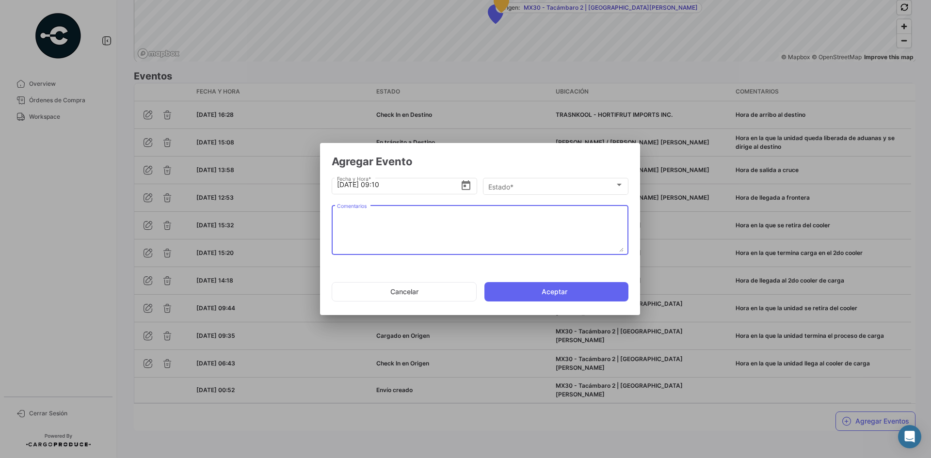
click at [451, 222] on textarea "Comentarios" at bounding box center [480, 231] width 287 height 43
paste textarea "Hora en la que se termina la descarga, la unidad espera documentos de salida"
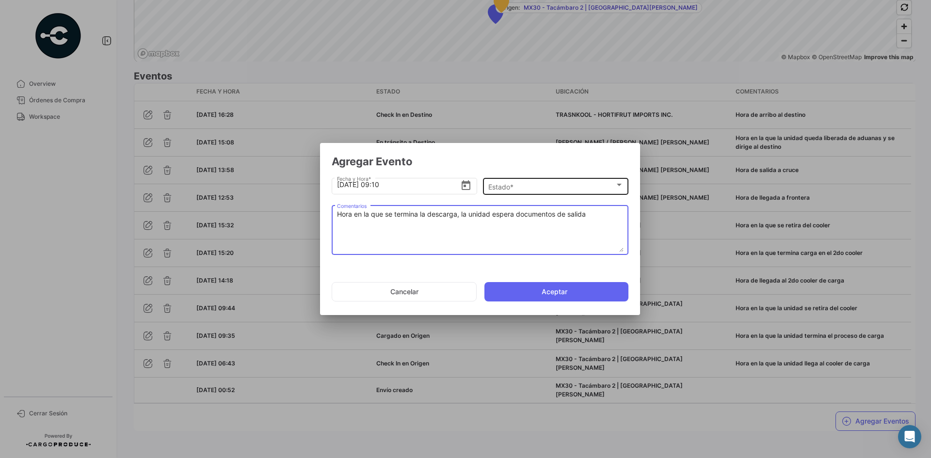
type textarea "Hora en la que se termina la descarga, la unidad espera documentos de salida"
click at [542, 193] on div "Estado * Estado *" at bounding box center [555, 185] width 135 height 19
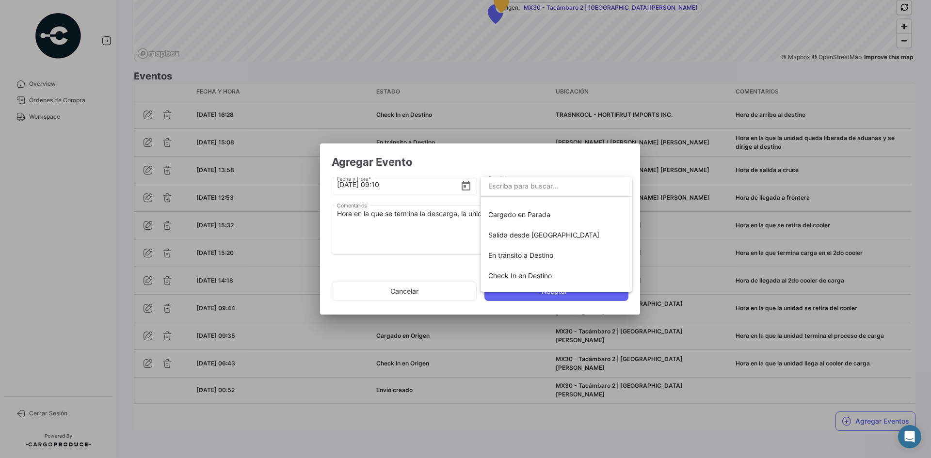
scroll to position [170, 0]
click at [537, 240] on span "Descargado en Destino" at bounding box center [525, 241] width 74 height 8
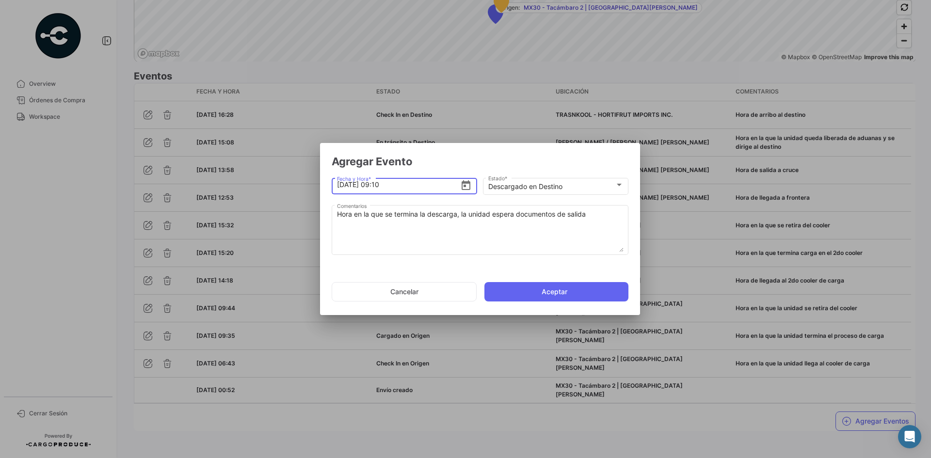
click at [339, 185] on input "[DATE] 09:10" at bounding box center [399, 185] width 124 height 34
click at [409, 188] on input "[DATE] 18:10" at bounding box center [399, 185] width 124 height 34
type input "[DATE] 18:00"
click at [531, 293] on button "Aceptar" at bounding box center [557, 291] width 144 height 19
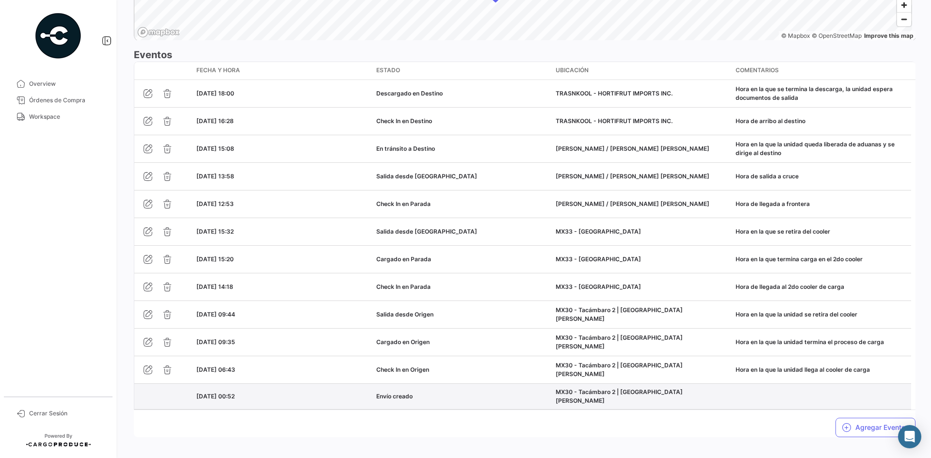
scroll to position [824, 0]
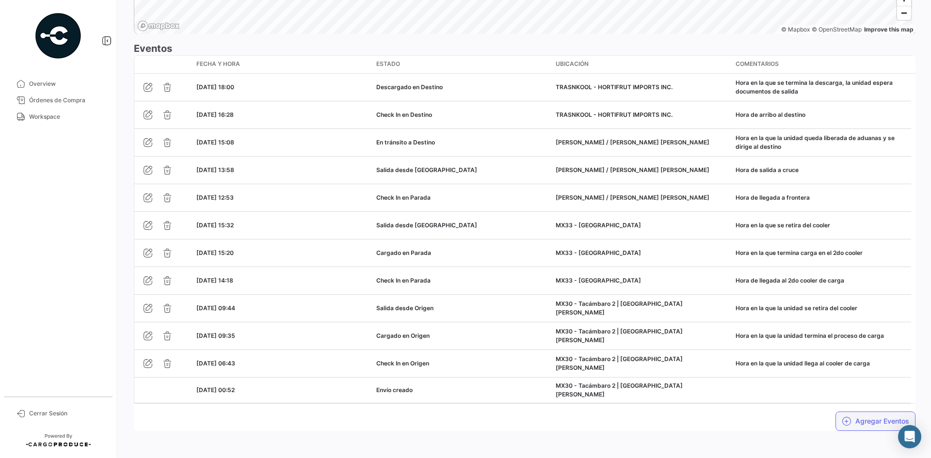
click at [849, 413] on button "Agregar Eventos" at bounding box center [876, 421] width 80 height 19
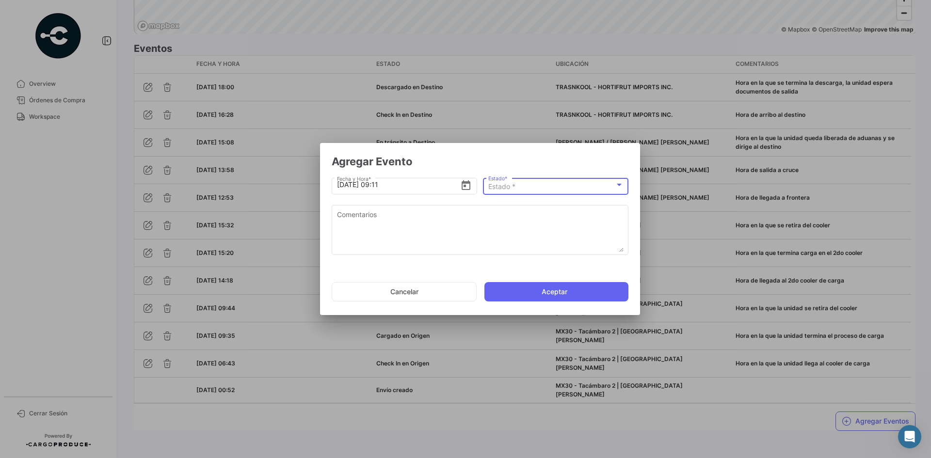
click at [521, 184] on div "Estado *" at bounding box center [551, 187] width 127 height 8
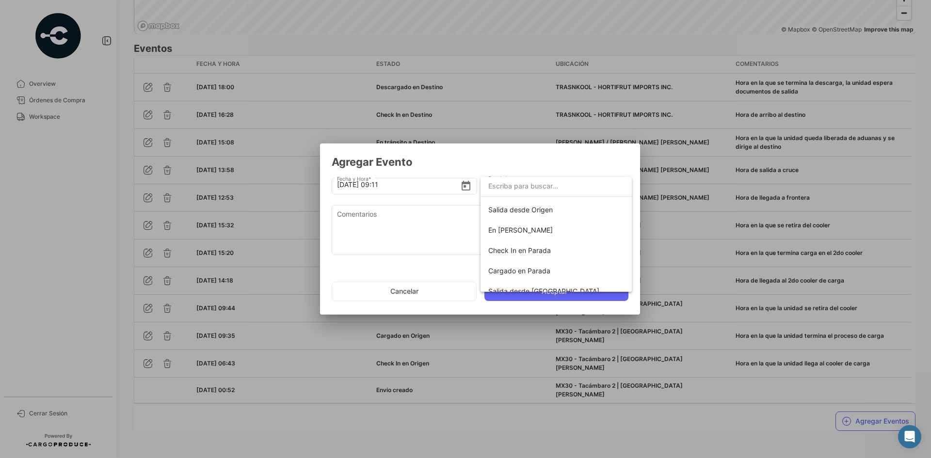
scroll to position [170, 0]
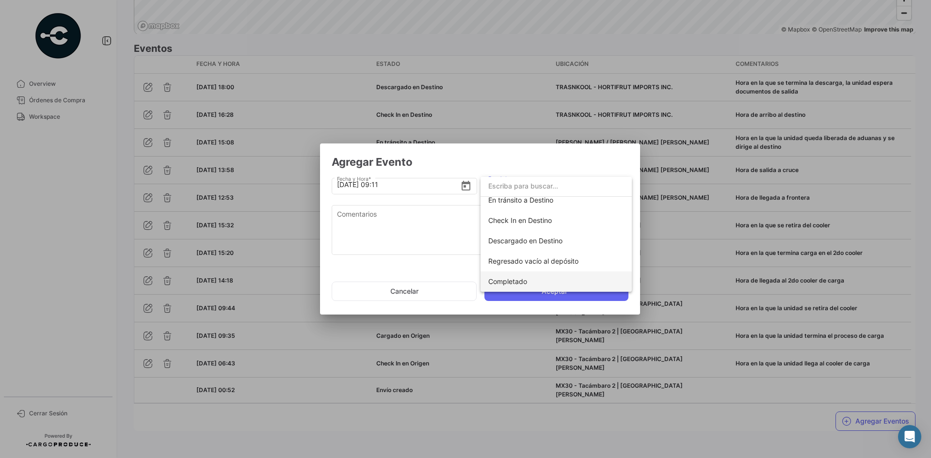
click at [514, 281] on span "Completado" at bounding box center [507, 281] width 39 height 8
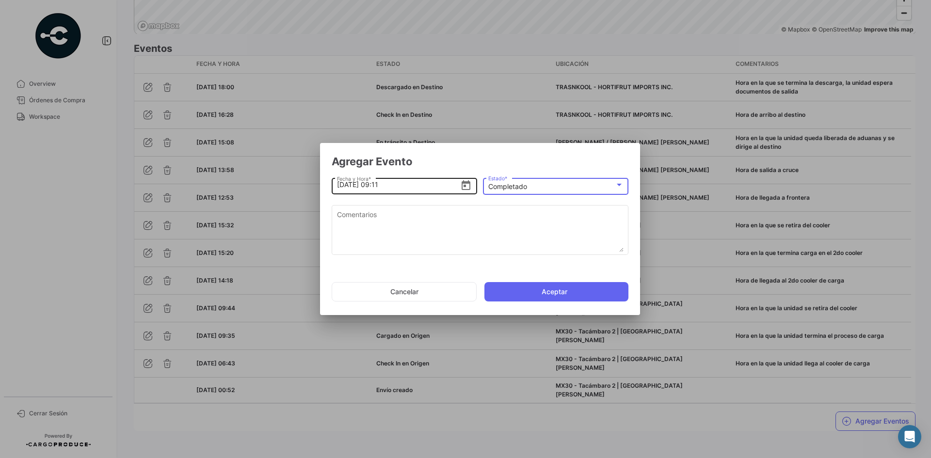
click at [343, 186] on input "[DATE] 09:11" at bounding box center [399, 185] width 124 height 34
click at [379, 189] on input "[DATE] 09:11" at bounding box center [399, 185] width 124 height 34
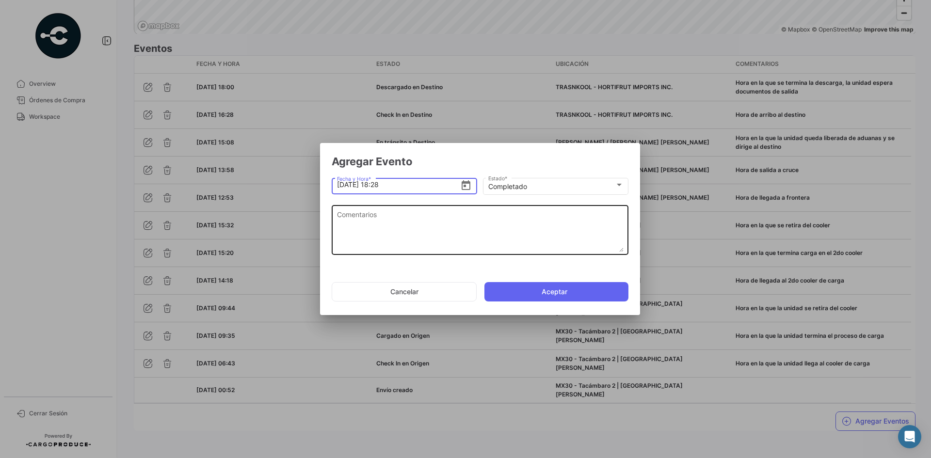
type input "[DATE] 18:28"
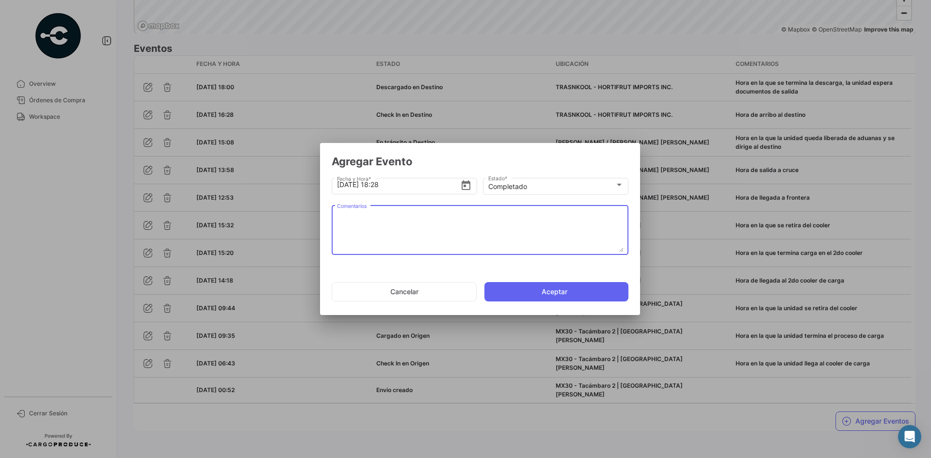
click at [397, 222] on textarea "Comentarios" at bounding box center [480, 231] width 287 height 43
paste textarea "Fin del viaje, [PERSON_NAME] en la que se retira de la bodega del cliente"
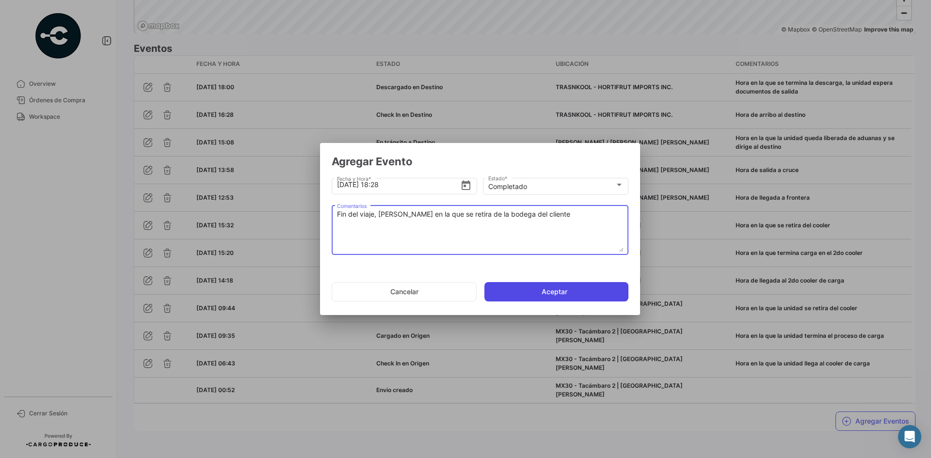
type textarea "Fin del viaje, [PERSON_NAME] en la que se retira de la bodega del cliente"
click at [553, 297] on button "Aceptar" at bounding box center [557, 291] width 144 height 19
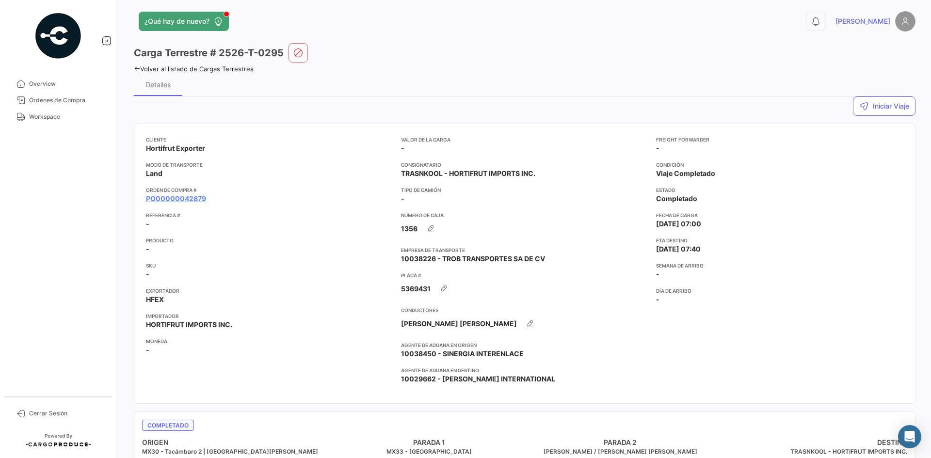
scroll to position [0, 0]
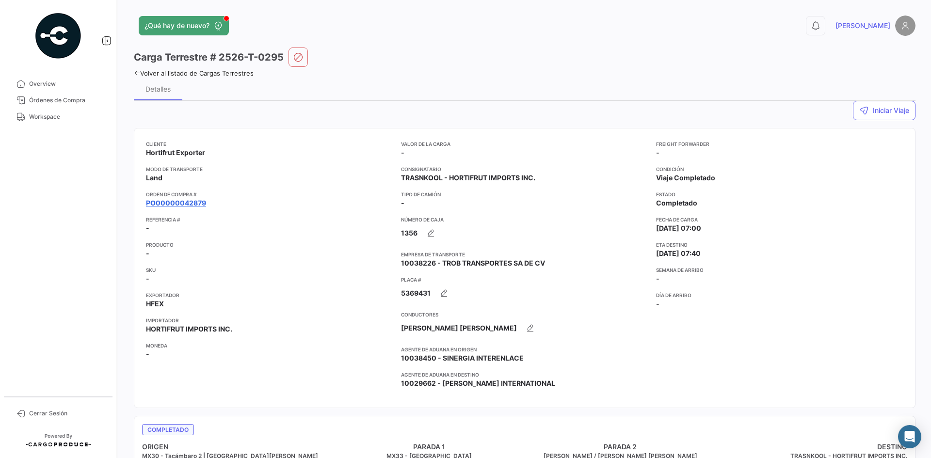
click at [201, 202] on link "PO00000042879" at bounding box center [176, 203] width 60 height 10
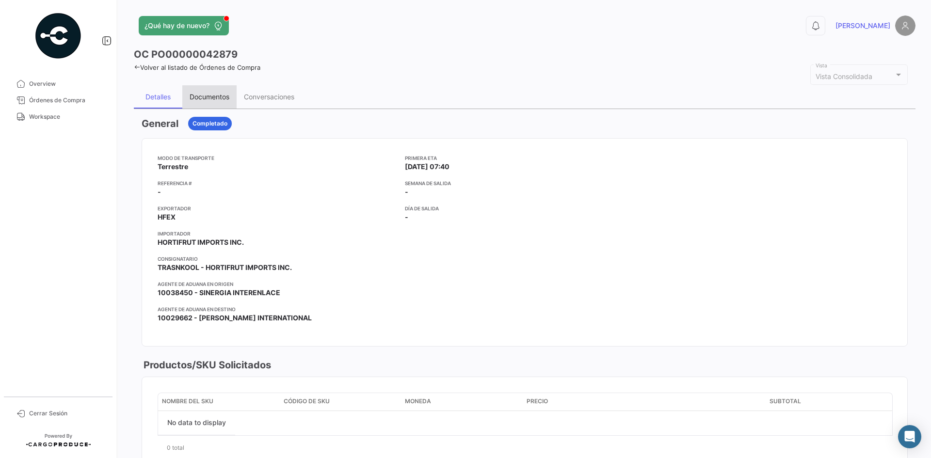
click at [213, 99] on div "Documentos" at bounding box center [210, 97] width 40 height 8
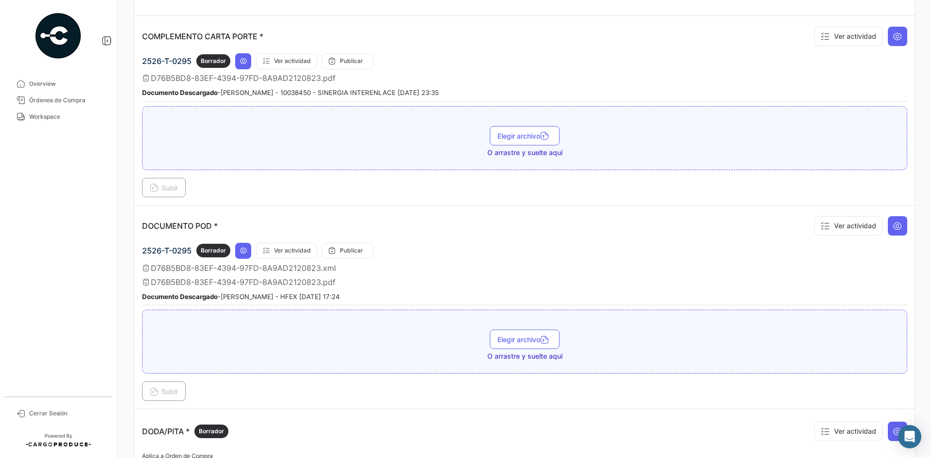
scroll to position [291, 0]
click at [893, 228] on icon at bounding box center [898, 227] width 10 height 10
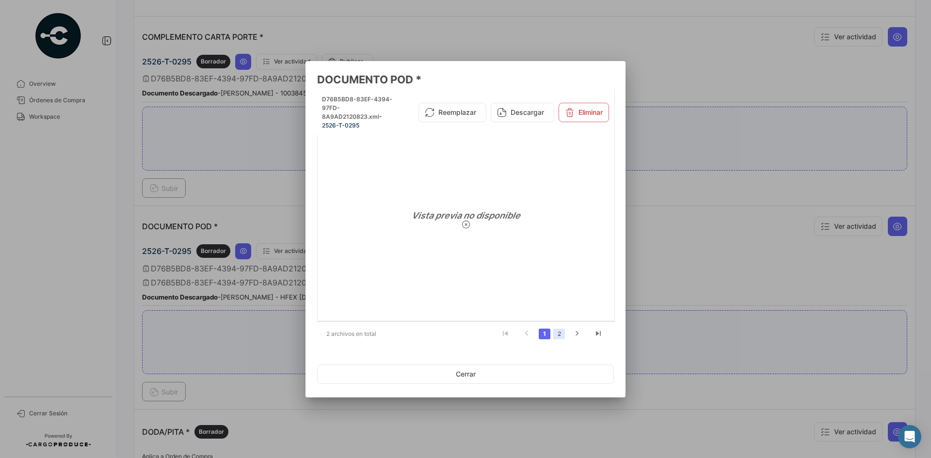
click at [563, 337] on link "2" at bounding box center [559, 334] width 12 height 11
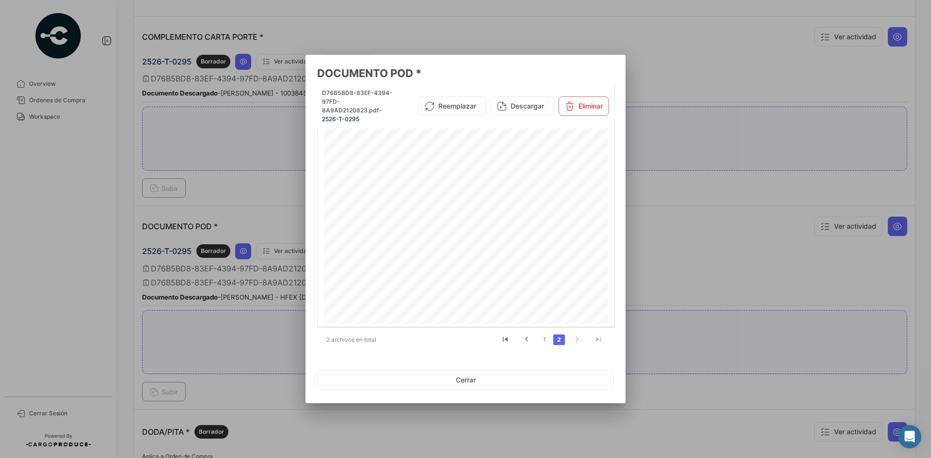
click at [670, 244] on div at bounding box center [465, 229] width 931 height 458
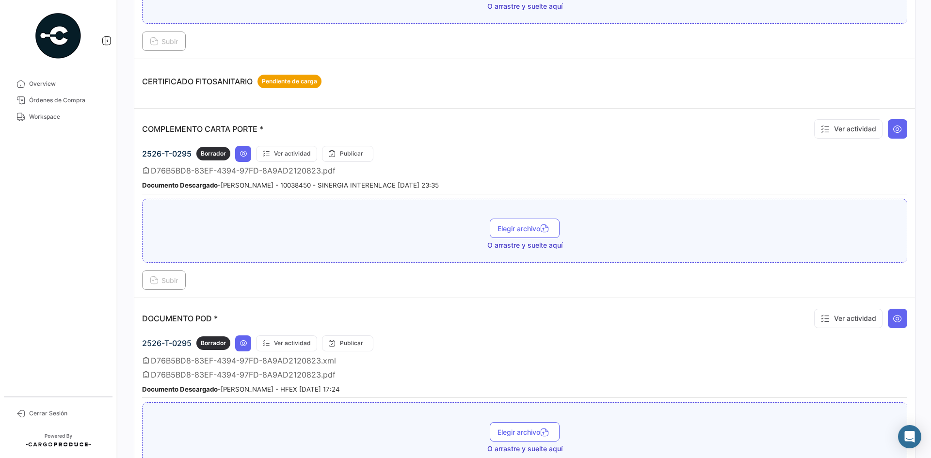
scroll to position [194, 0]
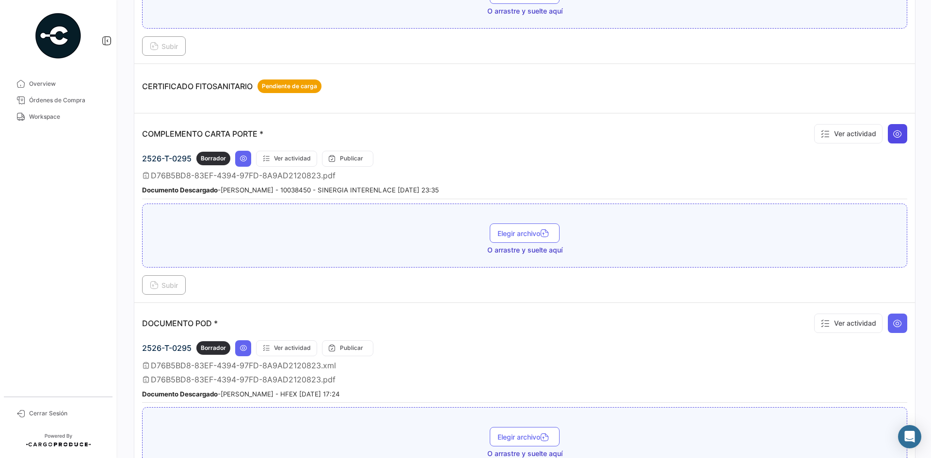
click at [896, 135] on icon at bounding box center [898, 134] width 10 height 10
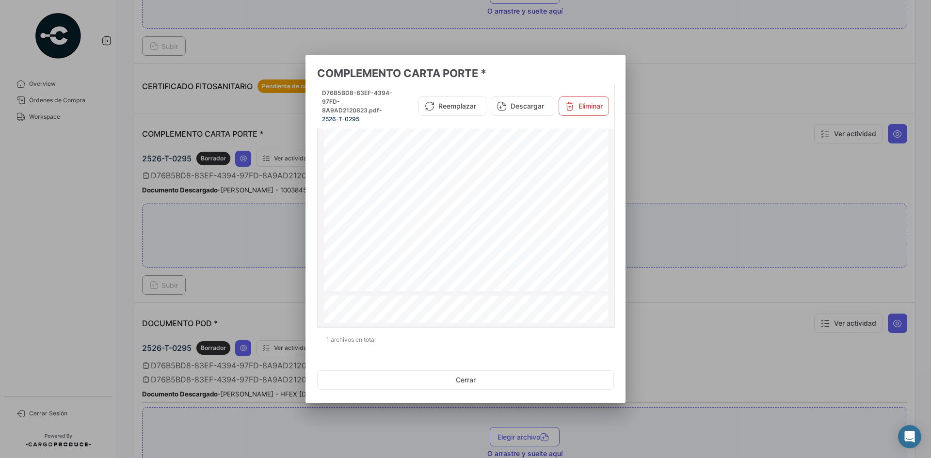
scroll to position [243, 0]
click at [470, 375] on button "Cerrar" at bounding box center [465, 380] width 297 height 19
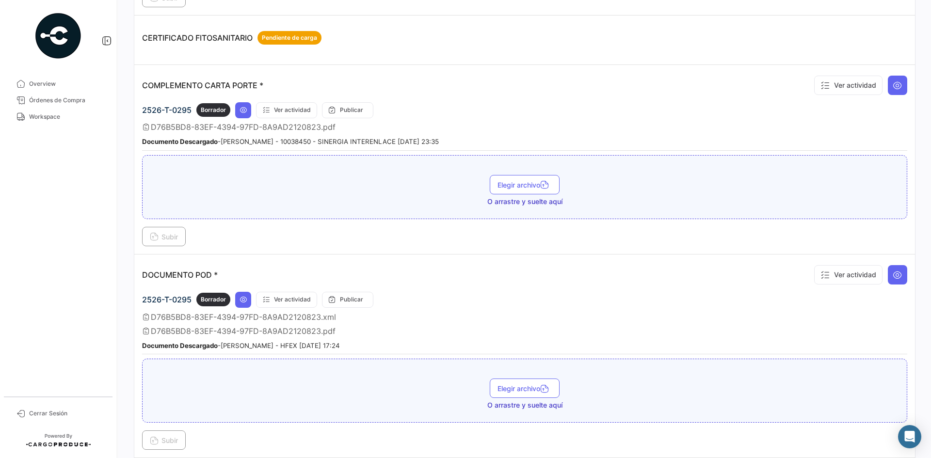
drag, startPoint x: 320, startPoint y: 127, endPoint x: 150, endPoint y: 127, distance: 169.3
click at [150, 127] on div "D76B5BD8-83EF-4394-97FD-8A9AD2120823.pdf" at bounding box center [524, 127] width 765 height 10
copy span "D76B5BD8-83EF-4394-97FD-8A9AD2120823"
click at [894, 275] on icon at bounding box center [898, 275] width 10 height 10
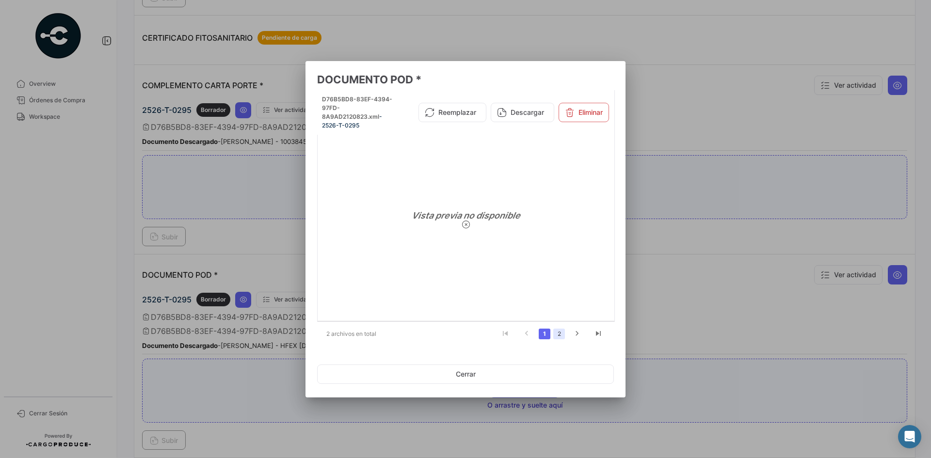
click at [563, 335] on link "2" at bounding box center [559, 334] width 12 height 11
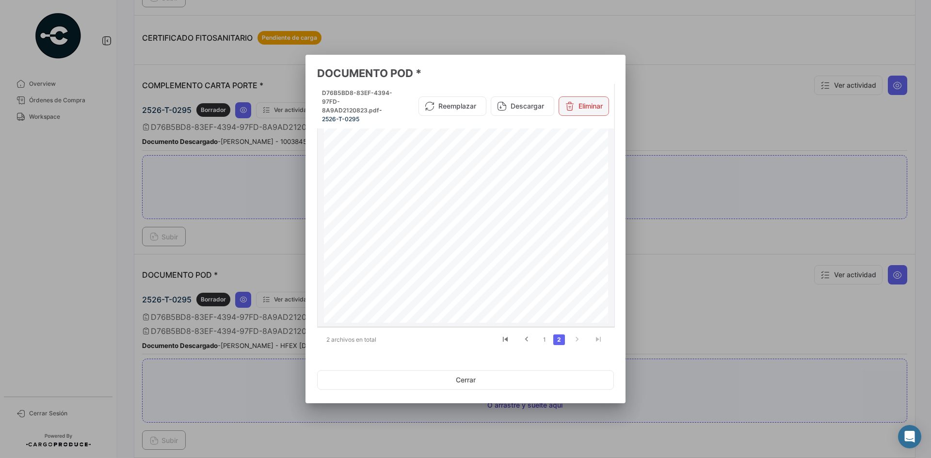
click at [580, 104] on button "Eliminar" at bounding box center [584, 106] width 50 height 19
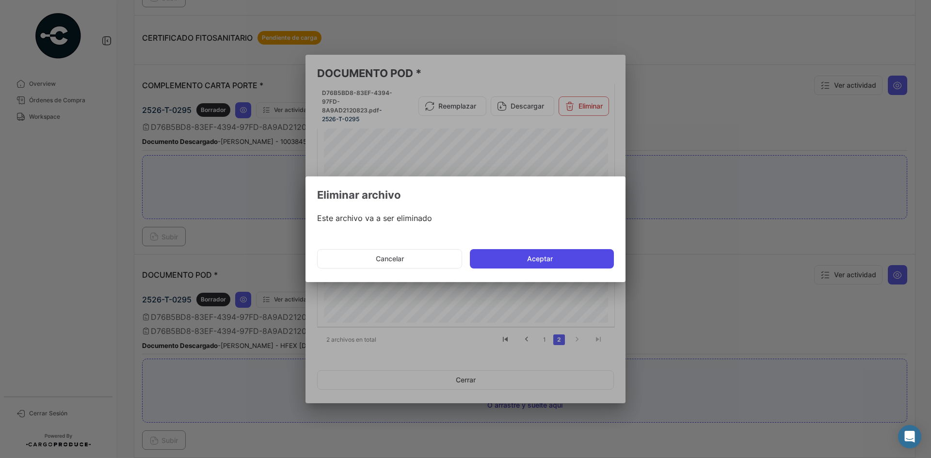
click at [543, 262] on button "Aceptar" at bounding box center [542, 258] width 144 height 19
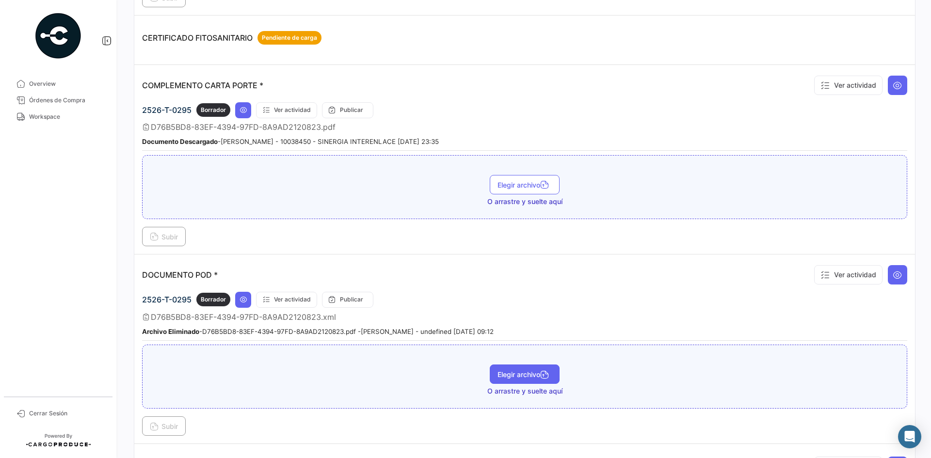
click at [517, 369] on button "Elegir archivo" at bounding box center [525, 374] width 70 height 19
click at [178, 425] on span "Subir" at bounding box center [164, 426] width 28 height 8
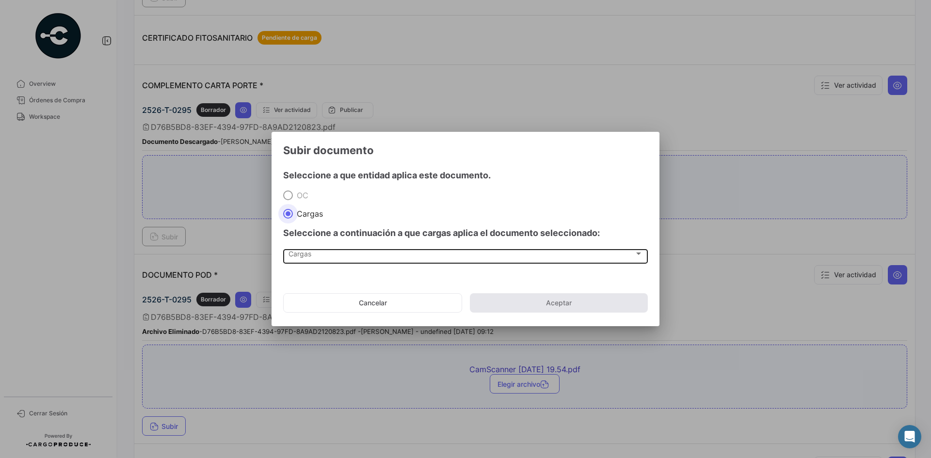
click at [333, 260] on div "Cargas" at bounding box center [462, 256] width 346 height 8
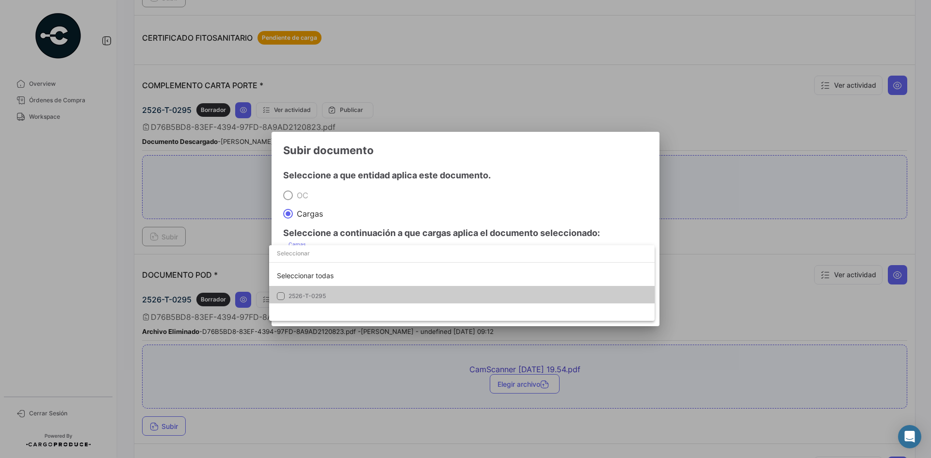
click at [327, 295] on span "2526-T-0295" at bounding box center [357, 296] width 136 height 9
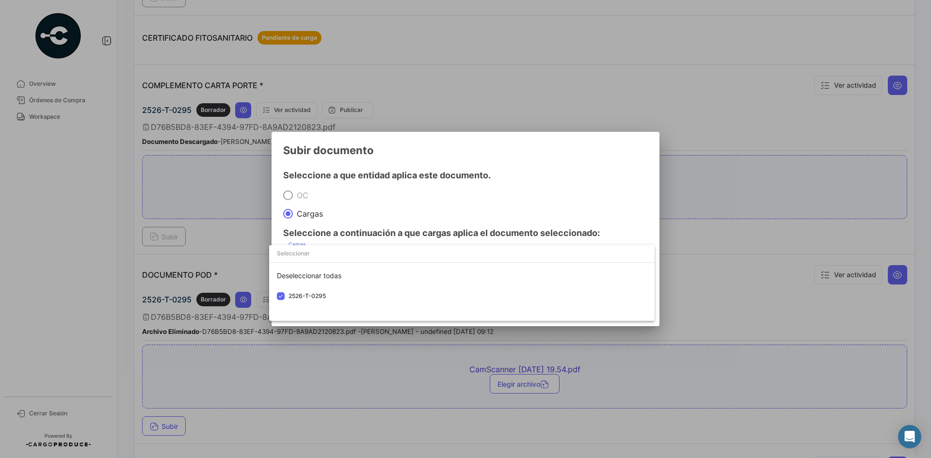
click at [542, 157] on div at bounding box center [465, 229] width 931 height 458
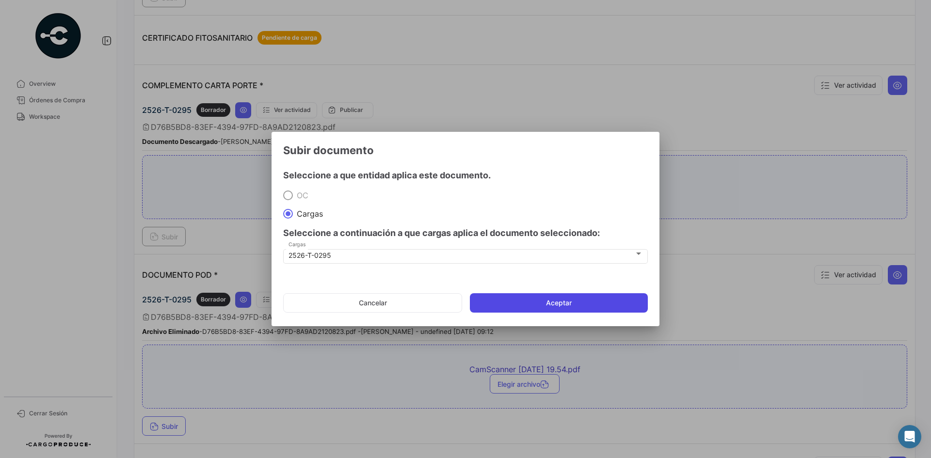
click at [528, 310] on button "Aceptar" at bounding box center [559, 302] width 178 height 19
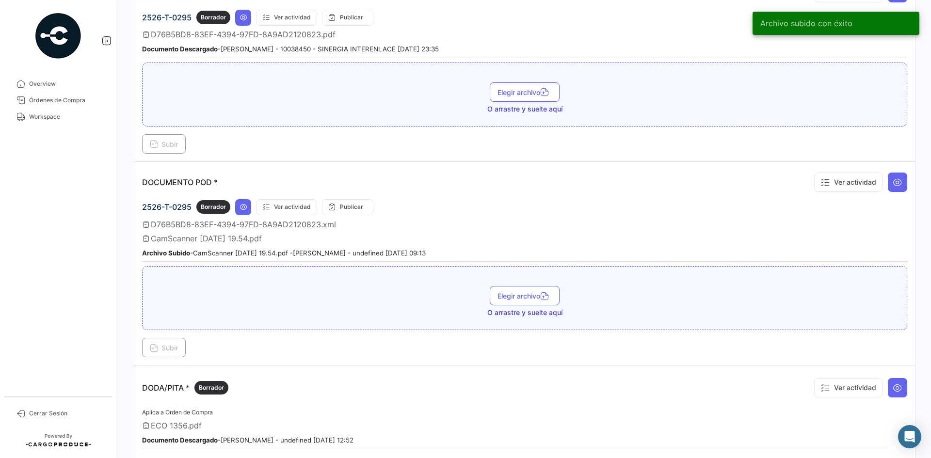
scroll to position [340, 0]
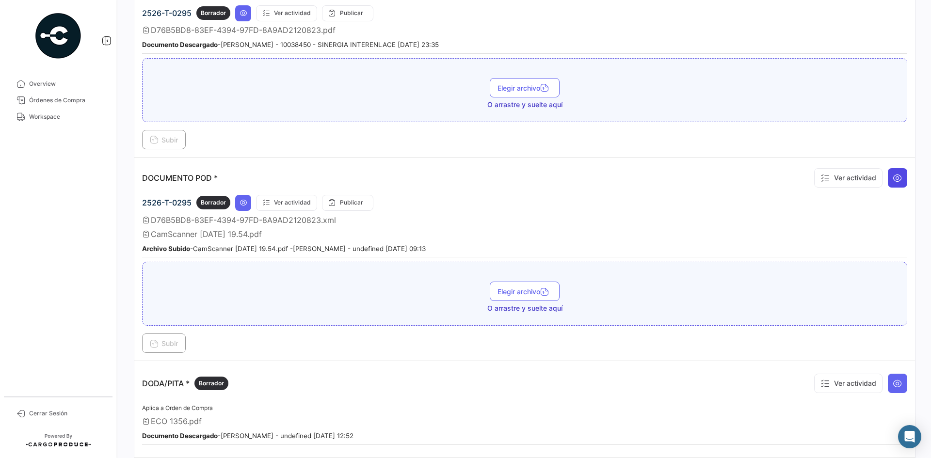
click at [893, 175] on icon at bounding box center [898, 178] width 10 height 10
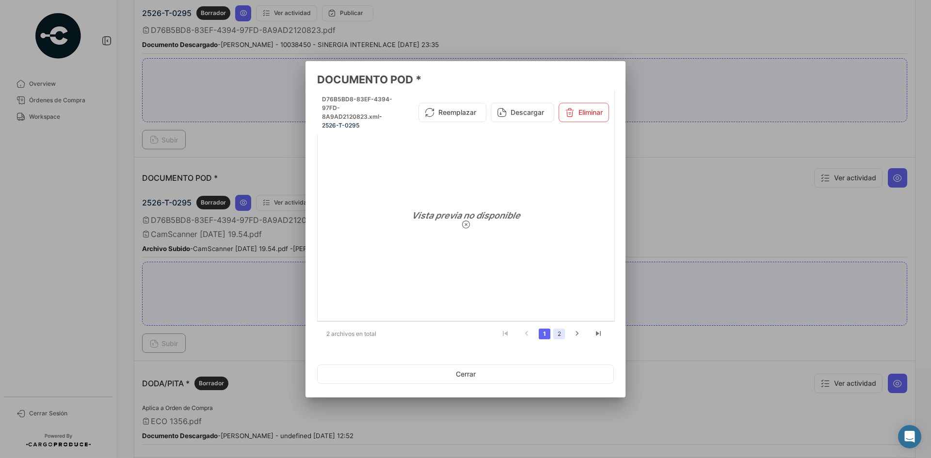
click at [561, 335] on link "2" at bounding box center [559, 334] width 12 height 11
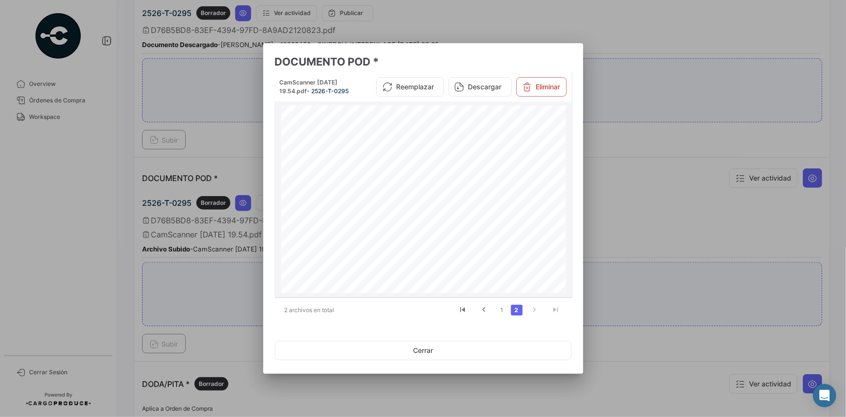
click at [640, 215] on div at bounding box center [423, 208] width 846 height 417
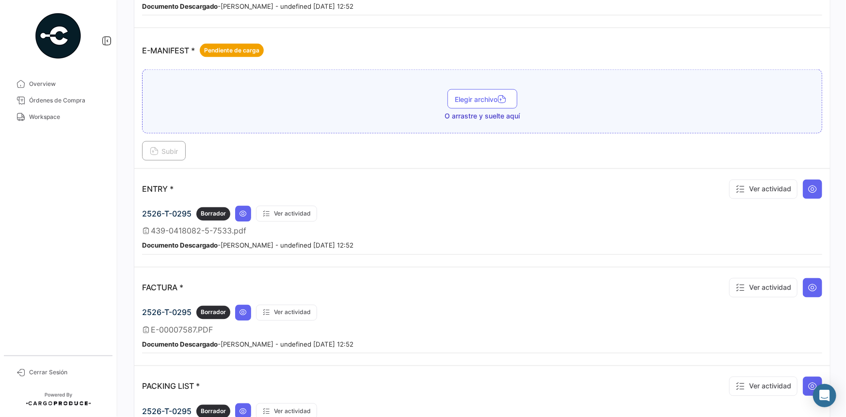
scroll to position [780, 0]
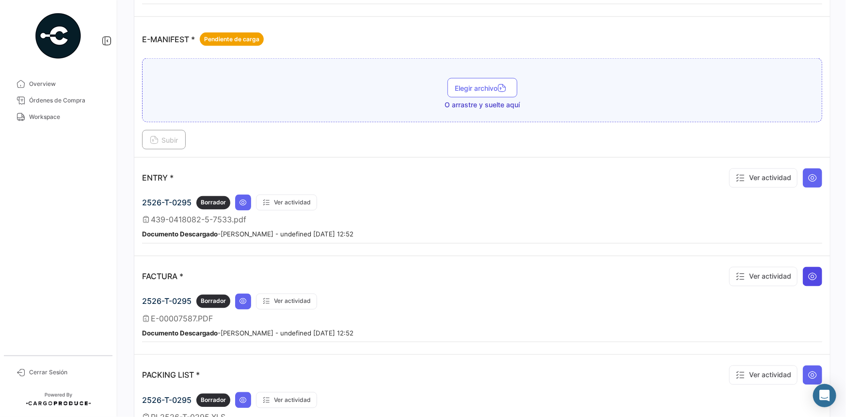
click at [811, 272] on icon at bounding box center [813, 277] width 10 height 10
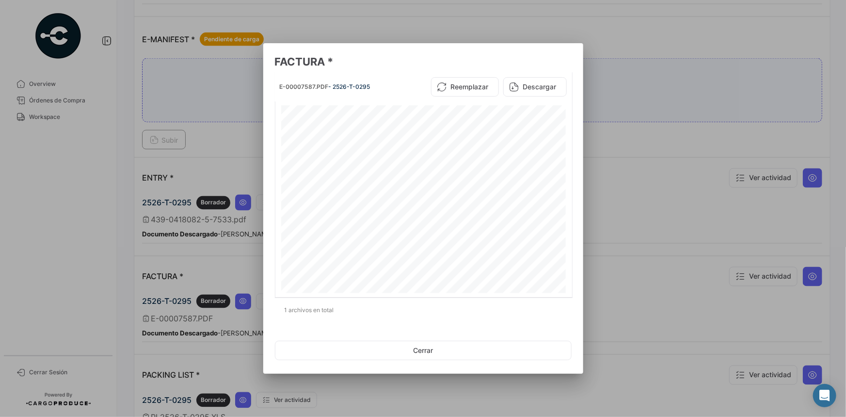
click at [621, 185] on div at bounding box center [423, 208] width 846 height 417
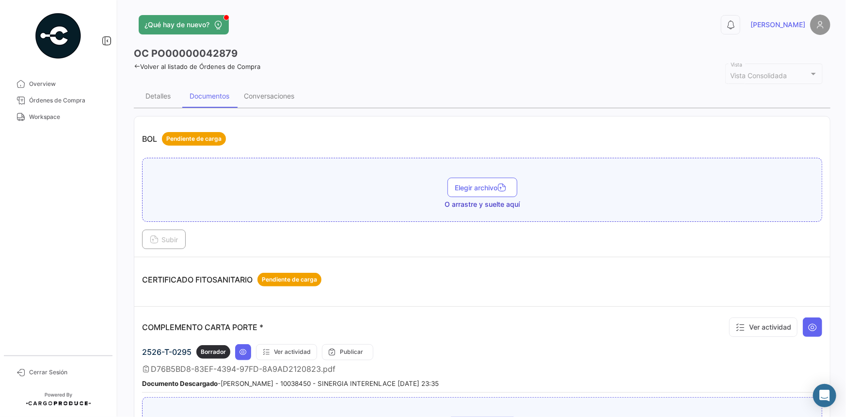
scroll to position [0, 0]
click at [136, 65] on icon at bounding box center [137, 67] width 6 height 6
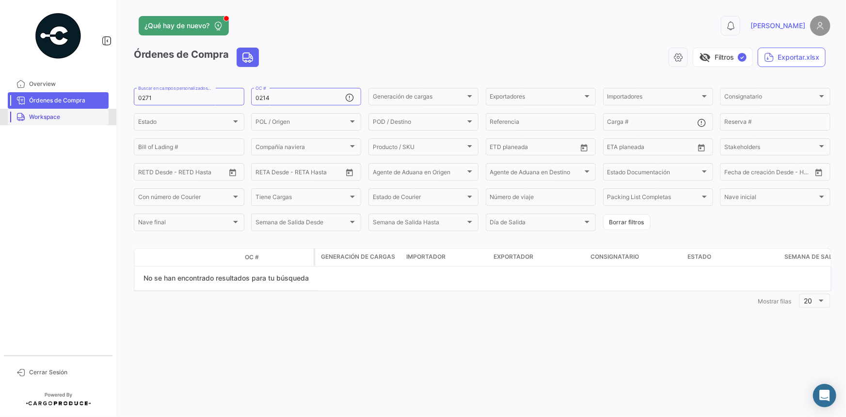
click at [81, 121] on link "Workspace" at bounding box center [58, 117] width 101 height 16
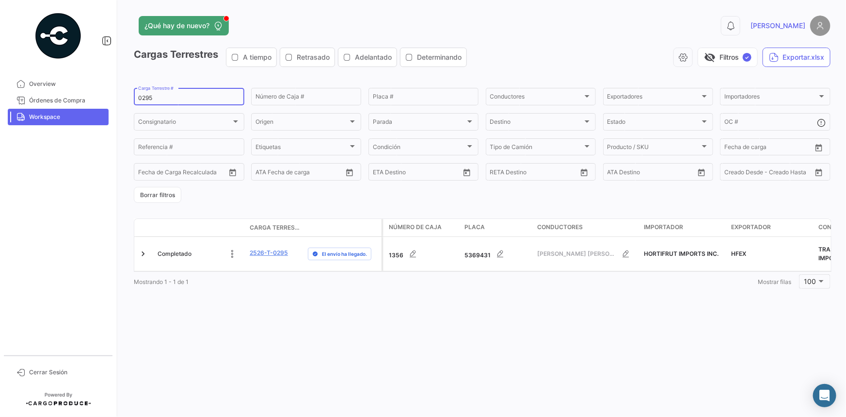
click at [145, 97] on input "0295" at bounding box center [189, 98] width 102 height 7
click at [144, 97] on input "0295" at bounding box center [189, 98] width 102 height 7
paste input "379"
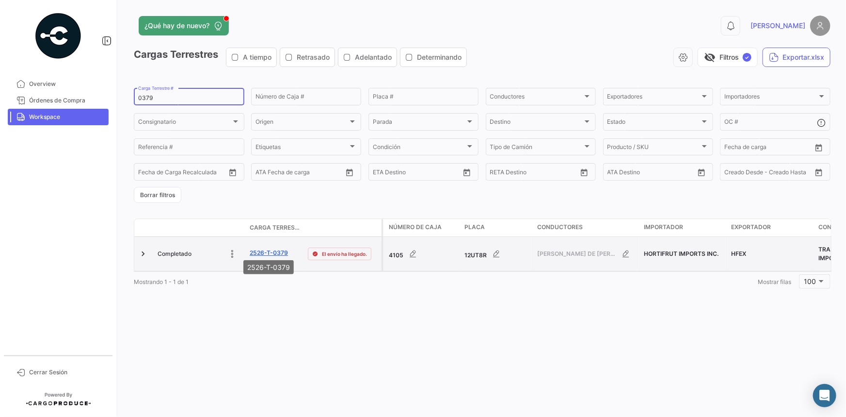
type input "0379"
click at [262, 249] on link "2526-T-0379" at bounding box center [269, 252] width 38 height 9
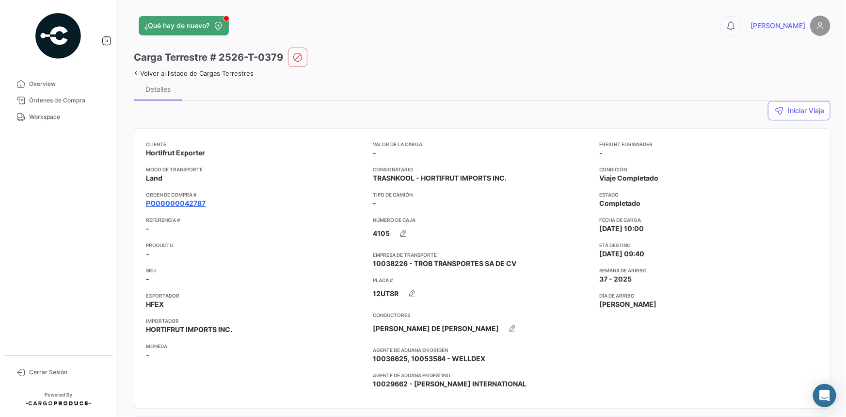
click at [180, 206] on link "PO00000042787" at bounding box center [176, 203] width 60 height 10
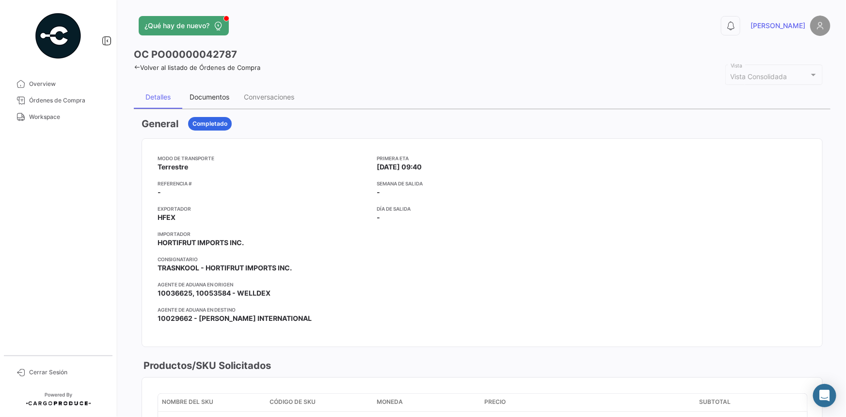
click at [206, 97] on div "Documentos" at bounding box center [210, 97] width 40 height 8
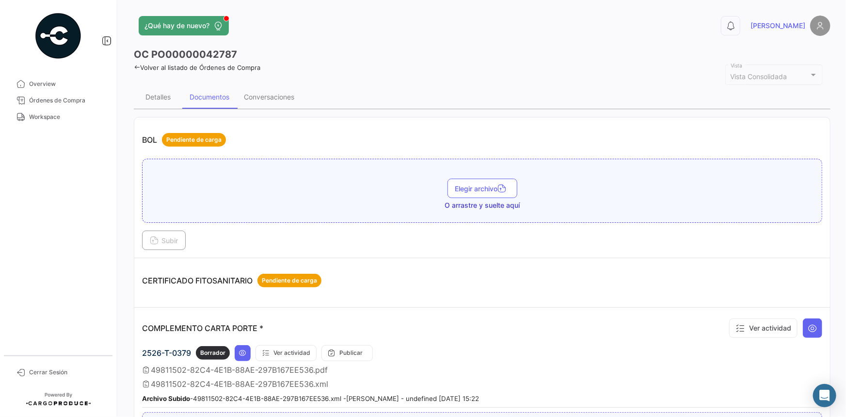
click at [135, 68] on icon at bounding box center [137, 67] width 6 height 6
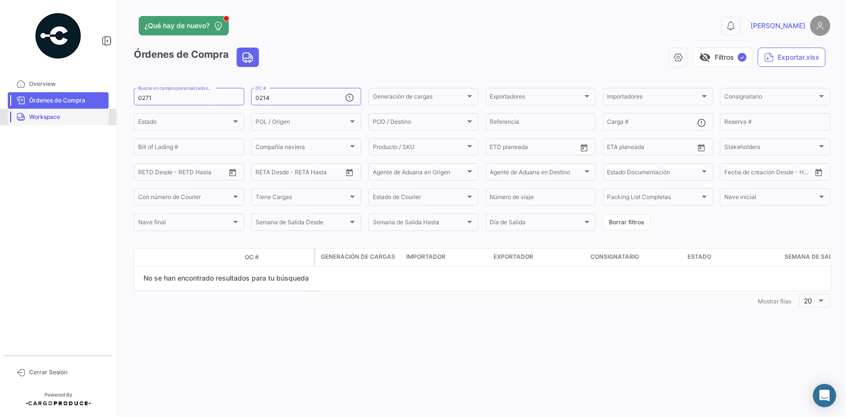
click at [66, 115] on span "Workspace" at bounding box center [67, 117] width 76 height 9
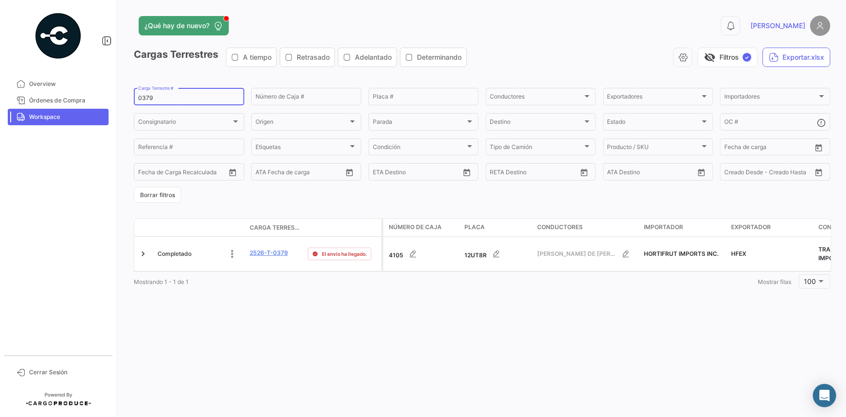
drag, startPoint x: 192, startPoint y: 99, endPoint x: 125, endPoint y: 102, distance: 67.0
click at [125, 102] on div "¿Qué hay de nuevo? 0 [PERSON_NAME] Terrestres A tiempo Retrasado Adelantado Det…" at bounding box center [482, 208] width 728 height 417
paste input "18"
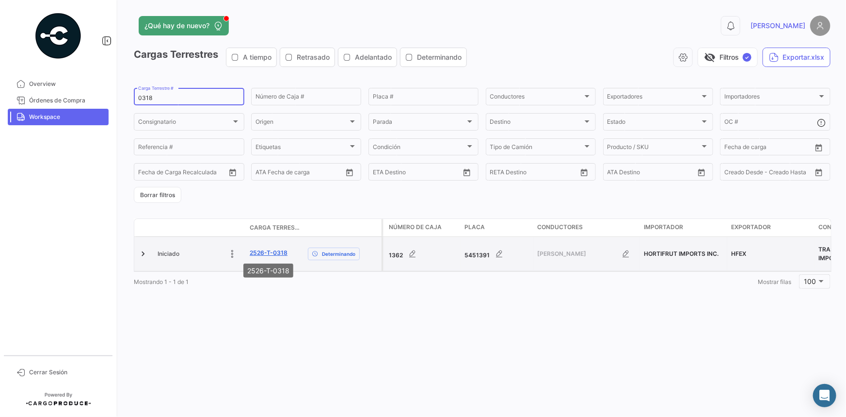
type input "0318"
click at [270, 252] on link "2526-T-0318" at bounding box center [269, 252] width 38 height 9
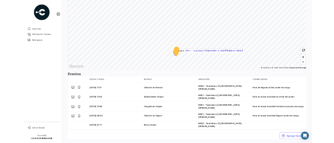
scroll to position [671, 0]
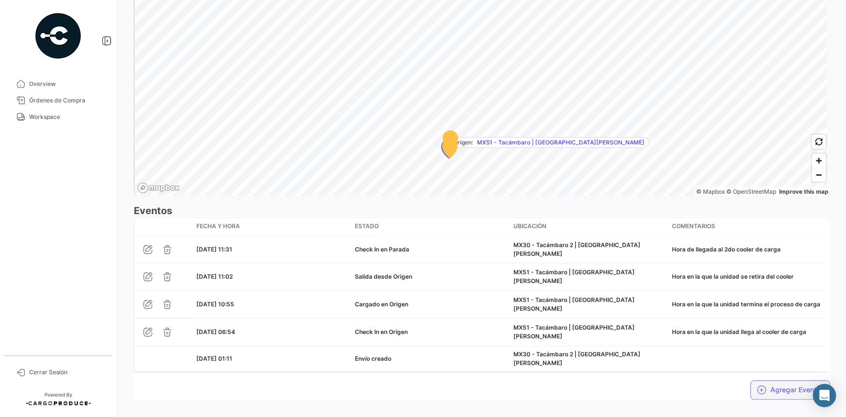
click at [781, 380] on button "Agregar Eventos" at bounding box center [791, 389] width 80 height 19
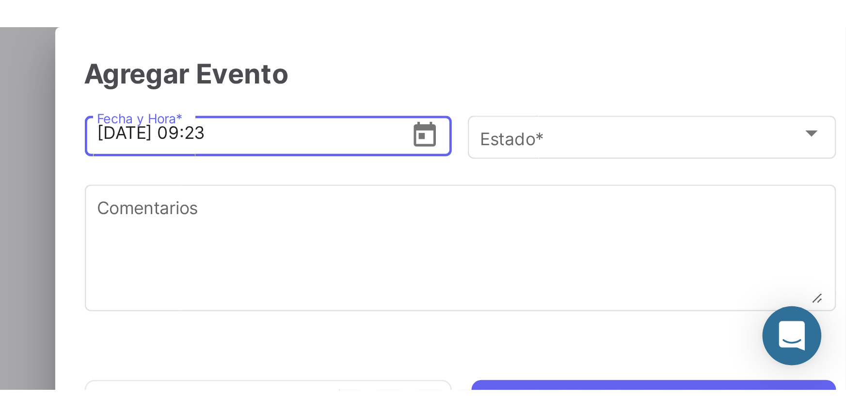
scroll to position [669, 0]
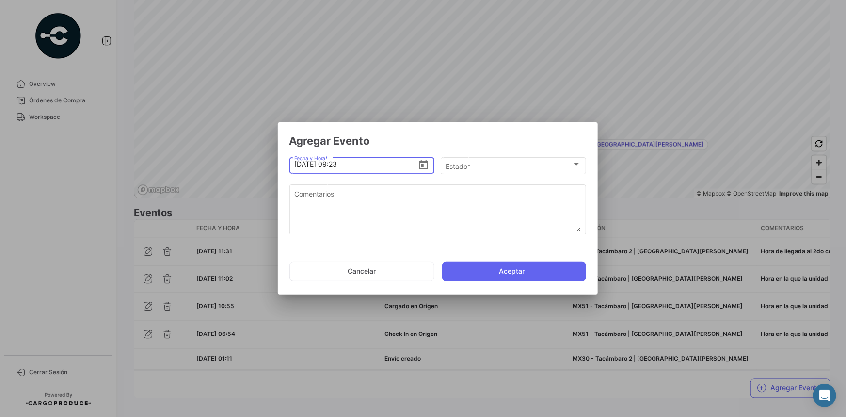
click at [337, 162] on input "[DATE] 09:23" at bounding box center [356, 164] width 124 height 34
click at [357, 164] on input "[DATE] 13:23" at bounding box center [356, 164] width 124 height 34
type input "[DATE] 13:58"
click at [496, 168] on div "Estado *" at bounding box center [509, 166] width 127 height 8
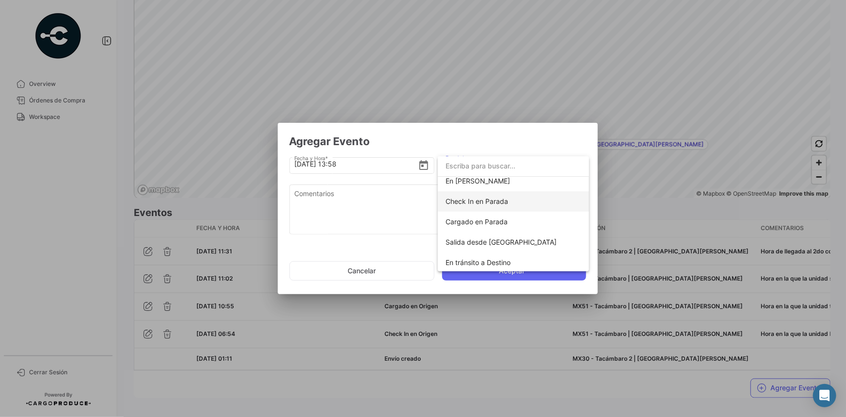
scroll to position [88, 0]
click at [491, 242] on span "Salida desde [GEOGRAPHIC_DATA]" at bounding box center [501, 241] width 111 height 8
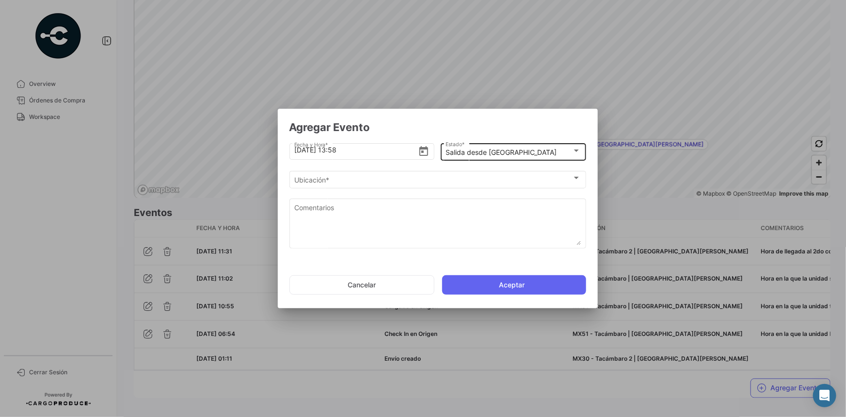
click at [502, 153] on mat-select-trigger "Salida desde [GEOGRAPHIC_DATA]" at bounding box center [501, 152] width 111 height 8
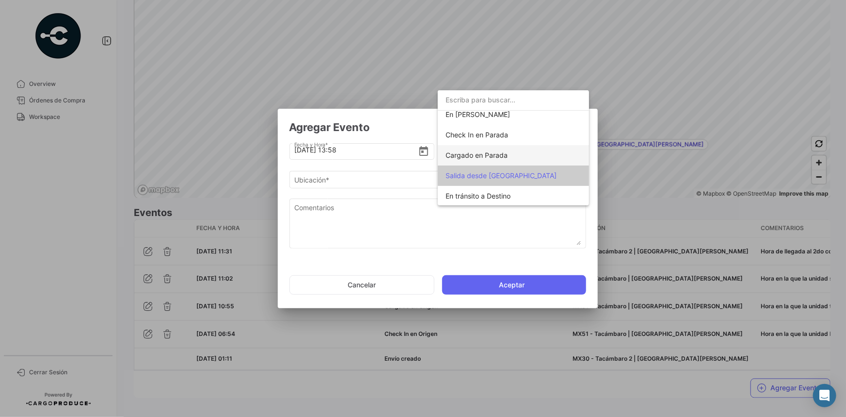
click at [491, 159] on span "Cargado en Parada" at bounding box center [514, 155] width 136 height 20
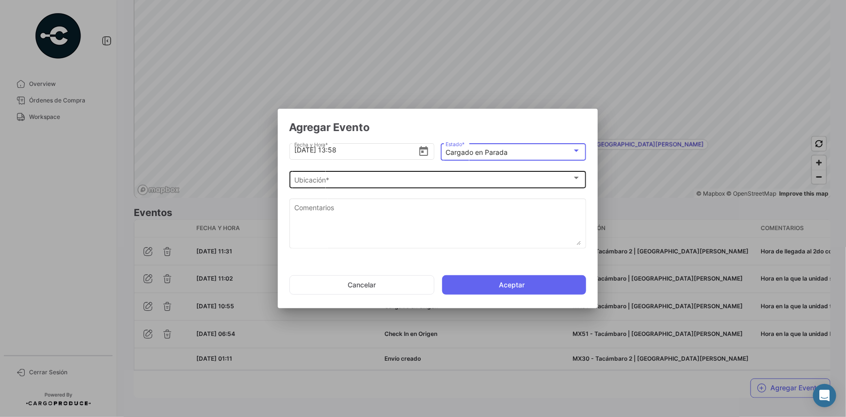
click at [367, 180] on div "Ubicación *" at bounding box center [433, 180] width 278 height 8
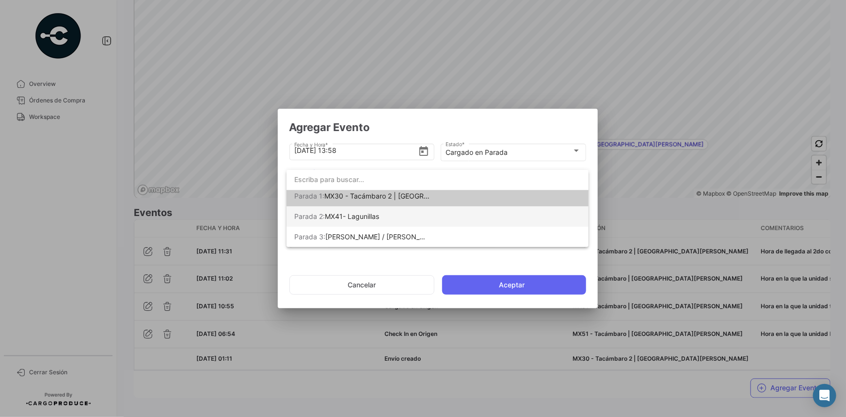
scroll to position [0, 0]
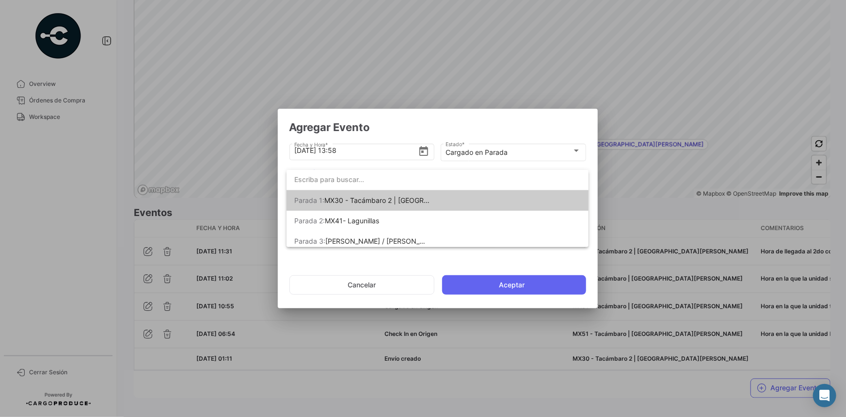
click at [403, 203] on span "MX30 - Tacámbaro 2 | [GEOGRAPHIC_DATA][PERSON_NAME]" at bounding box center [423, 200] width 196 height 8
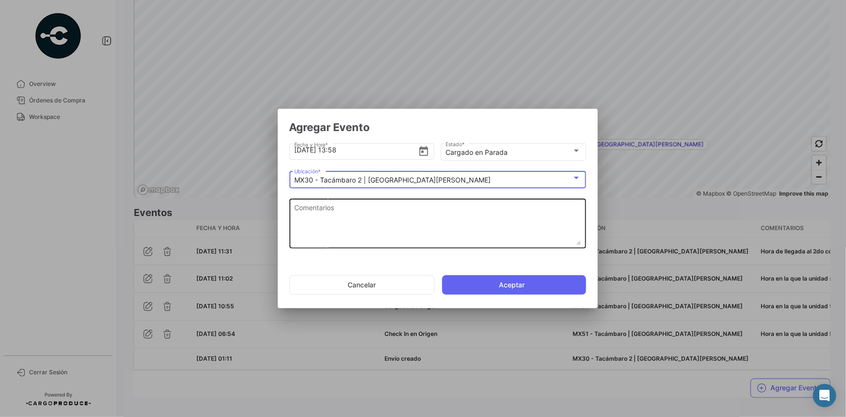
click at [385, 227] on textarea "Comentarios" at bounding box center [437, 223] width 287 height 43
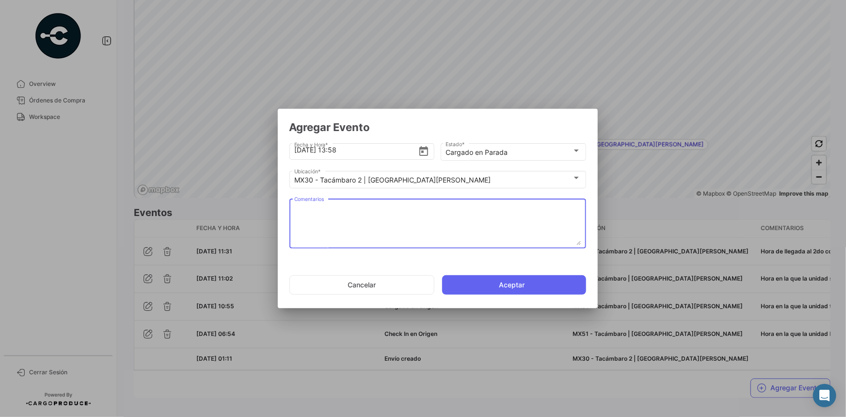
paste textarea "Hora en la que termina carga en el 2do cooler"
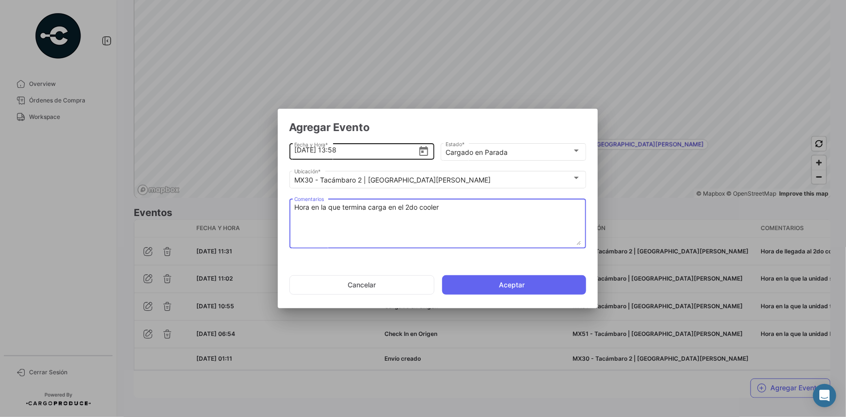
type textarea "Hora en la que termina carga en el 2do cooler"
click at [357, 152] on input "[DATE] 13:58" at bounding box center [356, 150] width 124 height 34
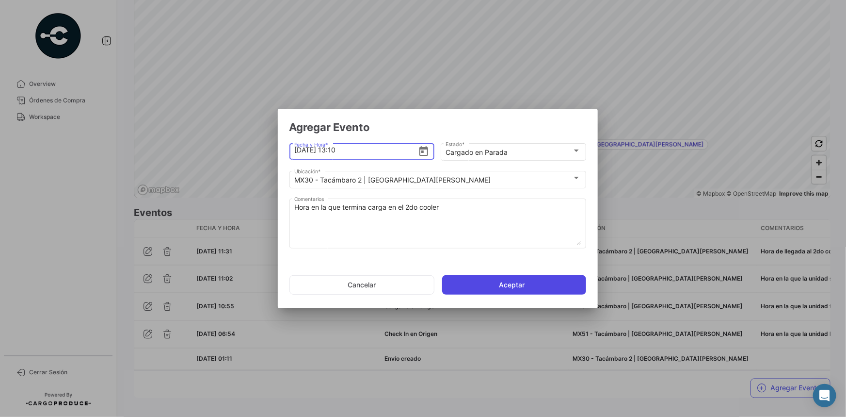
type input "[DATE] 13:10"
click at [502, 278] on button "Aceptar" at bounding box center [514, 284] width 144 height 19
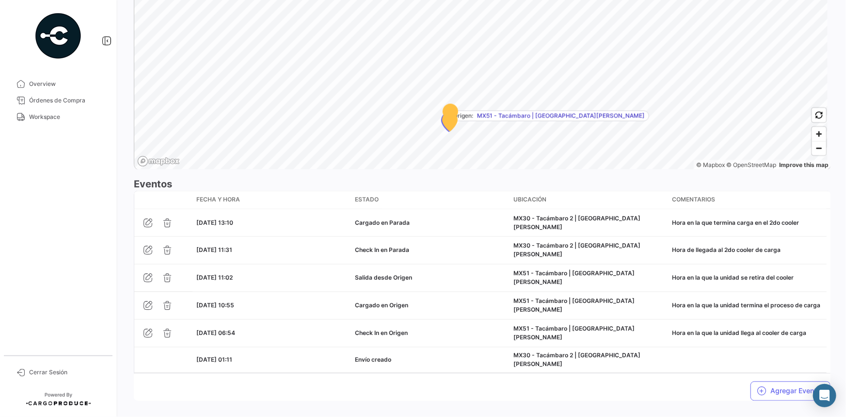
scroll to position [698, 0]
click at [770, 380] on button "Agregar Eventos" at bounding box center [791, 389] width 80 height 19
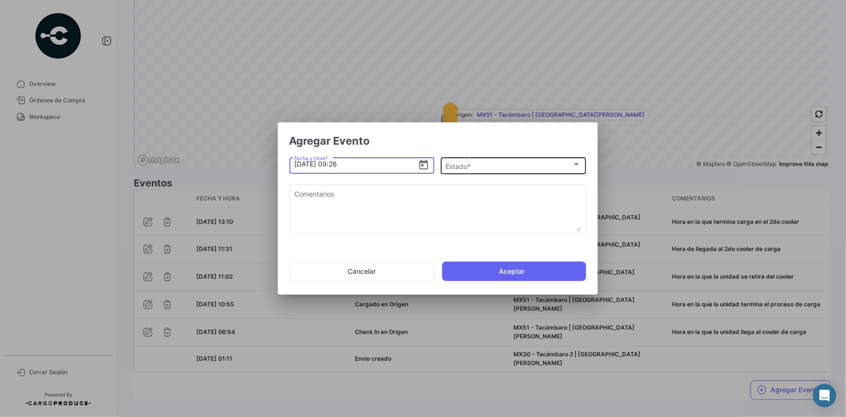
click at [499, 169] on div "Estado *" at bounding box center [509, 166] width 127 height 8
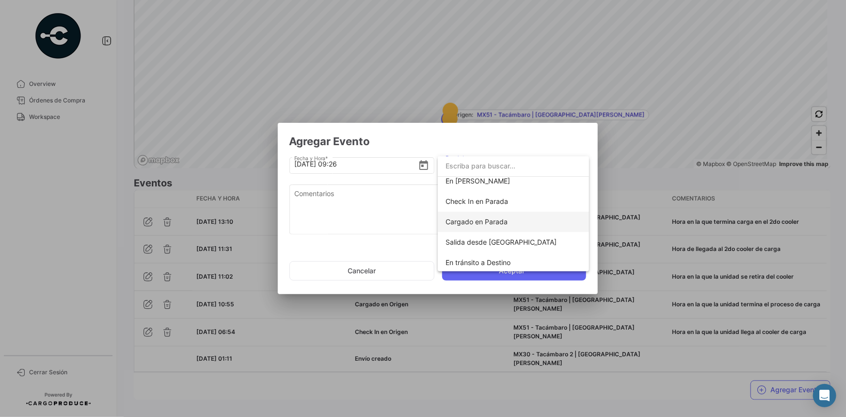
scroll to position [88, 0]
click at [505, 242] on span "Salida desde [GEOGRAPHIC_DATA]" at bounding box center [501, 241] width 111 height 8
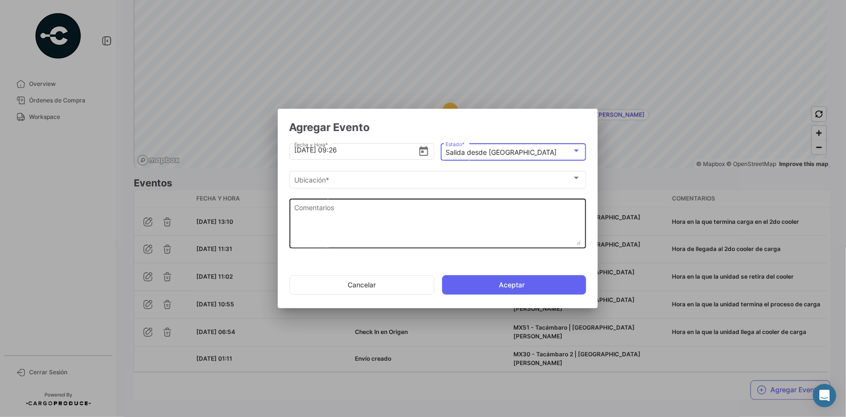
click at [386, 221] on textarea "Comentarios" at bounding box center [437, 223] width 287 height 43
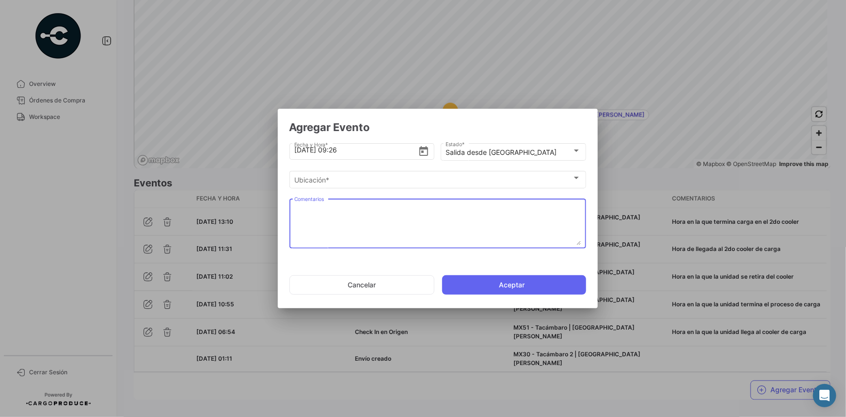
paste textarea "Hora en la que se retira del cooler"
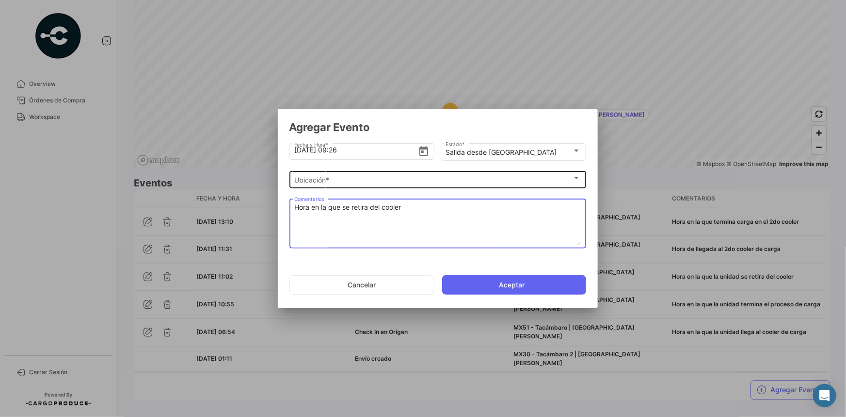
type textarea "Hora en la que se retira del cooler"
click at [378, 179] on div "Ubicación *" at bounding box center [433, 180] width 278 height 8
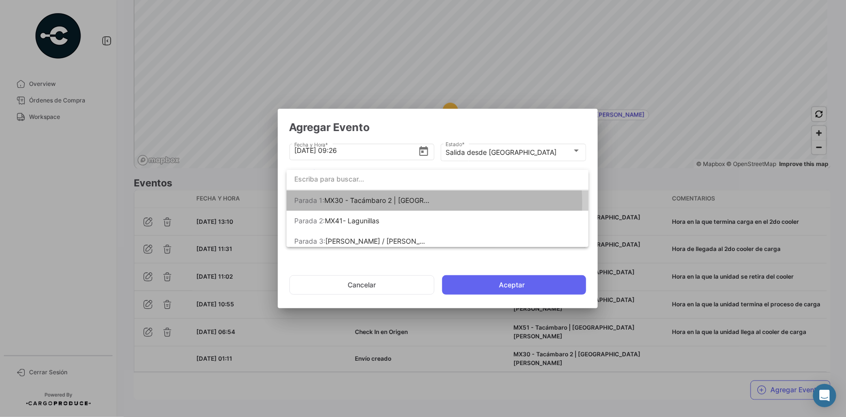
click at [404, 202] on span "MX30 - Tacámbaro 2 | [GEOGRAPHIC_DATA][PERSON_NAME]" at bounding box center [423, 200] width 196 height 8
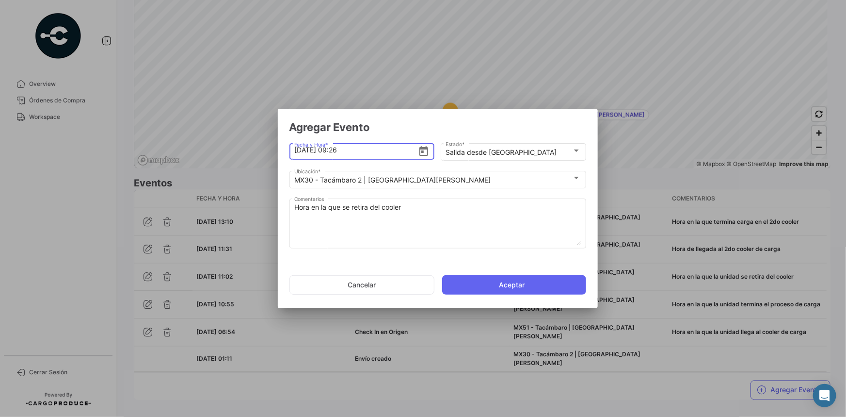
click at [340, 149] on input "[DATE] 09:26" at bounding box center [356, 150] width 124 height 34
type input "[DATE] 13:30"
click at [493, 281] on button "Aceptar" at bounding box center [514, 284] width 144 height 19
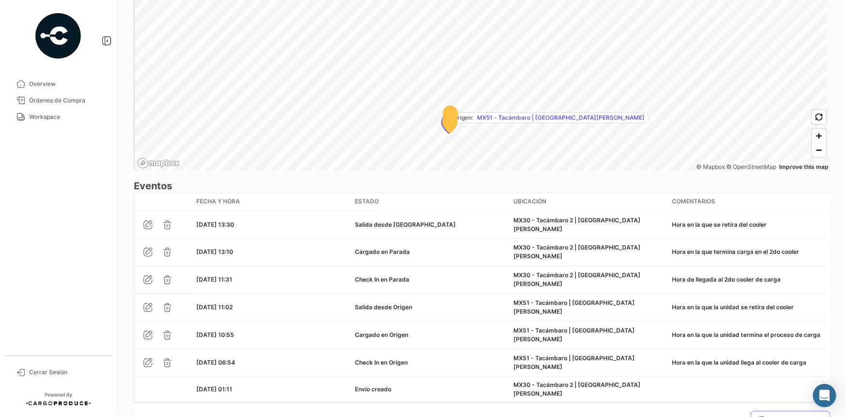
scroll to position [726, 0]
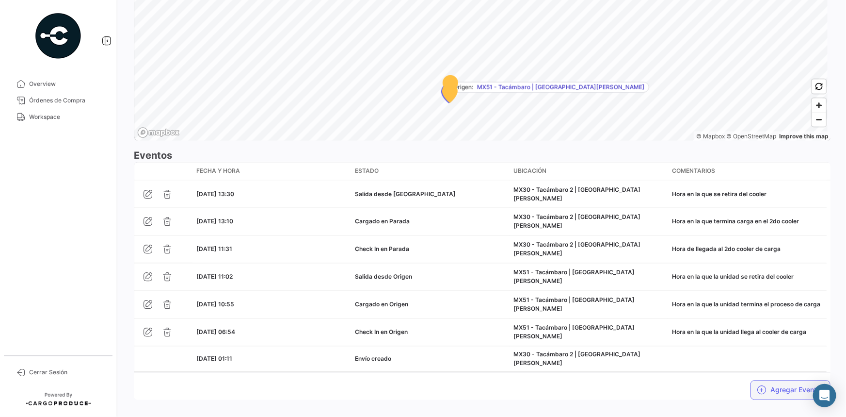
click at [764, 380] on button "Agregar Eventos" at bounding box center [791, 389] width 80 height 19
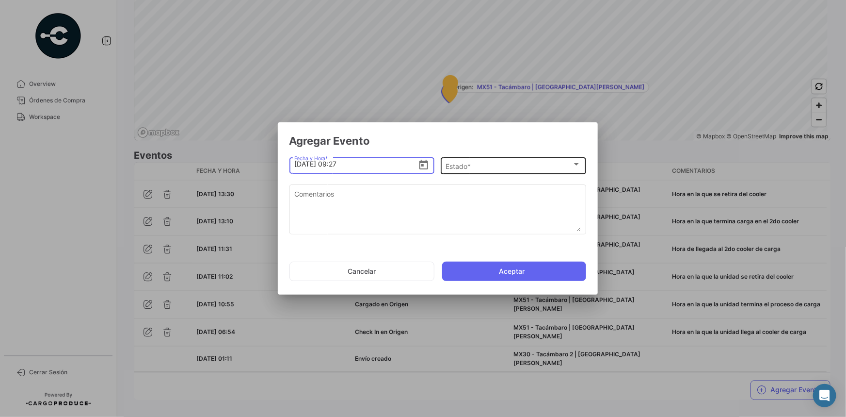
click at [493, 159] on div "Estado * Estado *" at bounding box center [513, 164] width 135 height 19
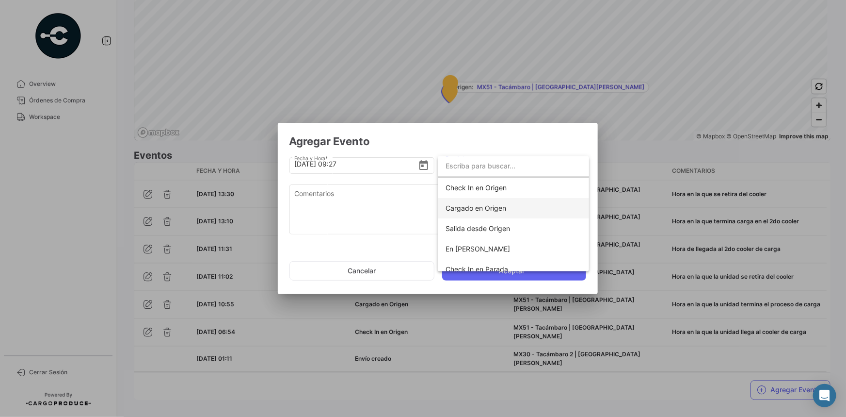
scroll to position [44, 0]
click at [501, 246] on span "Check In en Parada" at bounding box center [477, 245] width 63 height 8
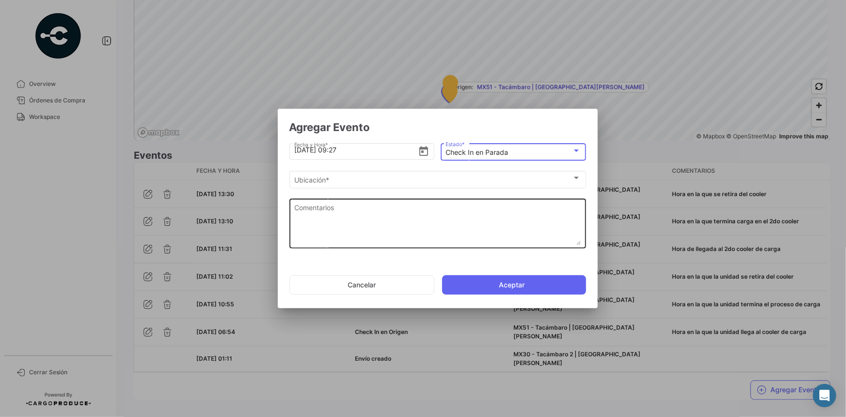
click at [389, 215] on textarea "Comentarios" at bounding box center [437, 223] width 287 height 43
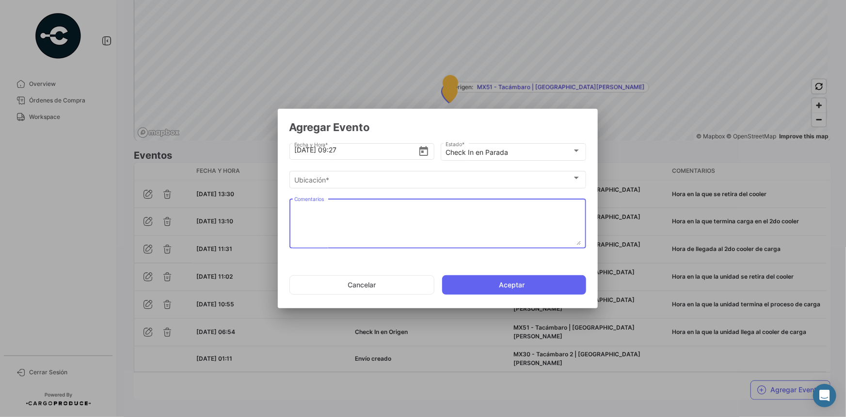
paste textarea "Hora de llegada al 3er cooler de carga"
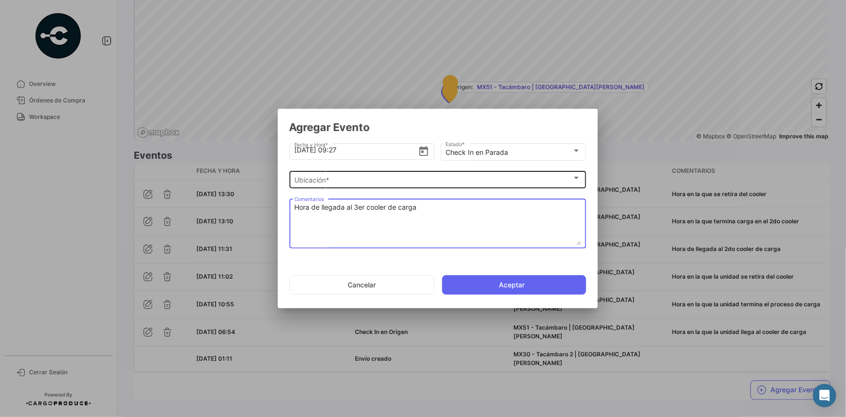
type textarea "Hora de llegada al 3er cooler de carga"
click at [374, 179] on div "Ubicación *" at bounding box center [433, 180] width 278 height 8
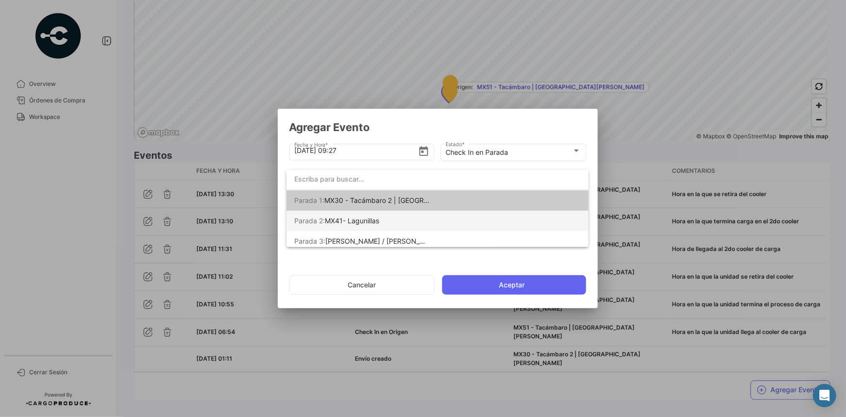
click at [386, 222] on span "[PERSON_NAME] 2: MX41- Lagunillas" at bounding box center [362, 221] width 136 height 20
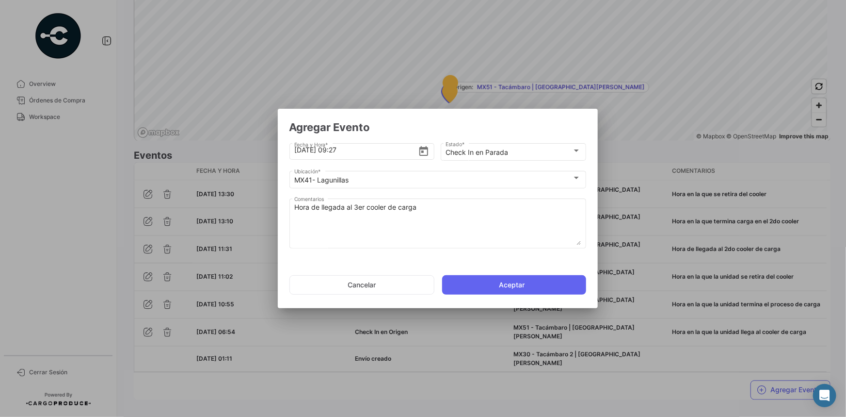
click at [375, 188] on div "MX41- Lagunillas Ubicación *" at bounding box center [438, 183] width 297 height 24
click at [374, 181] on div "MX41- Lagunillas" at bounding box center [433, 180] width 278 height 8
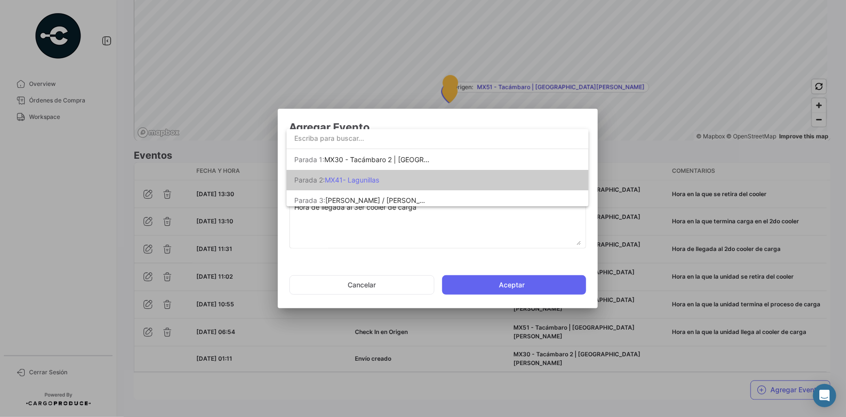
scroll to position [4, 0]
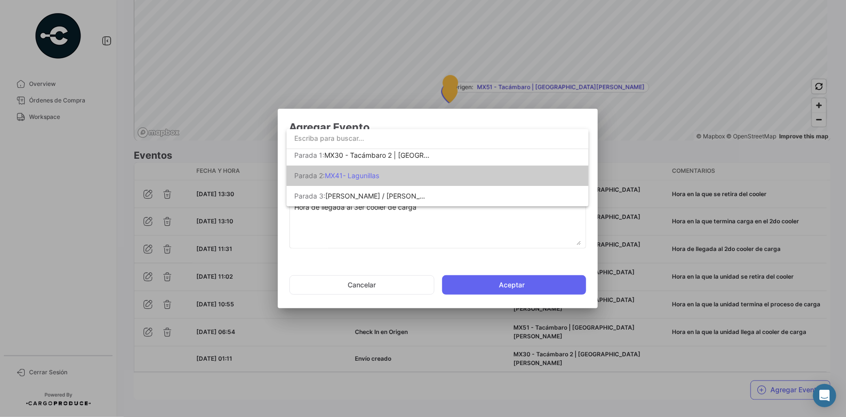
click at [376, 226] on div at bounding box center [423, 208] width 846 height 417
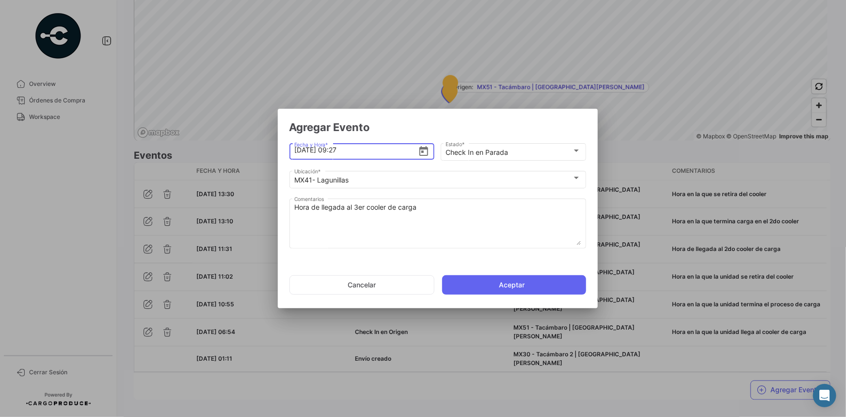
click at [338, 153] on input "[DATE] 09:27" at bounding box center [356, 150] width 124 height 34
click at [303, 153] on input "[DATE] 15:21" at bounding box center [356, 150] width 124 height 34
type input "[DATE] 15:21"
click at [473, 282] on button "Aceptar" at bounding box center [514, 284] width 144 height 19
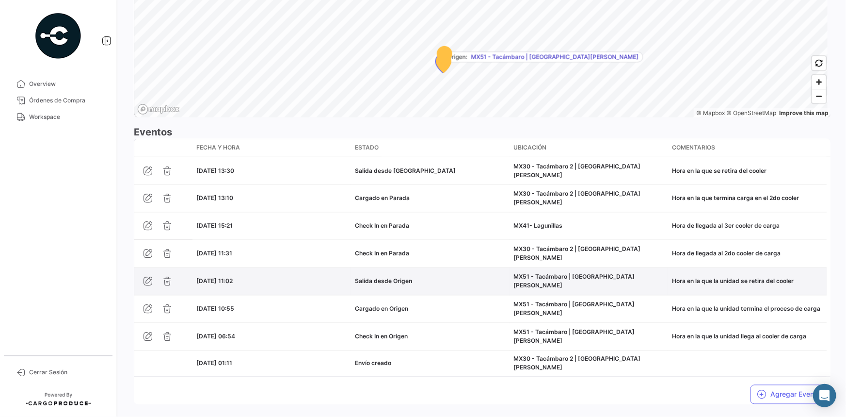
scroll to position [753, 0]
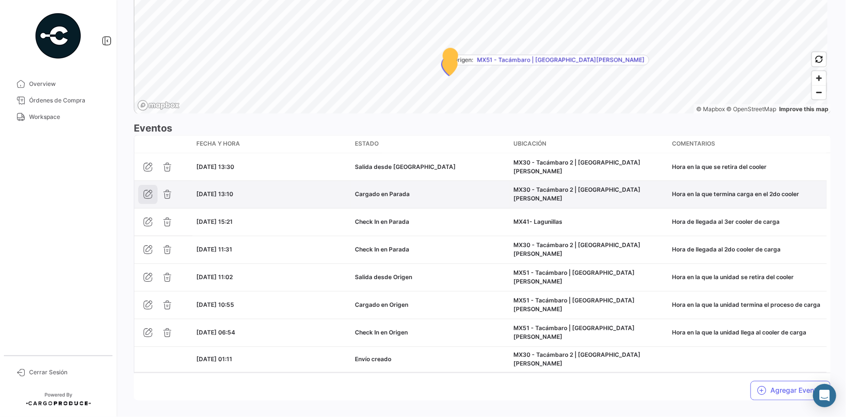
click at [150, 190] on icon "button" at bounding box center [148, 195] width 10 height 10
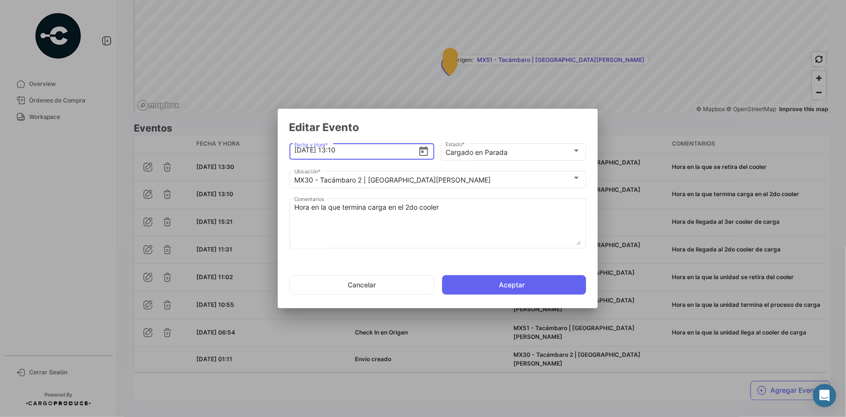
click at [302, 149] on input "[DATE] 13:10" at bounding box center [356, 150] width 124 height 34
type input "[DATE] 13:10"
click at [483, 281] on button "Aceptar" at bounding box center [514, 284] width 144 height 19
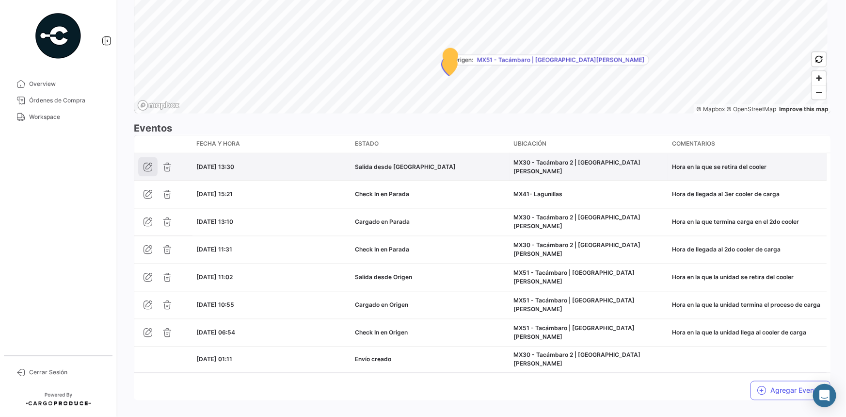
click at [149, 162] on icon "button" at bounding box center [148, 167] width 10 height 10
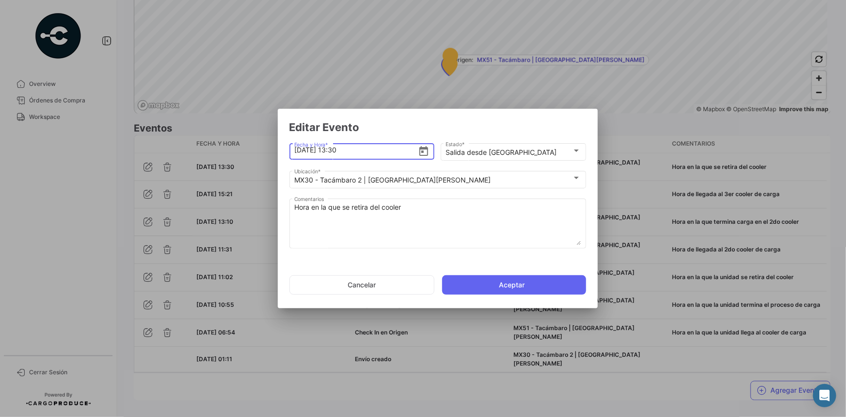
click at [300, 153] on input "[DATE] 13:30" at bounding box center [356, 150] width 124 height 34
type input "[DATE] 13:30"
click at [492, 281] on button "Aceptar" at bounding box center [514, 284] width 144 height 19
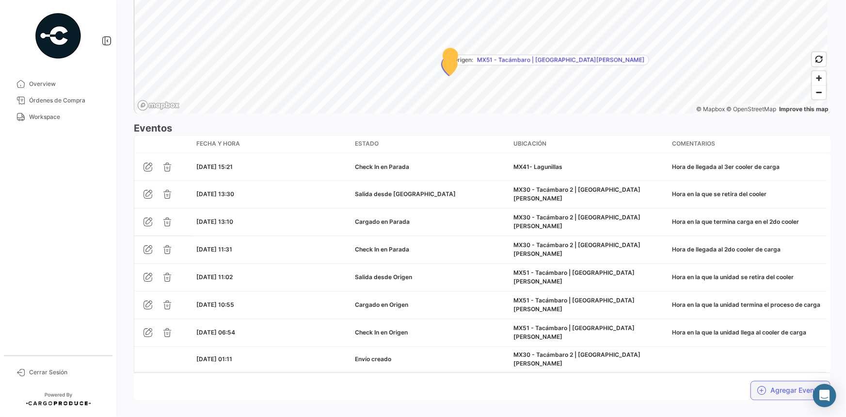
click at [763, 381] on button "Agregar Eventos" at bounding box center [791, 390] width 80 height 19
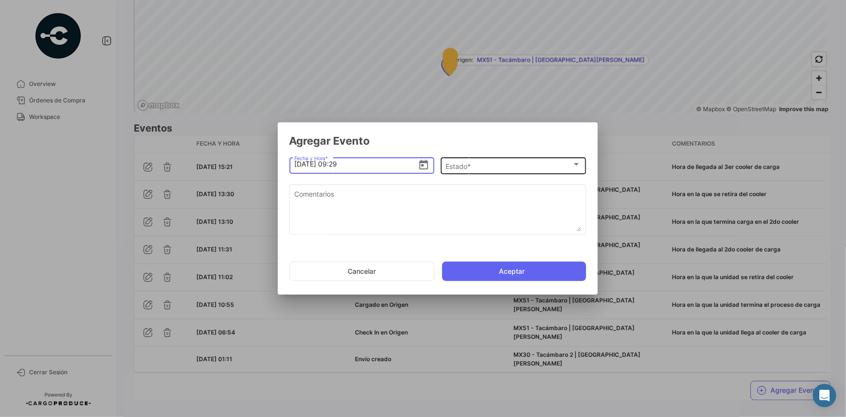
click at [503, 165] on div "Estado *" at bounding box center [509, 166] width 127 height 8
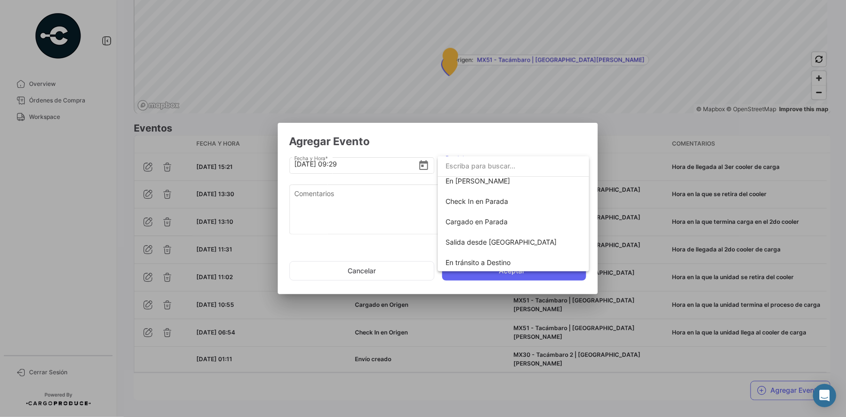
scroll to position [88, 0]
click at [515, 222] on span "Cargado en Parada" at bounding box center [514, 221] width 136 height 20
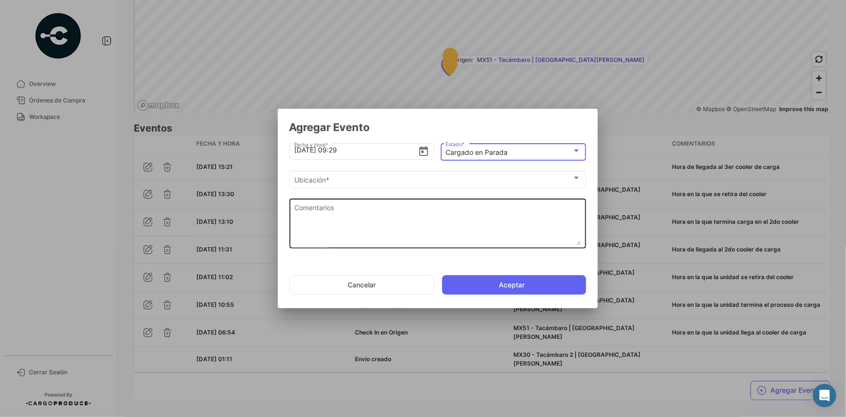
click at [410, 211] on textarea "Comentarios" at bounding box center [437, 223] width 287 height 43
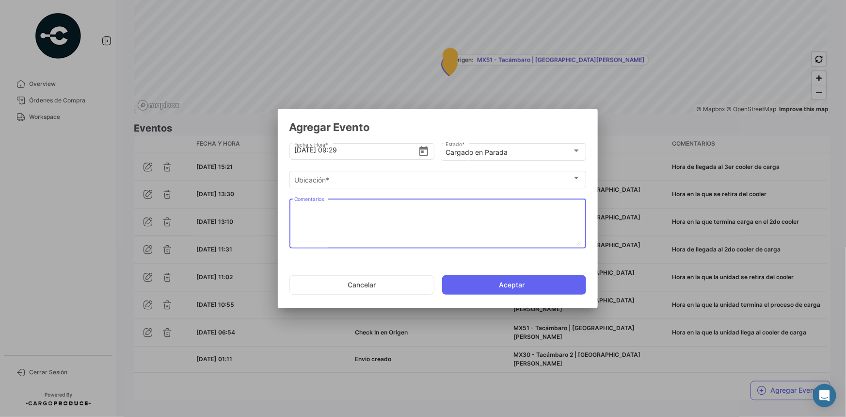
paste textarea "Hora en la que termina carga en el 3er cooler"
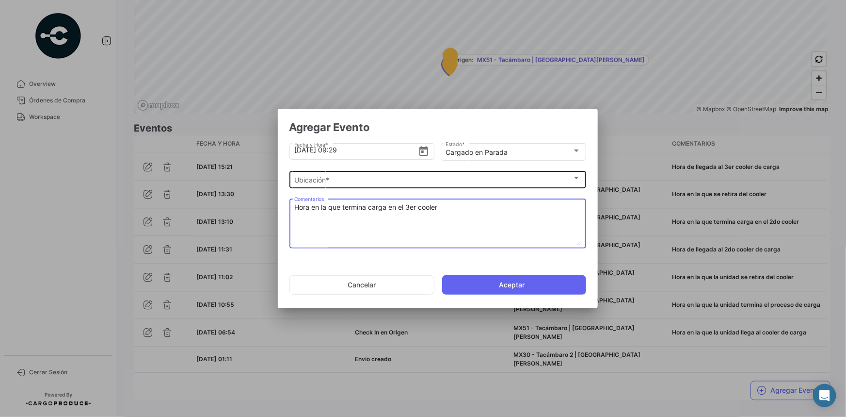
type textarea "Hora en la que termina carga en el 3er cooler"
click at [403, 179] on div "Ubicación *" at bounding box center [433, 180] width 278 height 8
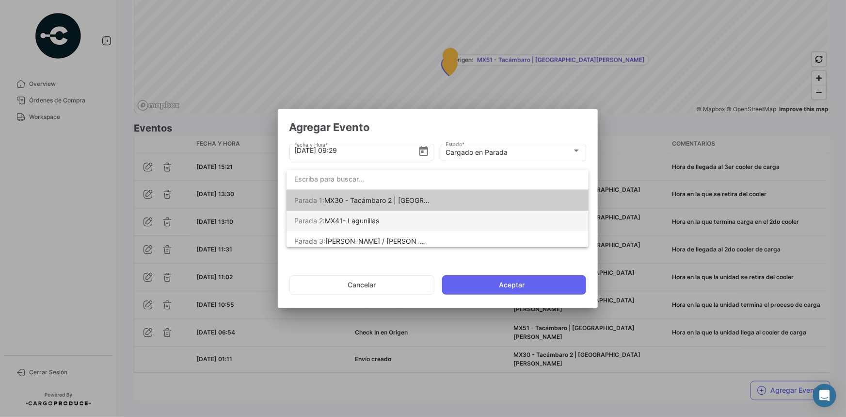
click at [390, 223] on span "[PERSON_NAME] 2: MX41- Lagunillas" at bounding box center [362, 221] width 136 height 20
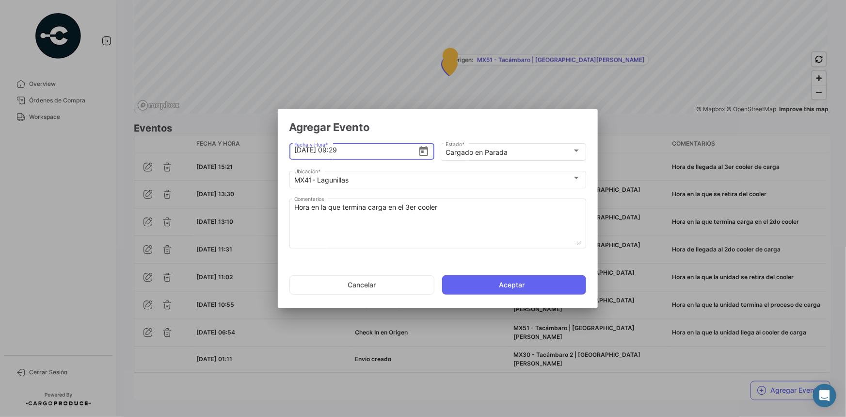
click at [302, 149] on input "[DATE] 09:29" at bounding box center [356, 150] width 124 height 34
click at [340, 153] on input "[DATE] 09:29" at bounding box center [356, 150] width 124 height 34
click at [355, 152] on input "[DATE] 15:29" at bounding box center [356, 150] width 124 height 34
type input "[DATE] 15:27"
click at [493, 285] on button "Aceptar" at bounding box center [514, 284] width 144 height 19
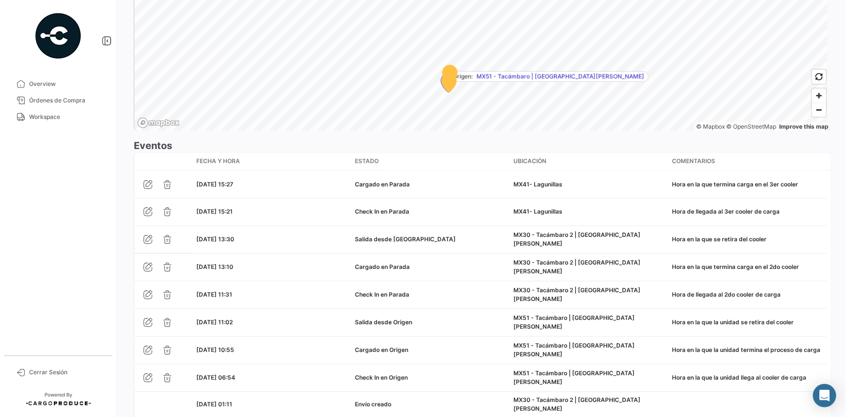
scroll to position [749, 0]
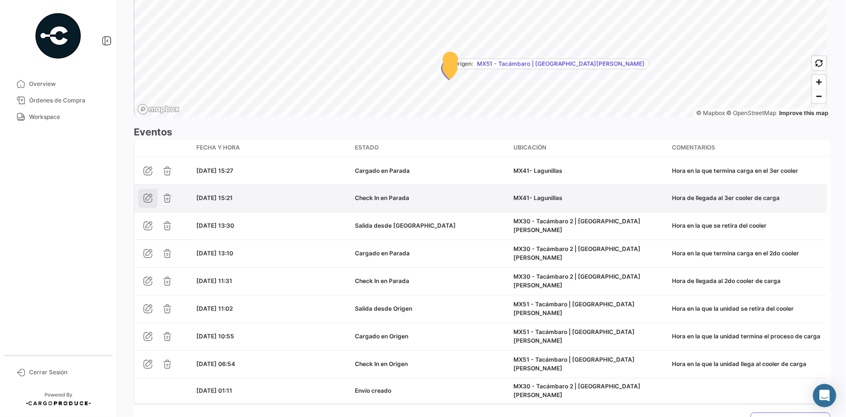
click at [145, 194] on icon "button" at bounding box center [148, 199] width 10 height 10
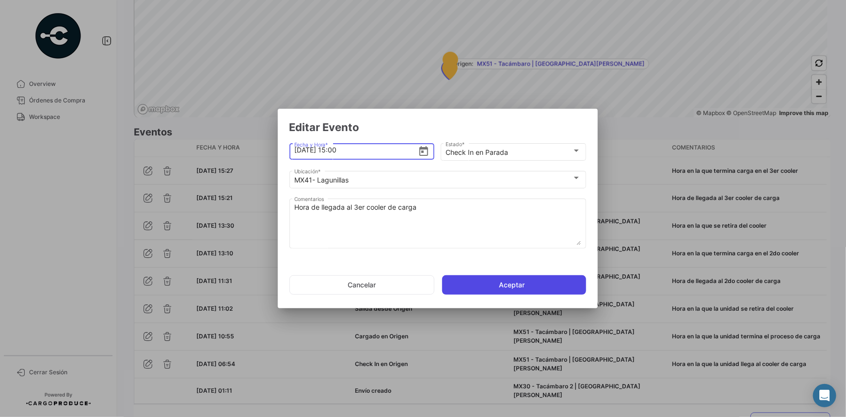
type input "[DATE] 15:00"
click at [485, 282] on button "Aceptar" at bounding box center [514, 284] width 144 height 19
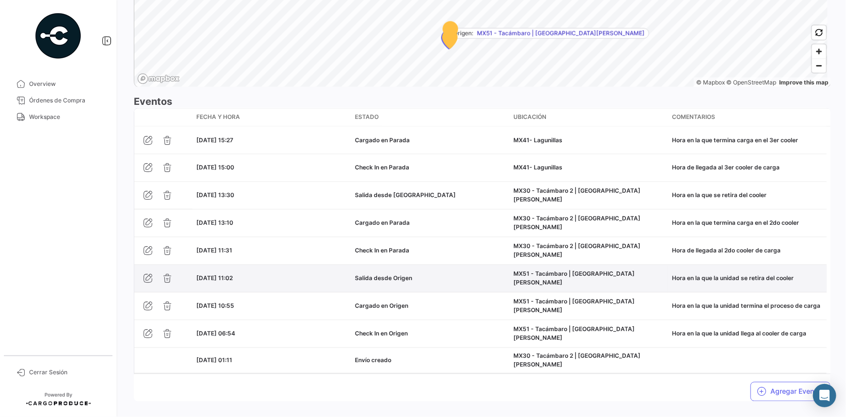
scroll to position [781, 0]
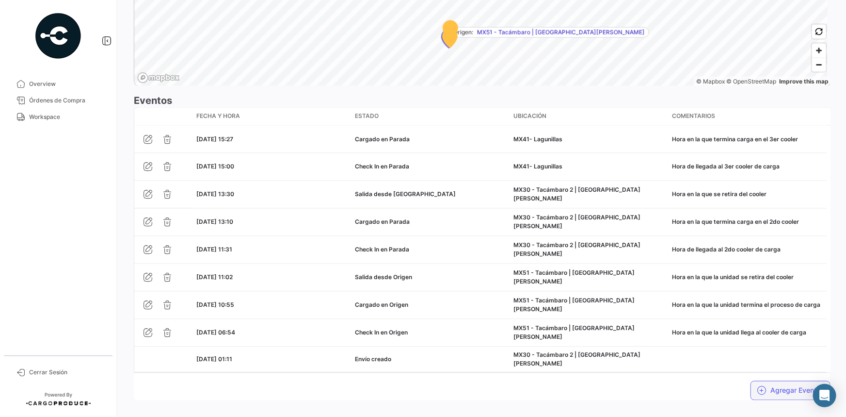
click at [777, 381] on button "Agregar Eventos" at bounding box center [791, 390] width 80 height 19
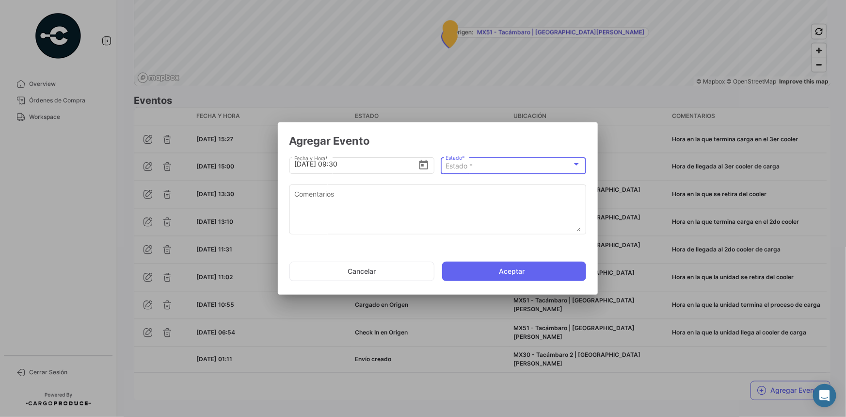
click at [498, 163] on div "Estado *" at bounding box center [509, 166] width 127 height 8
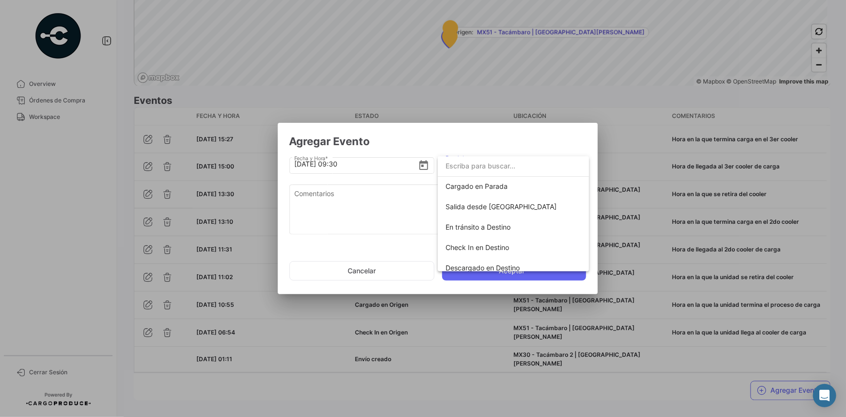
scroll to position [132, 0]
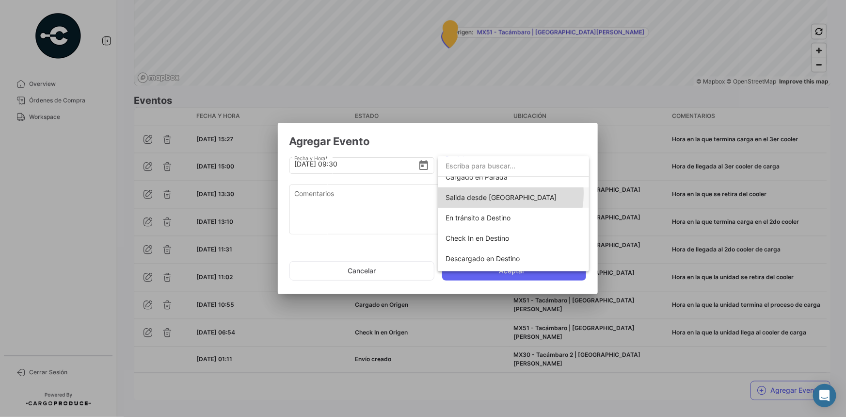
click at [494, 193] on span "Salida desde [GEOGRAPHIC_DATA]" at bounding box center [501, 197] width 111 height 8
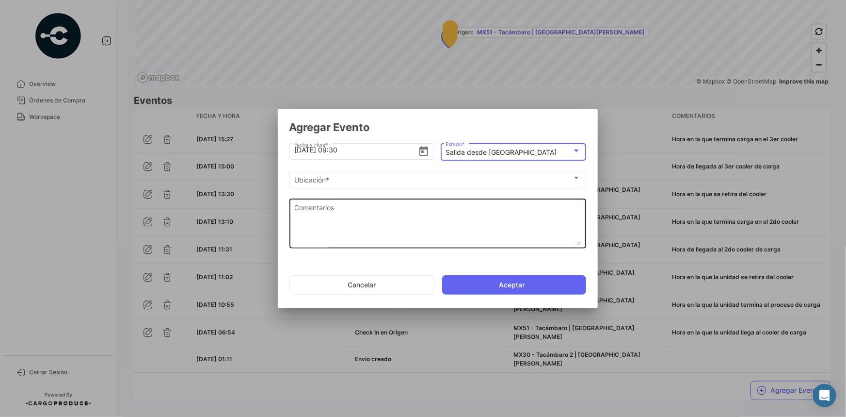
click at [369, 215] on textarea "Comentarios" at bounding box center [437, 223] width 287 height 43
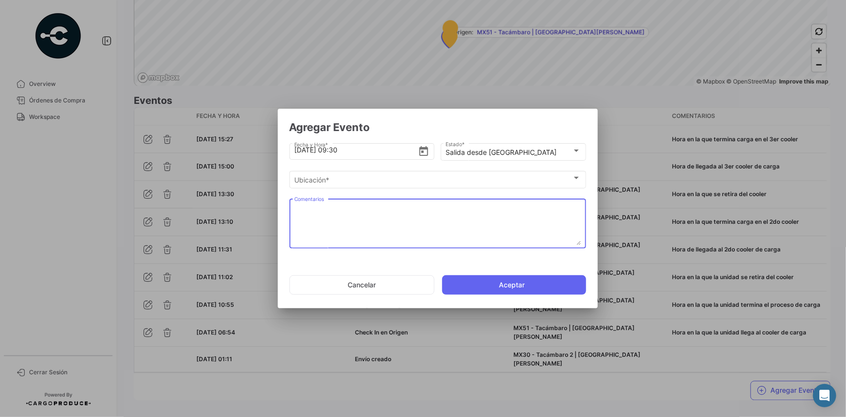
paste textarea "Hora en la que se retira del cooler"
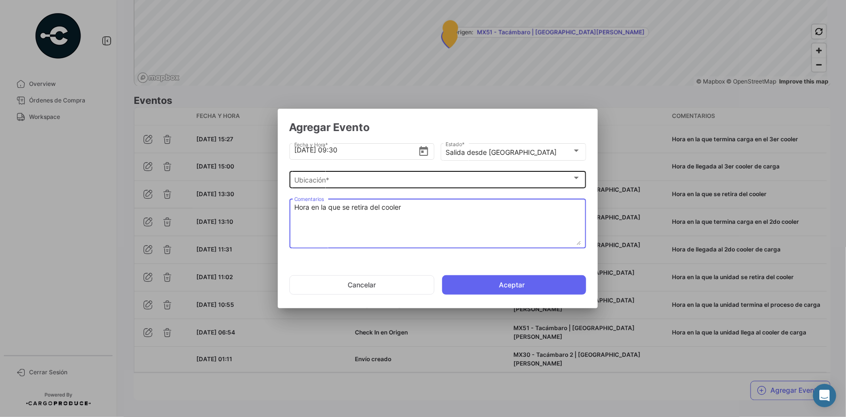
type textarea "Hora en la que se retira del cooler"
click at [369, 180] on div "Ubicación *" at bounding box center [433, 180] width 278 height 8
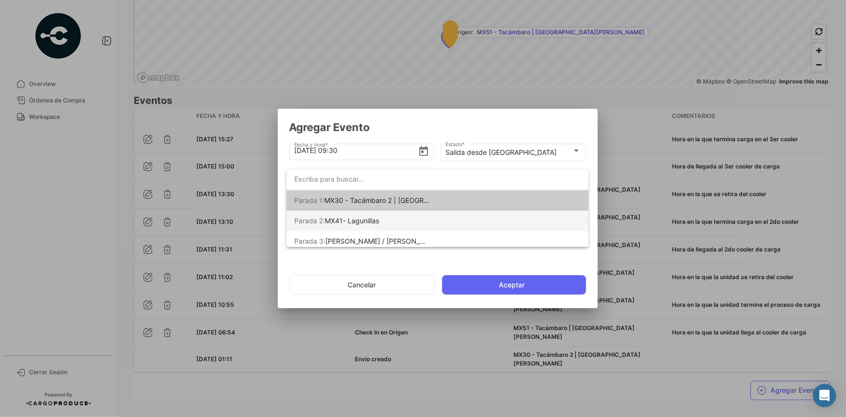
click at [380, 227] on span "[PERSON_NAME] 2: MX41- Lagunillas" at bounding box center [362, 221] width 136 height 20
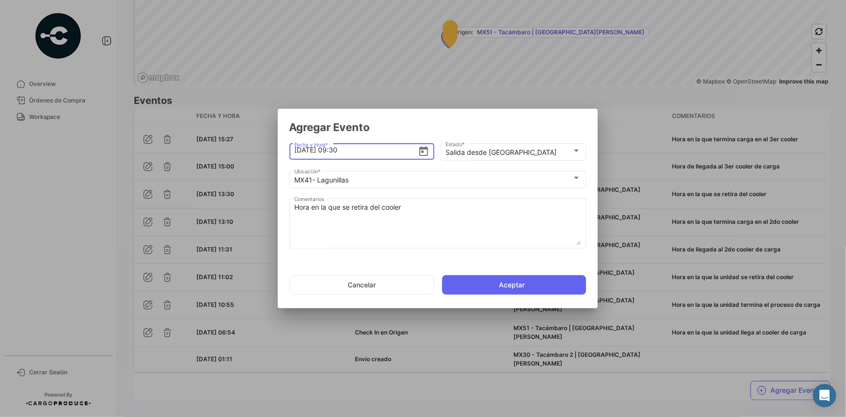
click at [341, 148] on input "[DATE] 09:30" at bounding box center [356, 150] width 124 height 34
click at [302, 146] on input "[DATE] 15:35" at bounding box center [356, 150] width 124 height 34
type input "[DATE] 15:35"
click at [504, 285] on button "Aceptar" at bounding box center [514, 284] width 144 height 19
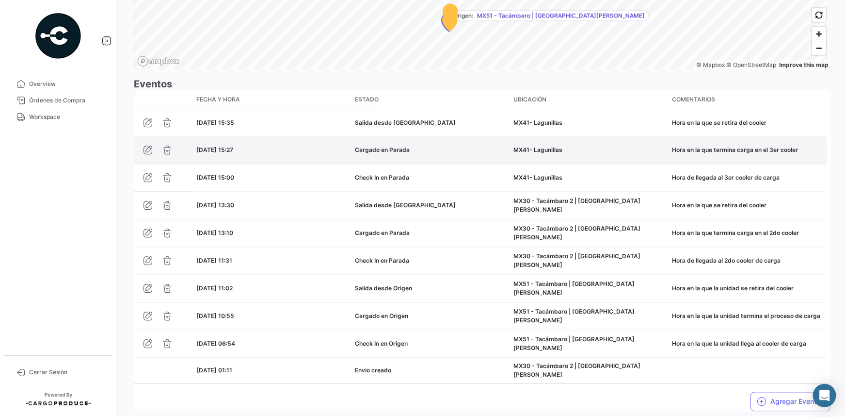
scroll to position [809, 0]
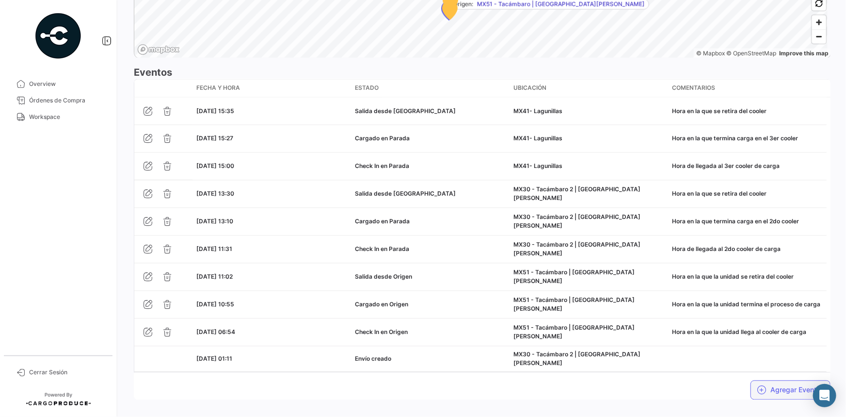
click at [764, 382] on button "Agregar Eventos" at bounding box center [791, 389] width 80 height 19
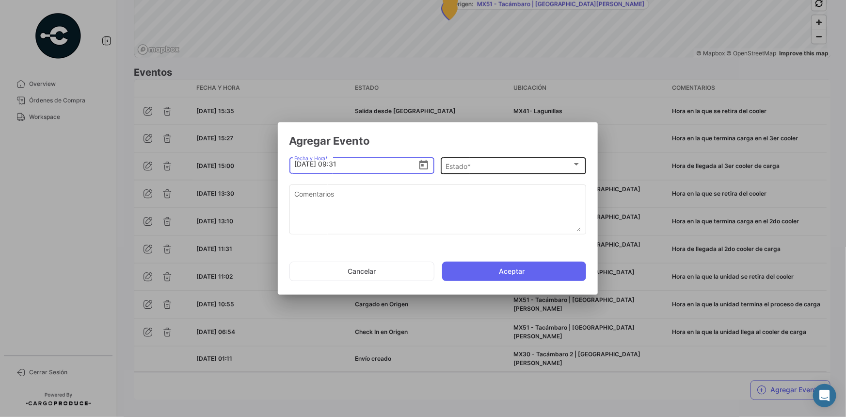
click at [483, 166] on div "Estado *" at bounding box center [509, 166] width 127 height 8
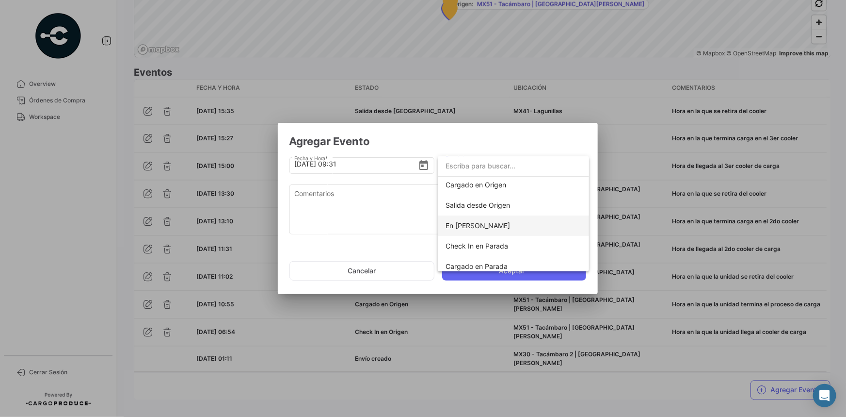
scroll to position [44, 0]
click at [511, 244] on span "Check In en Parada" at bounding box center [514, 245] width 136 height 20
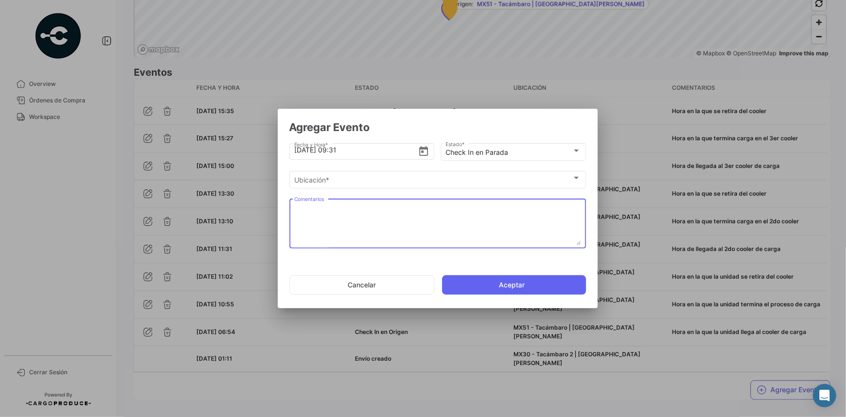
click at [397, 208] on textarea "Comentarios" at bounding box center [437, 223] width 287 height 43
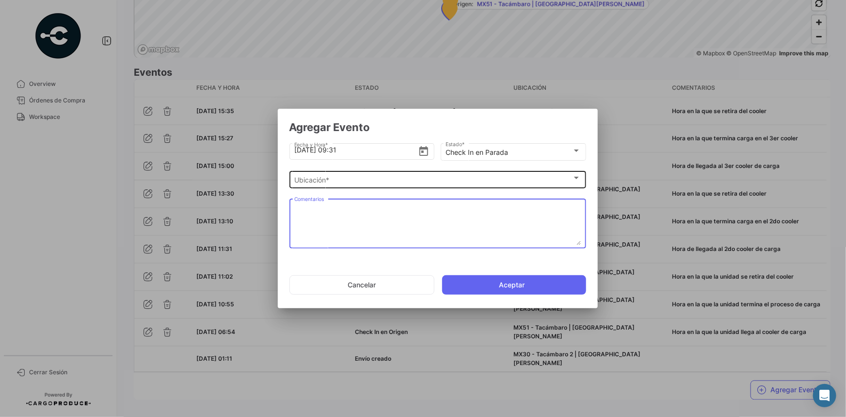
paste textarea "Hora de llegada a frontera (Patio)"
type textarea "Hora de llegada a frontera (Patio)"
click at [392, 180] on div "Ubicación *" at bounding box center [433, 180] width 278 height 8
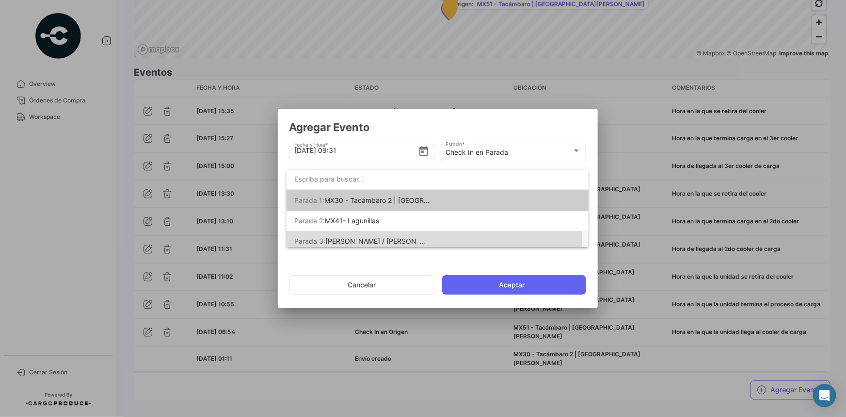
click at [393, 237] on span "[PERSON_NAME] / [PERSON_NAME] [PERSON_NAME]" at bounding box center [411, 241] width 173 height 8
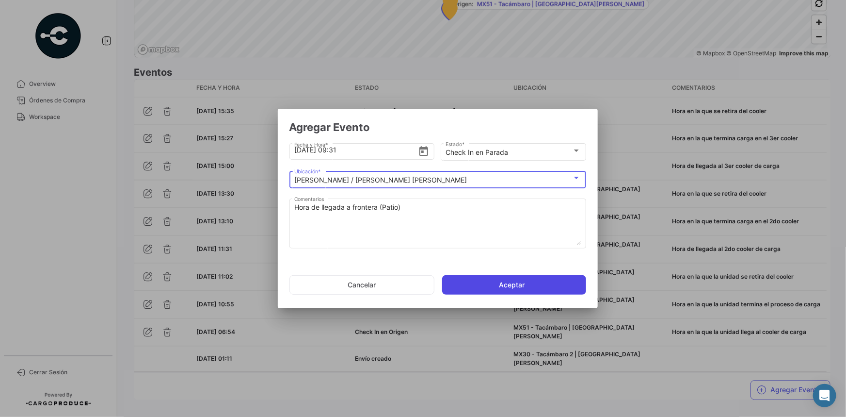
click at [500, 283] on button "Aceptar" at bounding box center [514, 284] width 144 height 19
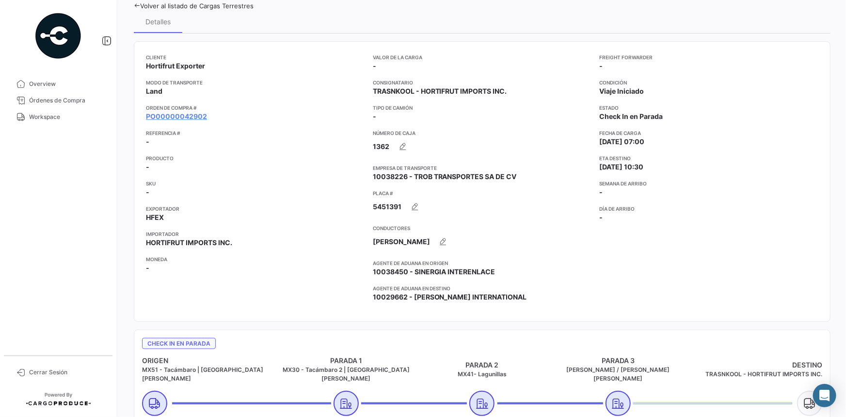
scroll to position [43, 0]
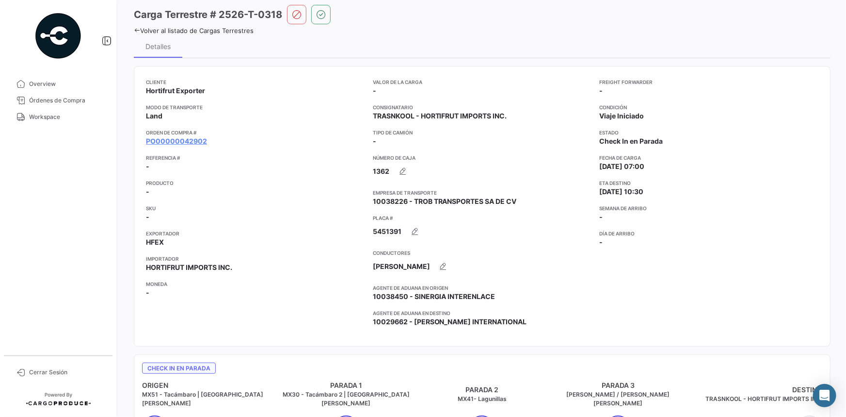
drag, startPoint x: 63, startPoint y: 116, endPoint x: 131, endPoint y: 113, distance: 68.5
click at [63, 116] on span "Workspace" at bounding box center [67, 117] width 76 height 9
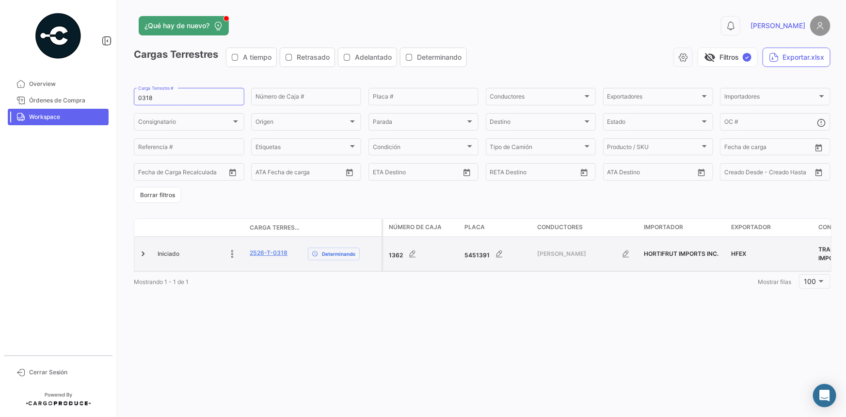
click at [265, 257] on div "2526-T-0318" at bounding box center [275, 253] width 50 height 11
click at [268, 253] on link "2526-T-0318" at bounding box center [269, 252] width 38 height 9
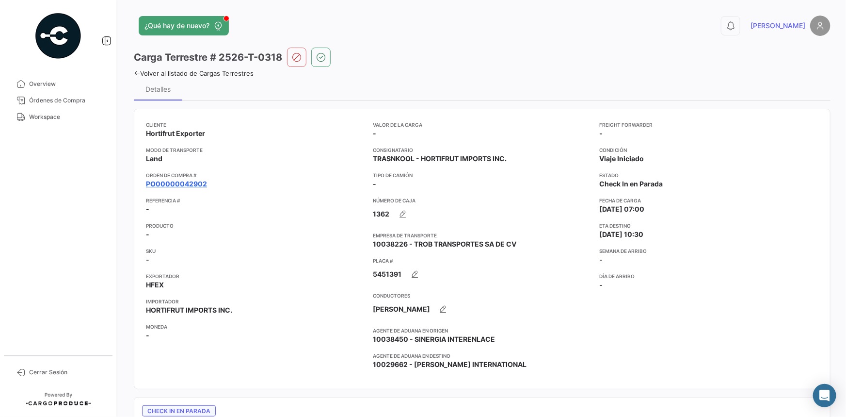
click at [198, 183] on link "PO00000042902" at bounding box center [176, 184] width 61 height 10
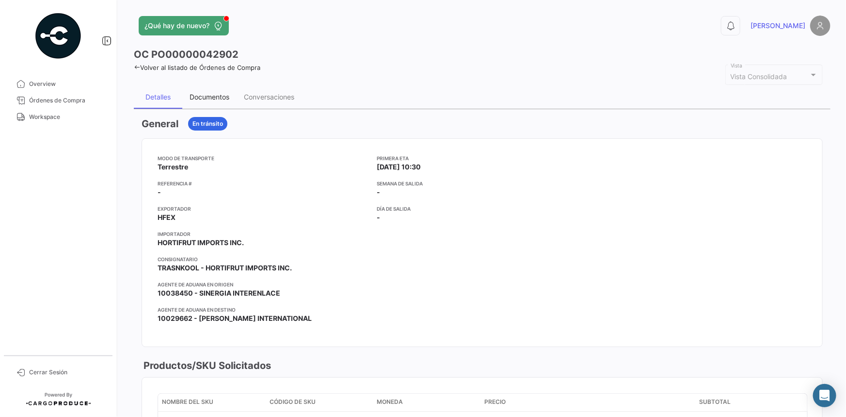
click at [218, 97] on div "Documentos" at bounding box center [210, 97] width 40 height 8
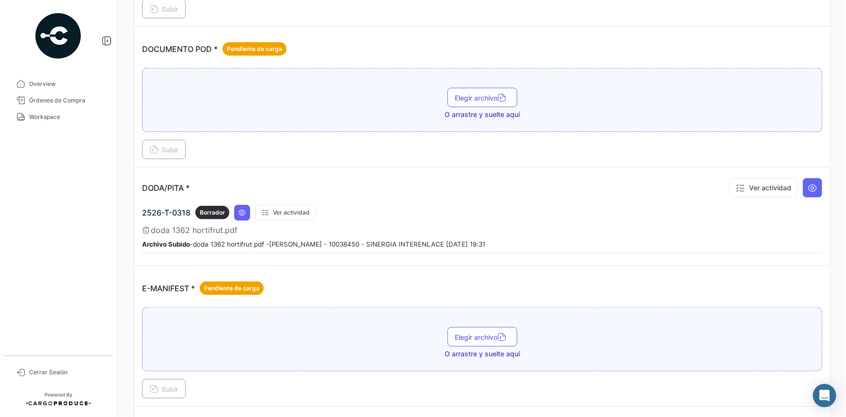
scroll to position [485, 0]
click at [803, 190] on button at bounding box center [812, 187] width 19 height 19
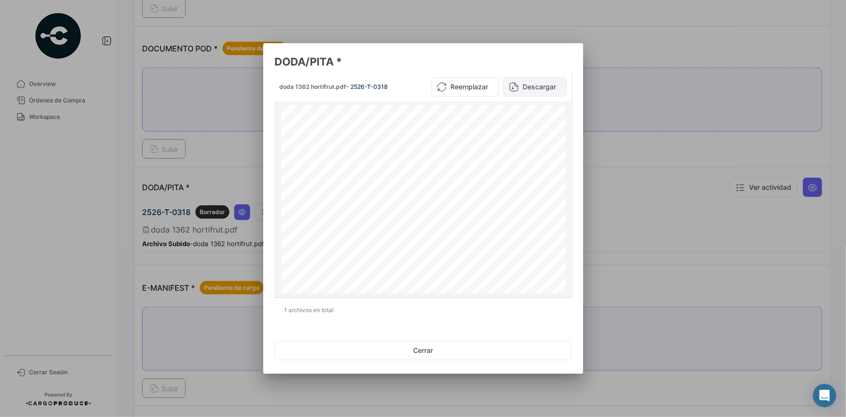
click at [542, 88] on button "Descargar" at bounding box center [535, 86] width 64 height 19
click at [607, 146] on div at bounding box center [423, 208] width 846 height 417
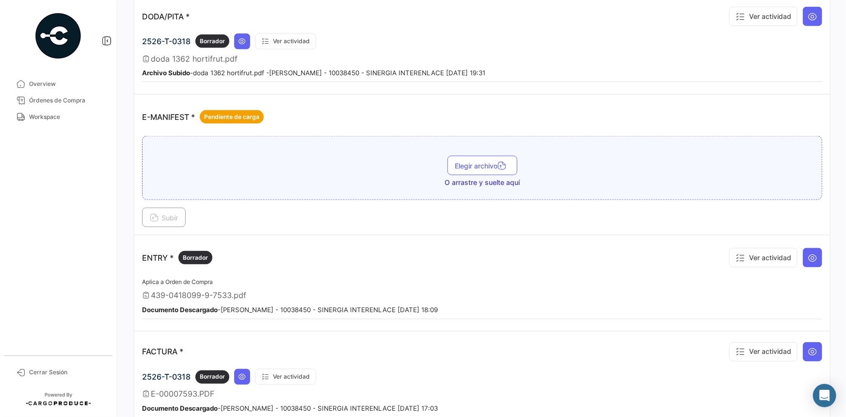
scroll to position [705, 0]
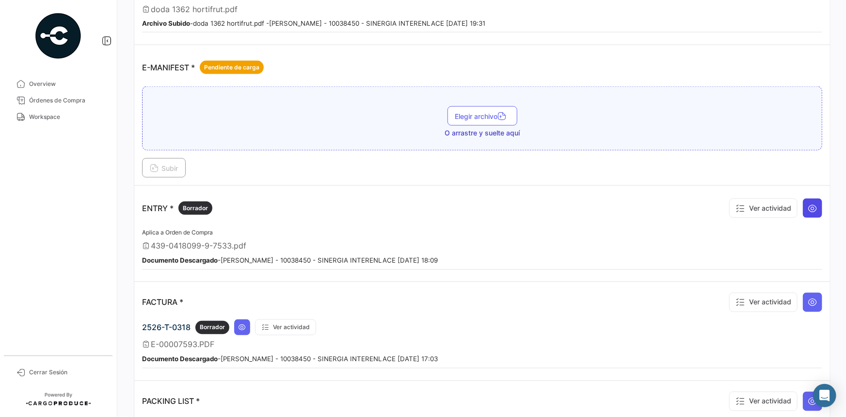
click at [809, 205] on icon at bounding box center [813, 208] width 10 height 10
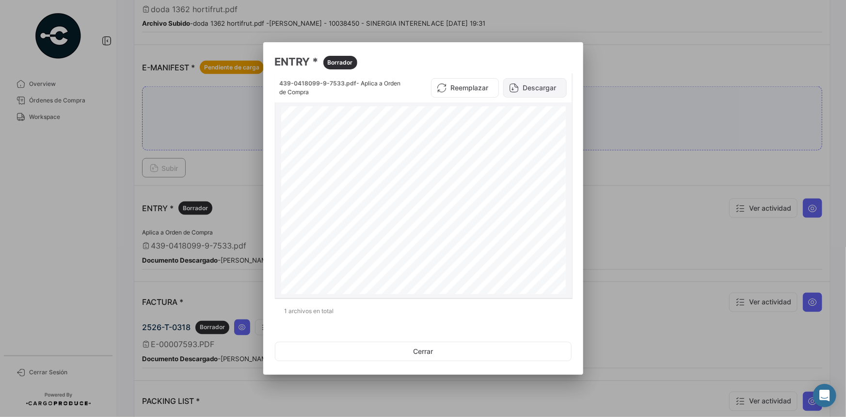
click at [547, 90] on button "Descargar" at bounding box center [535, 87] width 64 height 19
click at [613, 168] on div at bounding box center [423, 208] width 846 height 417
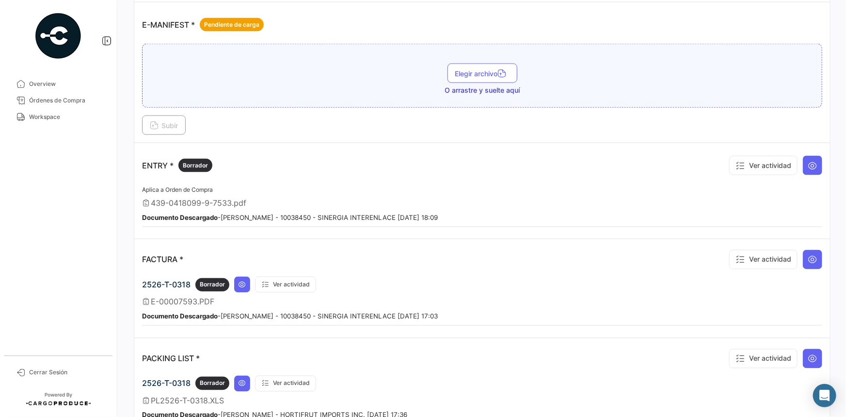
scroll to position [749, 0]
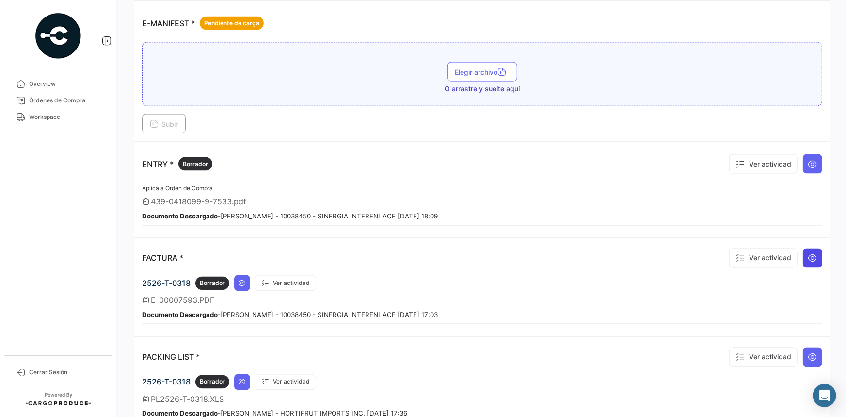
click at [813, 253] on icon at bounding box center [813, 258] width 10 height 10
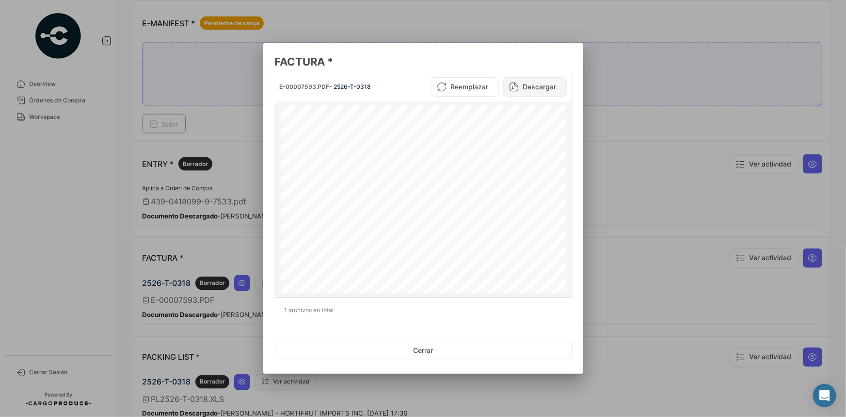
click at [539, 77] on button "Descargar" at bounding box center [535, 86] width 64 height 19
click at [626, 124] on div at bounding box center [423, 208] width 846 height 417
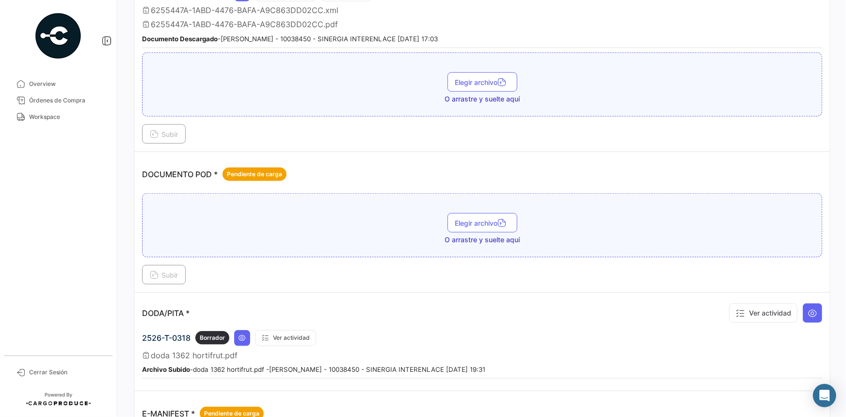
scroll to position [346, 0]
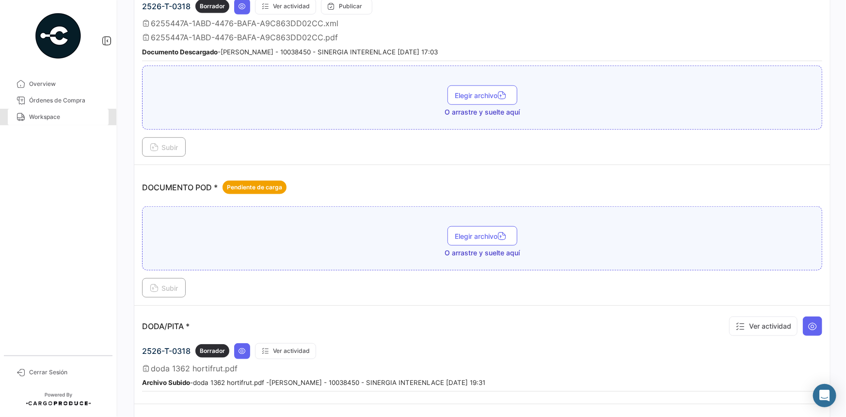
drag, startPoint x: 48, startPoint y: 121, endPoint x: 110, endPoint y: 153, distance: 70.1
click at [48, 121] on link "Workspace" at bounding box center [58, 117] width 101 height 16
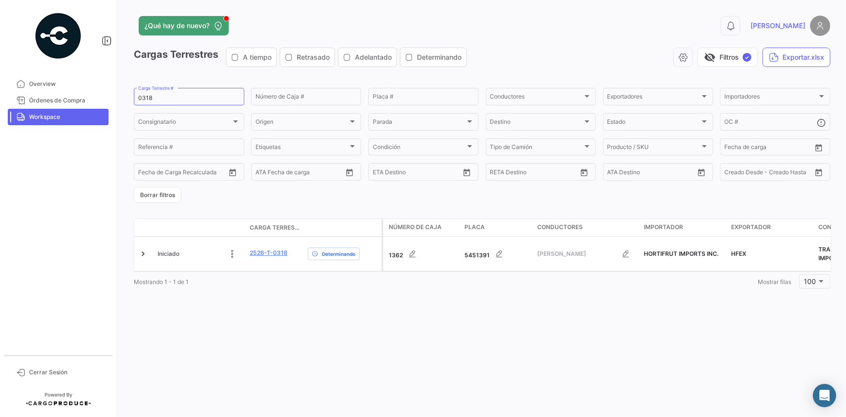
drag, startPoint x: 162, startPoint y: 99, endPoint x: 97, endPoint y: 112, distance: 66.3
click at [97, 112] on mat-sidenav-container "Overview Órdenes de Compra Workspace Cerrar Sesión ¿Qué hay de nuevo? 0 [PERSON…" at bounding box center [423, 208] width 846 height 417
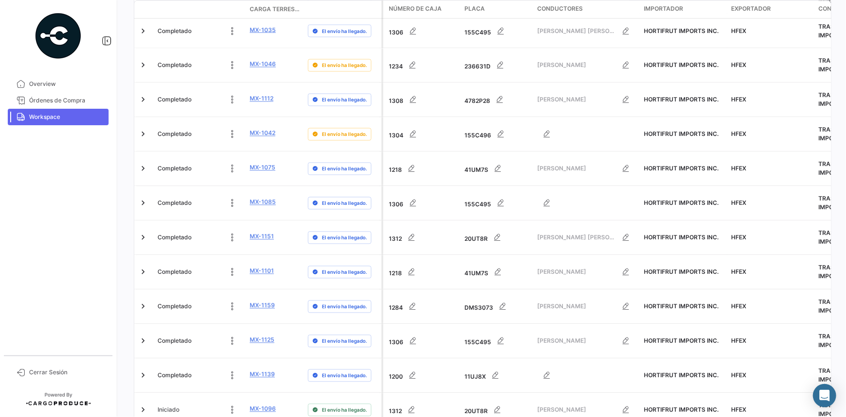
scroll to position [3085, 0]
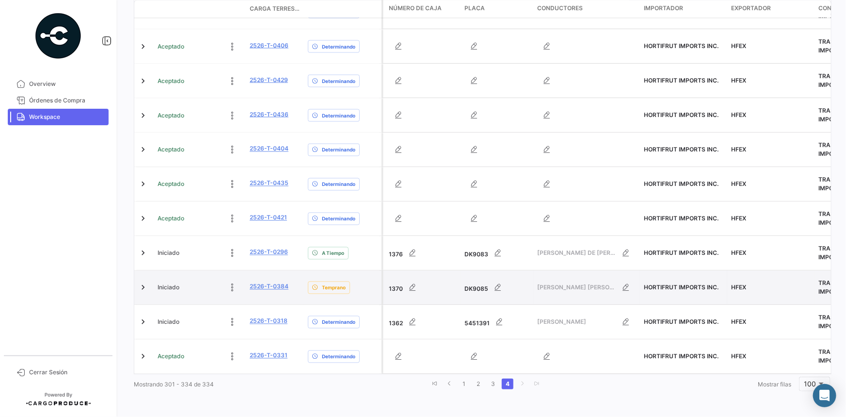
scroll to position [923, 0]
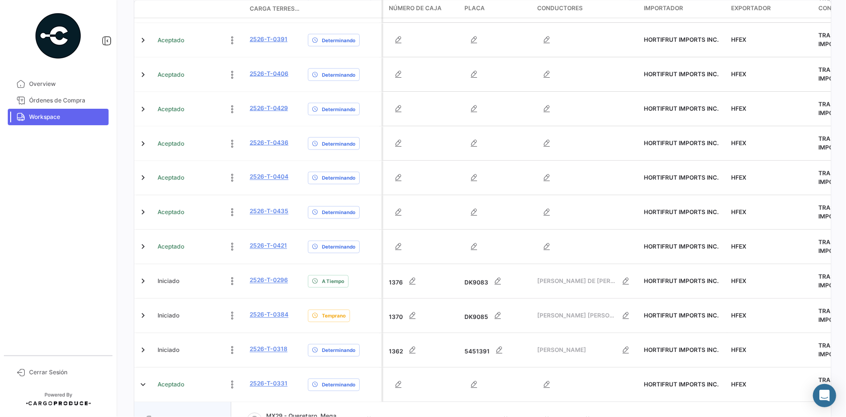
scroll to position [1011, 0]
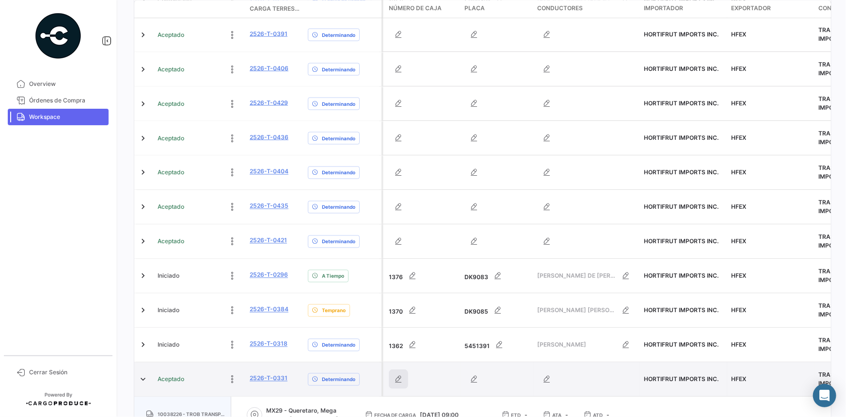
click at [396, 374] on icon "button" at bounding box center [399, 379] width 10 height 10
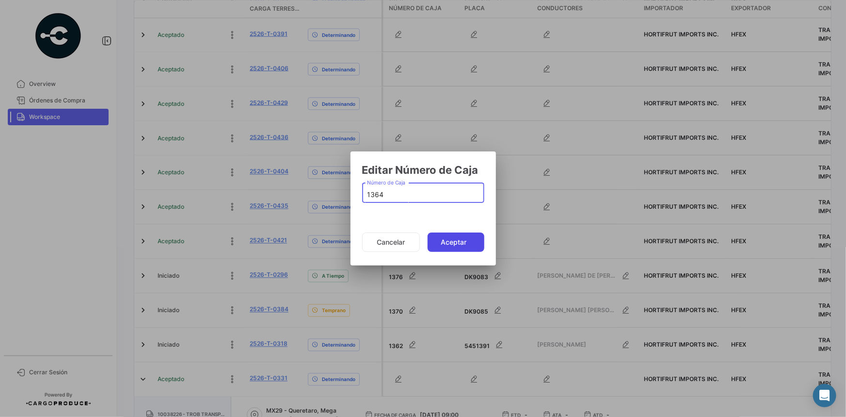
type input "1364"
click at [449, 244] on button "Aceptar" at bounding box center [456, 241] width 57 height 19
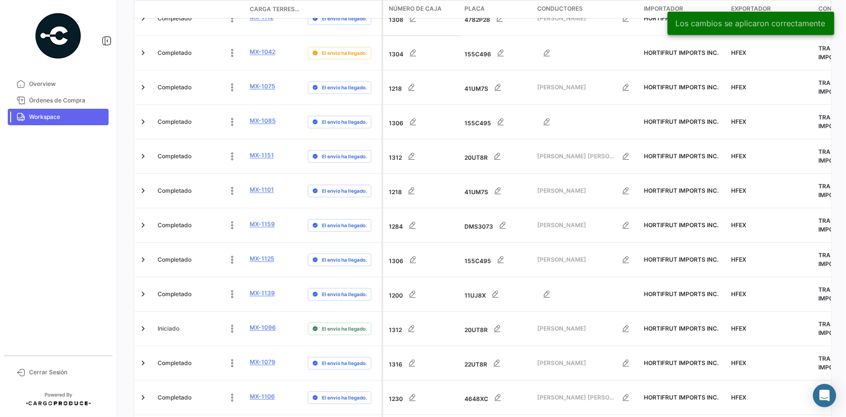
scroll to position [3085, 0]
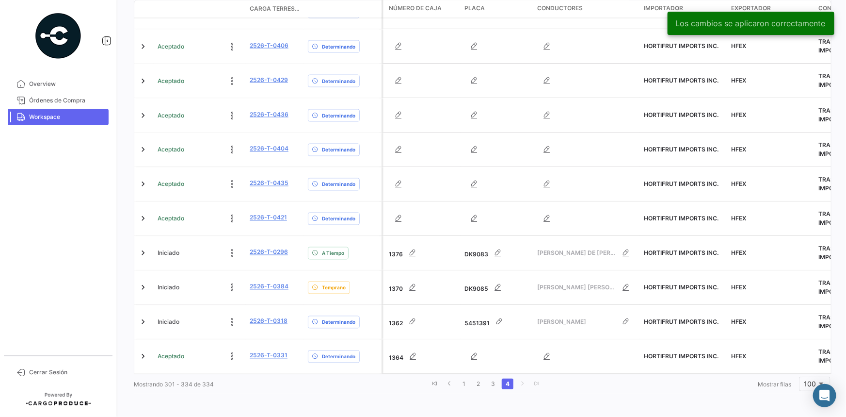
scroll to position [923, 0]
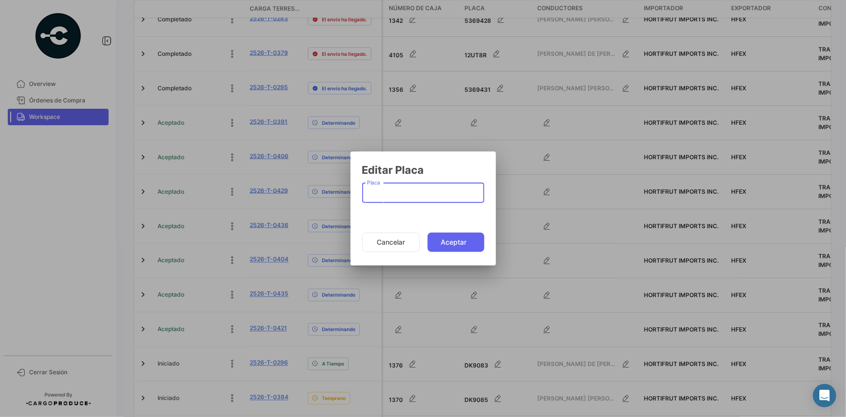
paste input "5451393"
type input "5451393"
click at [451, 239] on button "Aceptar" at bounding box center [456, 241] width 57 height 19
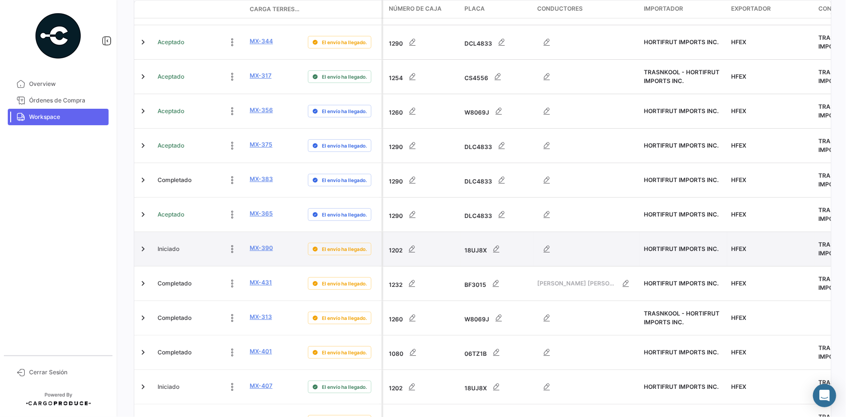
scroll to position [0, 0]
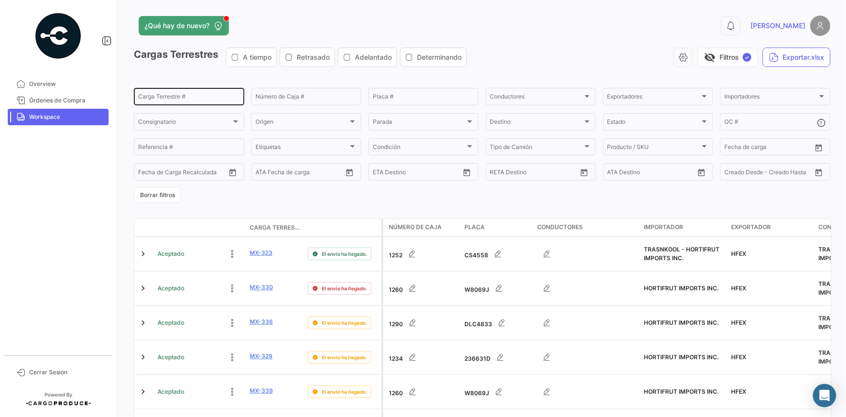
click at [181, 96] on input "Carga Terrestre #" at bounding box center [189, 98] width 102 height 7
paste input "0331"
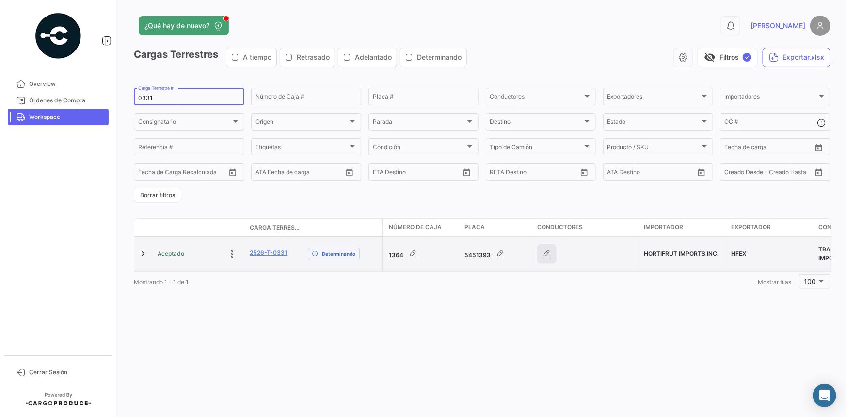
type input "0331"
click at [551, 249] on icon "button" at bounding box center [547, 254] width 10 height 10
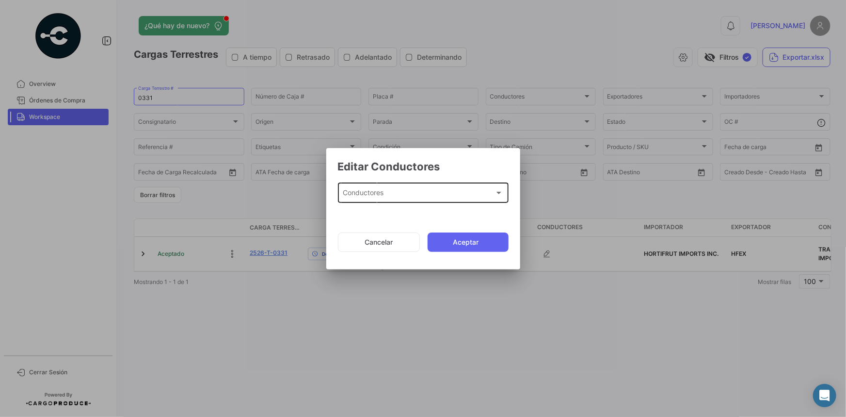
click at [406, 188] on div "Conductores Conductores" at bounding box center [423, 192] width 161 height 22
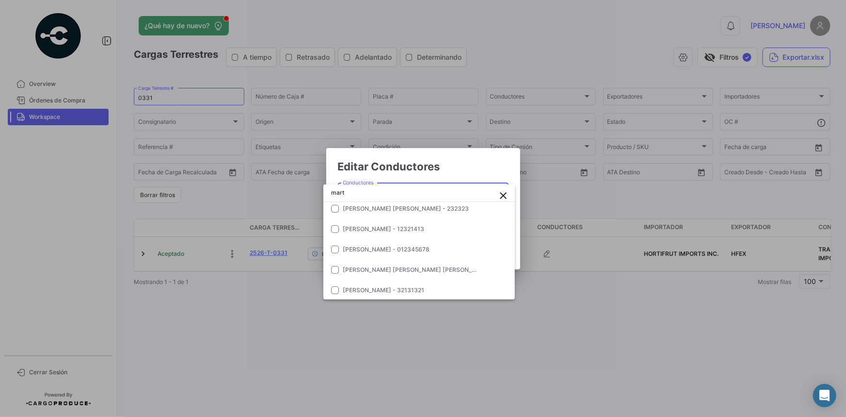
scroll to position [211, 0]
type input "mart"
click at [669, 335] on div at bounding box center [423, 208] width 846 height 417
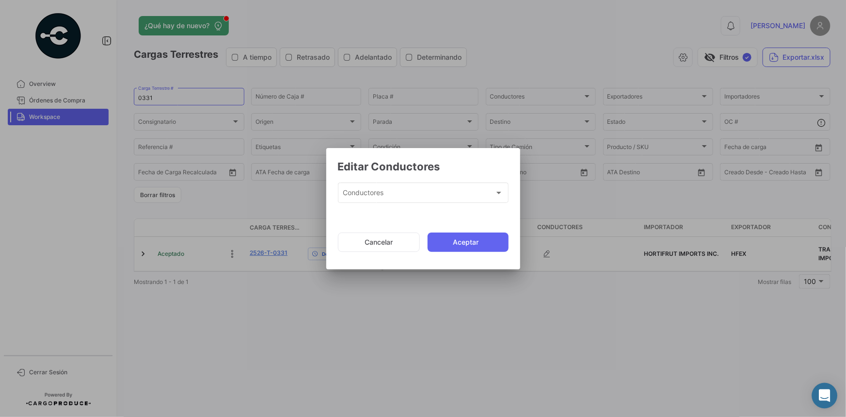
click at [833, 398] on div "Abrir Intercom Messenger" at bounding box center [825, 396] width 26 height 26
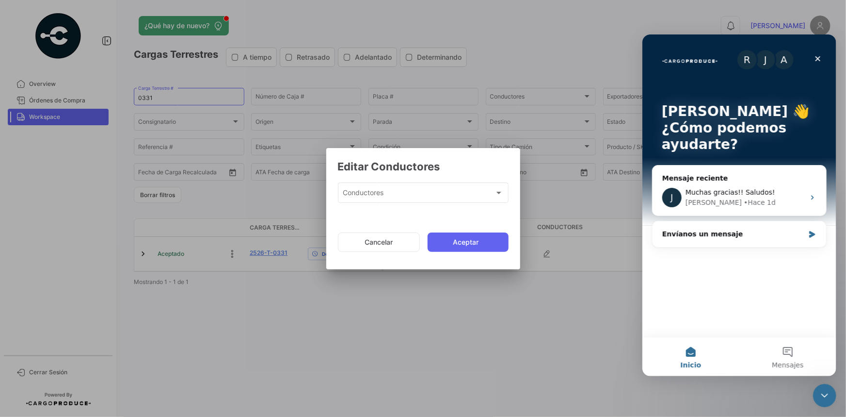
scroll to position [0, 0]
click at [810, 239] on div "Envíanos un mensaje" at bounding box center [739, 234] width 174 height 26
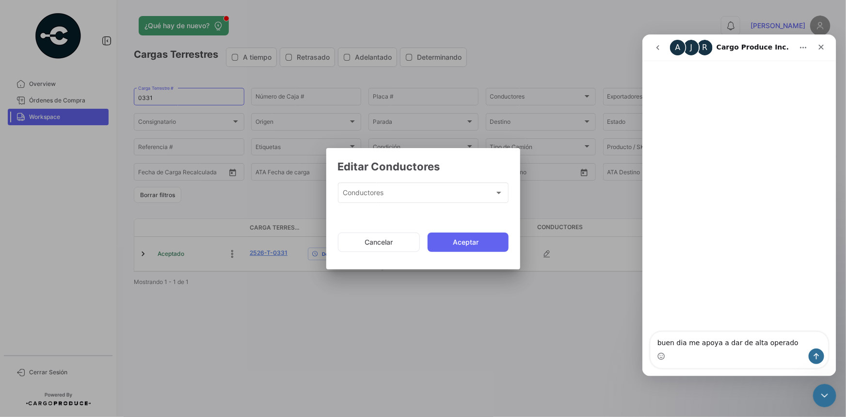
type textarea "buen dia me apoya a dar de alta operador"
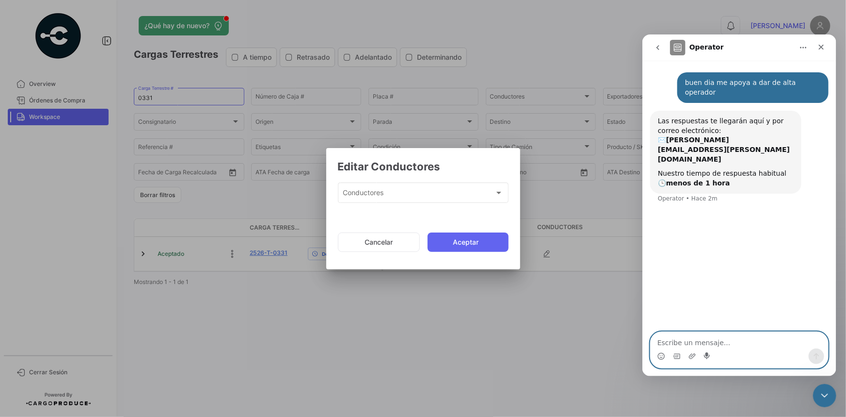
paste textarea "[PERSON_NAME] [PERSON_NAME]"
type textarea "[PERSON_NAME] [PERSON_NAME]"
click at [816, 355] on icon "Enviar un mensaje…" at bounding box center [816, 356] width 8 height 8
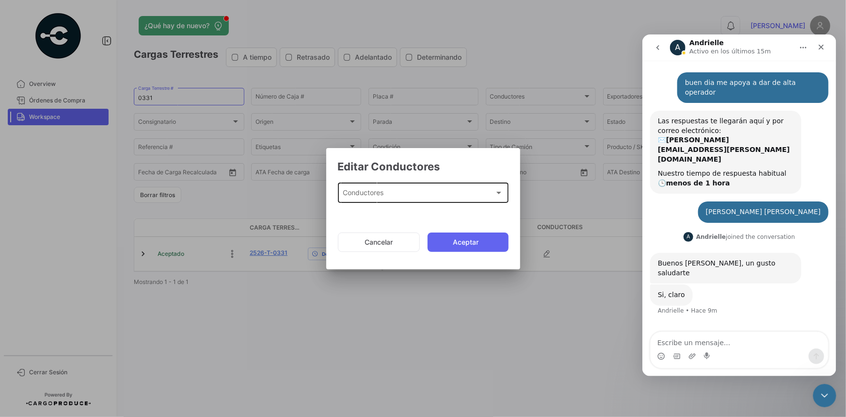
click at [398, 195] on div "Conductores" at bounding box center [419, 195] width 152 height 8
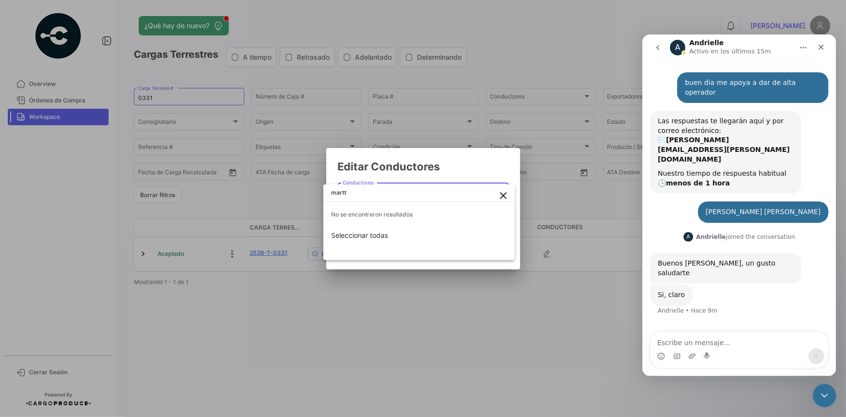
type input "martt"
click at [505, 197] on mat-icon "close" at bounding box center [504, 196] width 12 height 12
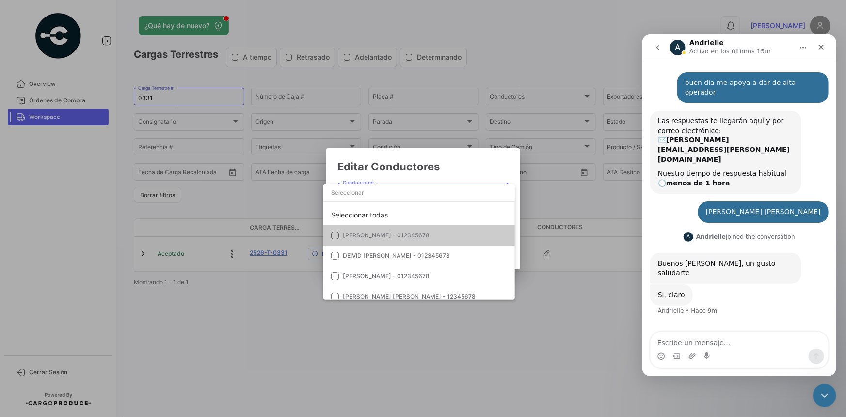
click at [460, 168] on div at bounding box center [423, 208] width 846 height 417
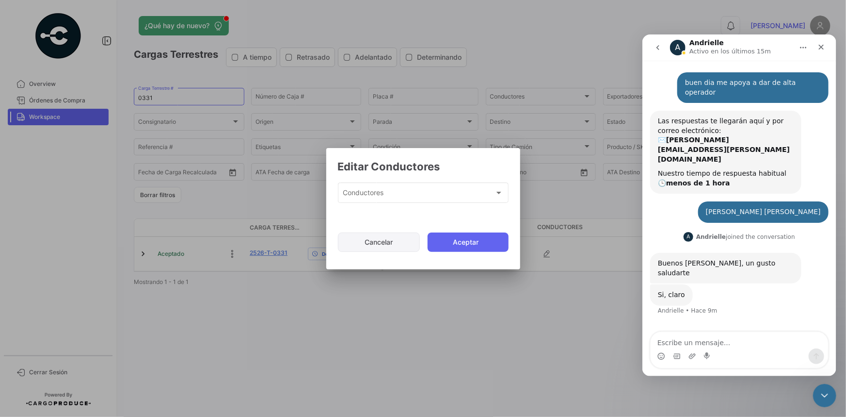
click at [384, 244] on button "Cancelar" at bounding box center [379, 241] width 82 height 19
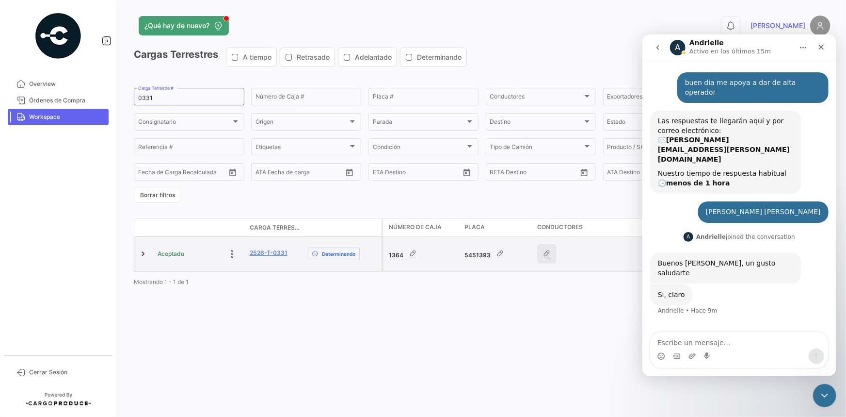
click at [543, 252] on icon "button" at bounding box center [547, 254] width 10 height 10
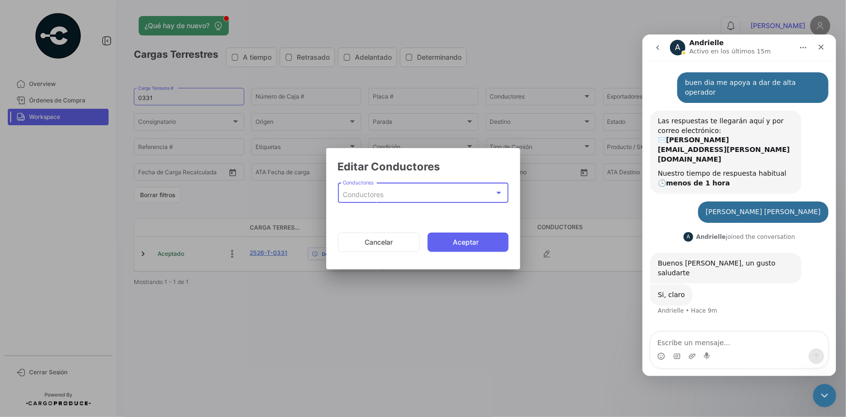
click at [419, 195] on div "Conductores" at bounding box center [419, 195] width 152 height 8
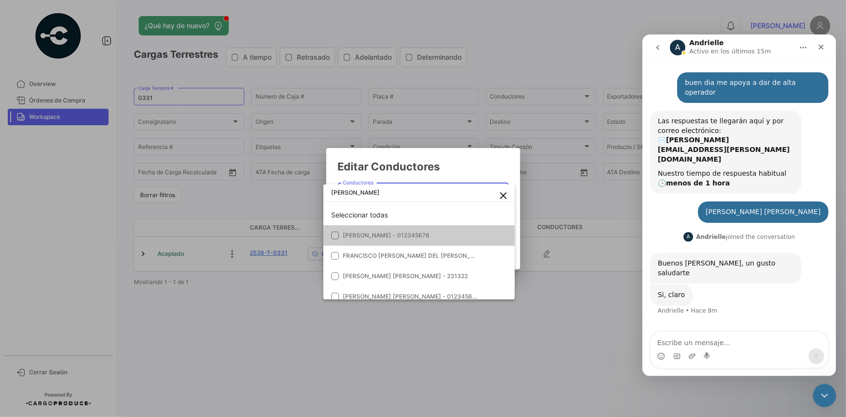
type input "[PERSON_NAME]"
click at [466, 164] on div at bounding box center [423, 208] width 846 height 417
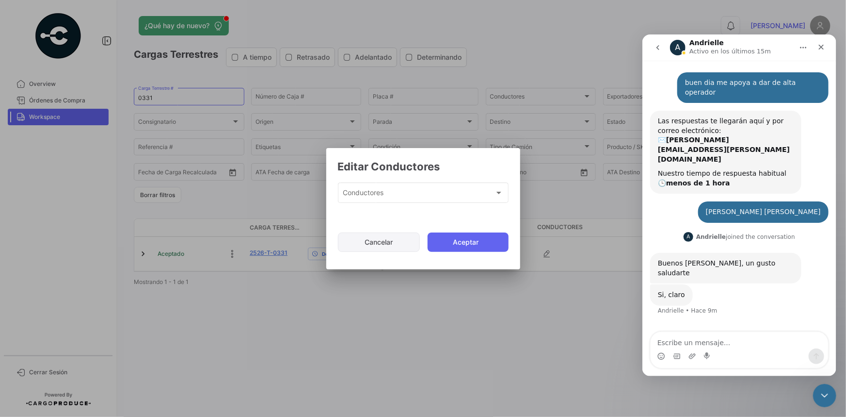
click at [372, 247] on button "Cancelar" at bounding box center [379, 241] width 82 height 19
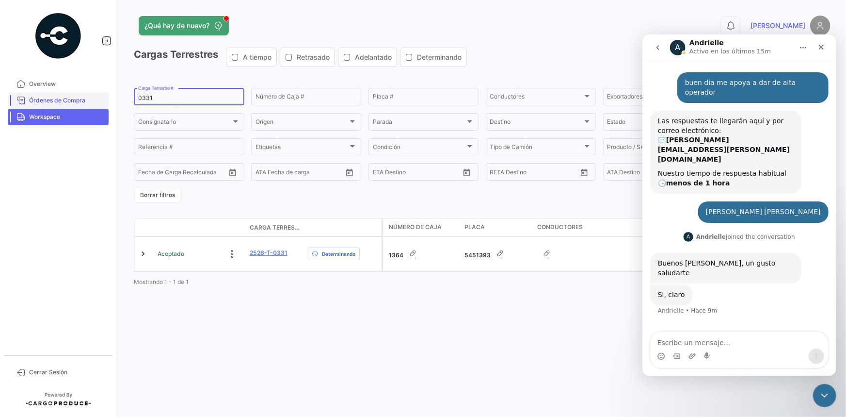
drag, startPoint x: 166, startPoint y: 95, endPoint x: 102, endPoint y: 97, distance: 64.1
click at [102, 98] on mat-sidenav-container "Overview Órdenes de Compra Workspace Cerrar Sesión ¿Qué hay de nuevo? 0 [PERSON…" at bounding box center [423, 208] width 846 height 417
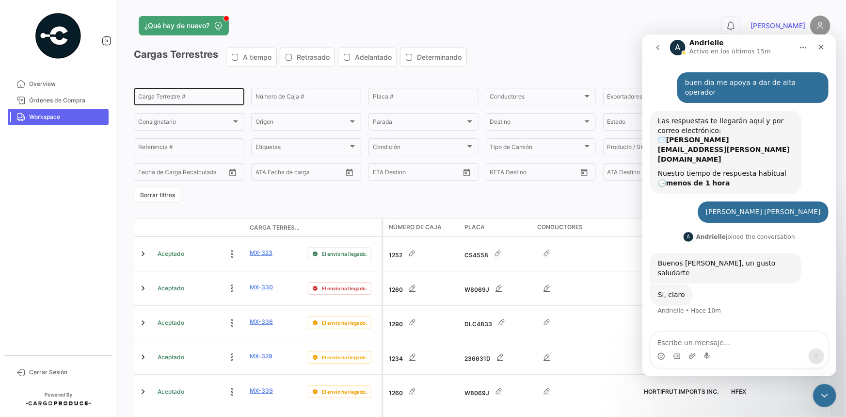
click at [164, 95] on input "Carga Terrestre #" at bounding box center [189, 98] width 102 height 7
paste input "0324"
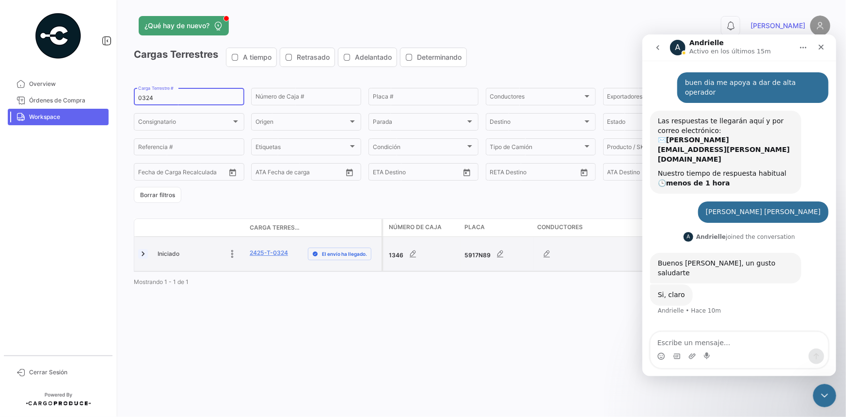
click at [143, 252] on link at bounding box center [143, 254] width 10 height 10
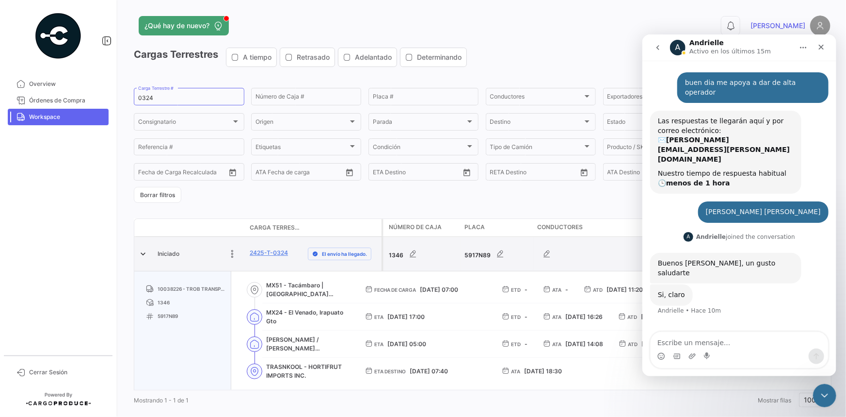
click at [155, 252] on datatable-body-cell "Iniciado" at bounding box center [200, 254] width 92 height 34
click at [139, 255] on link at bounding box center [143, 254] width 10 height 10
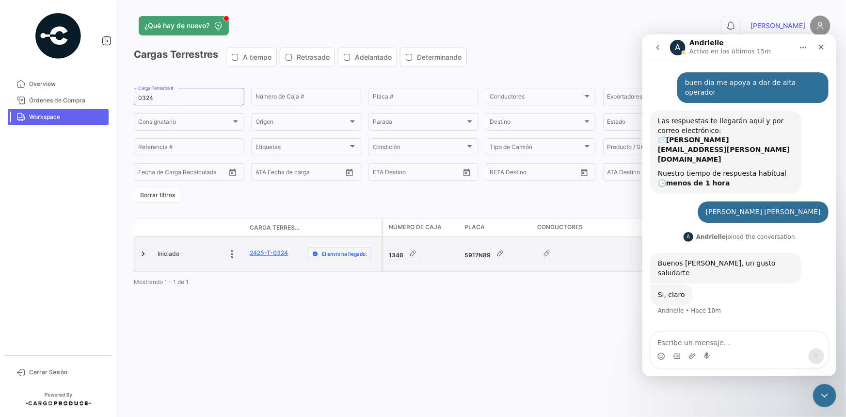
click at [139, 255] on link at bounding box center [143, 254] width 10 height 10
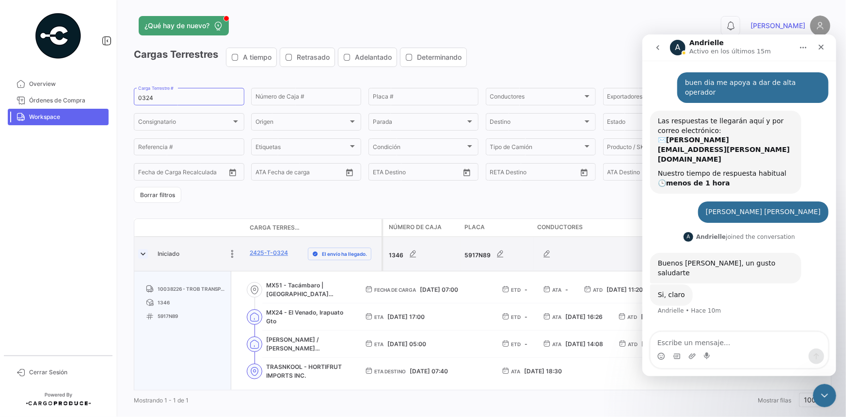
click at [139, 255] on link at bounding box center [143, 254] width 10 height 10
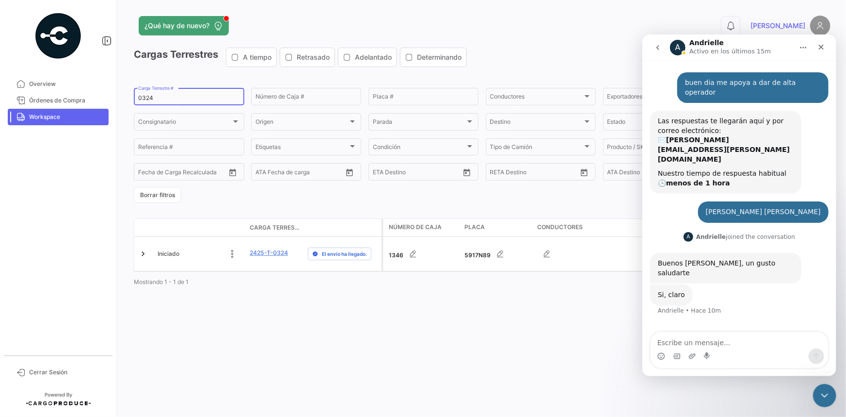
click at [147, 97] on input "0324" at bounding box center [189, 98] width 102 height 7
paste input "40"
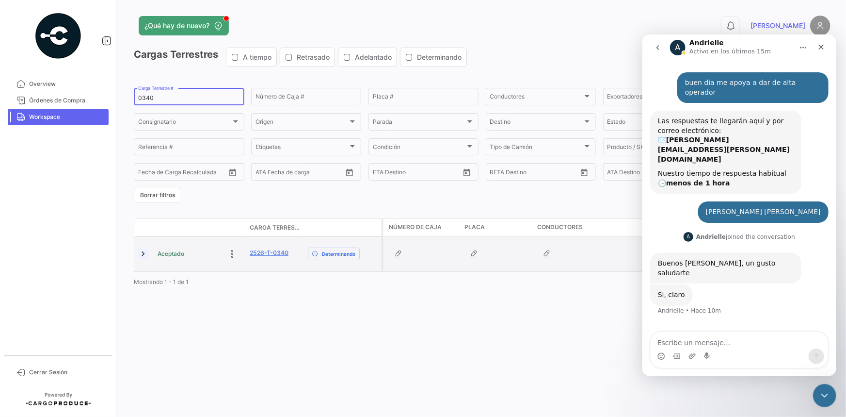
type input "0340"
click at [142, 256] on link at bounding box center [143, 254] width 10 height 10
